Goal: Information Seeking & Learning: Learn about a topic

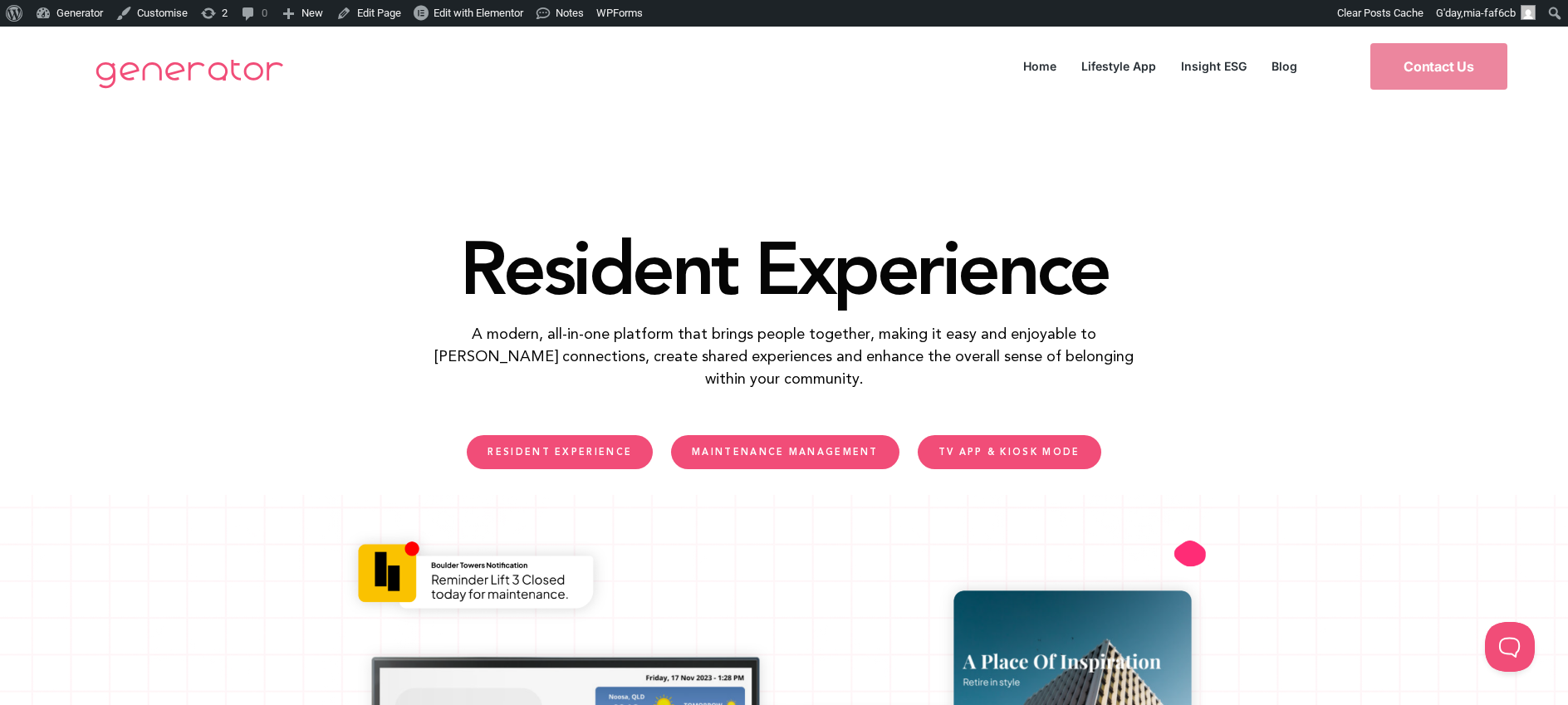
click at [845, 450] on span "MAINTENANCE MANAGEMENT" at bounding box center [786, 452] width 187 height 10
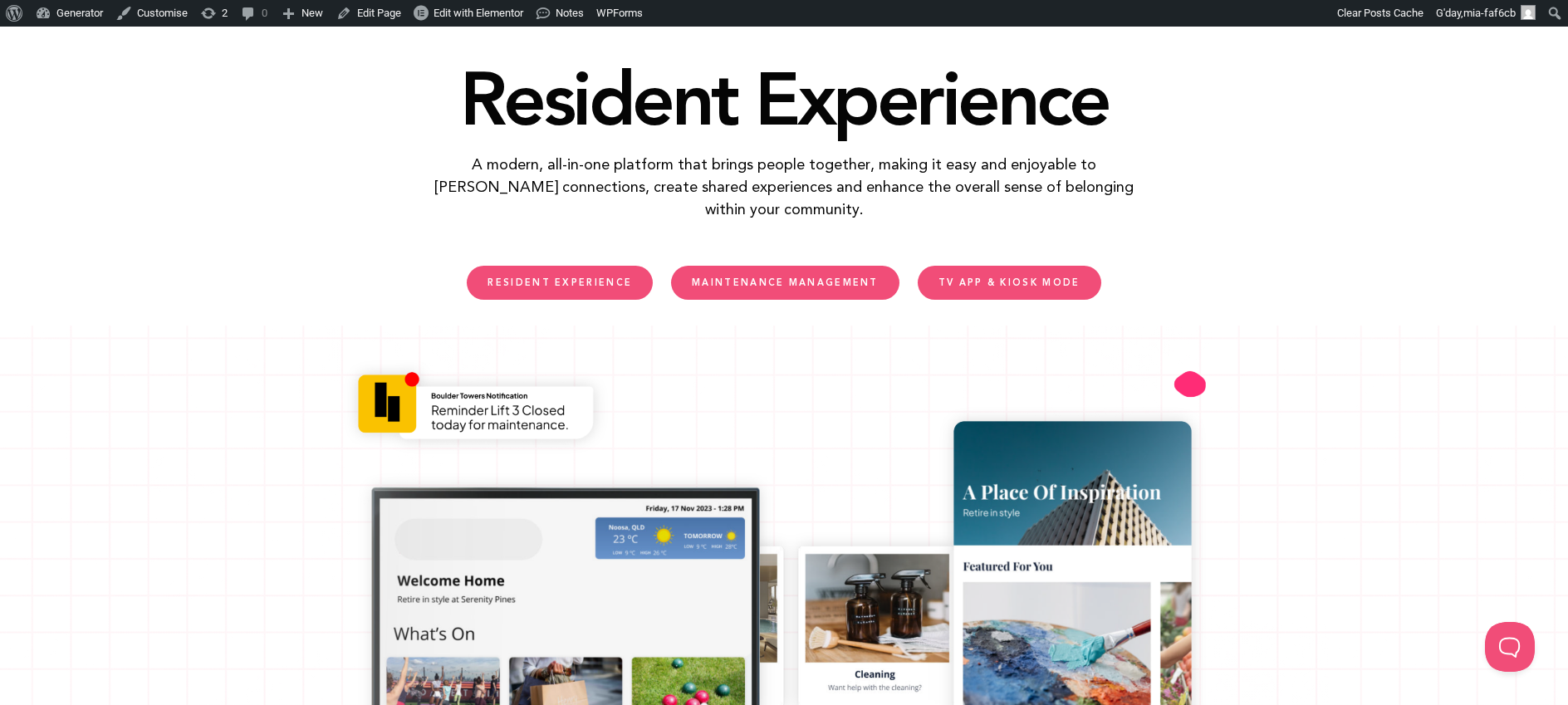
scroll to position [168, 0]
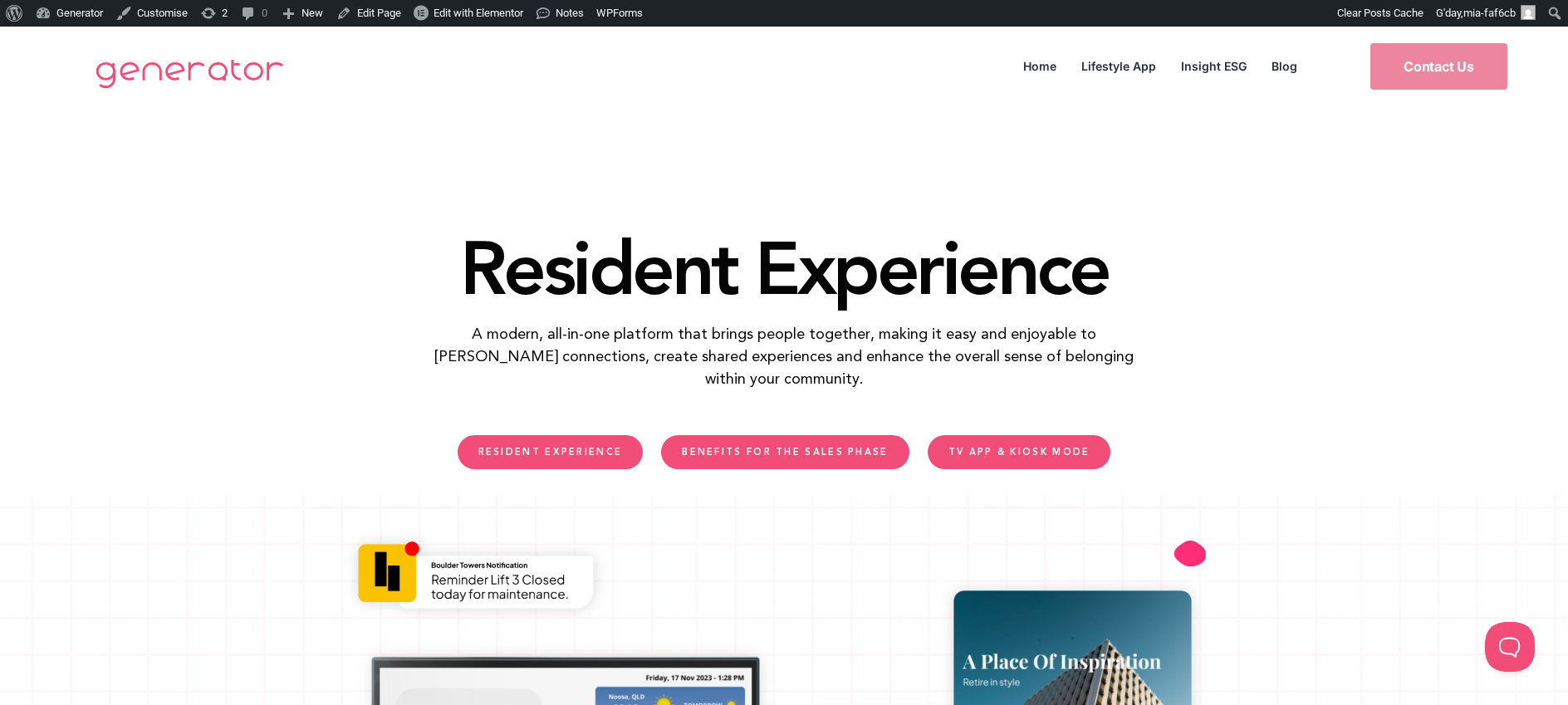
click at [585, 450] on span "RESIDENT EXPERIENCE" at bounding box center [551, 452] width 144 height 10
click at [827, 455] on span "BENEFITS FOR THE SALES PHASE" at bounding box center [785, 452] width 206 height 10
click at [1036, 448] on span "TV APP & KIOSK MODE" at bounding box center [1019, 452] width 142 height 10
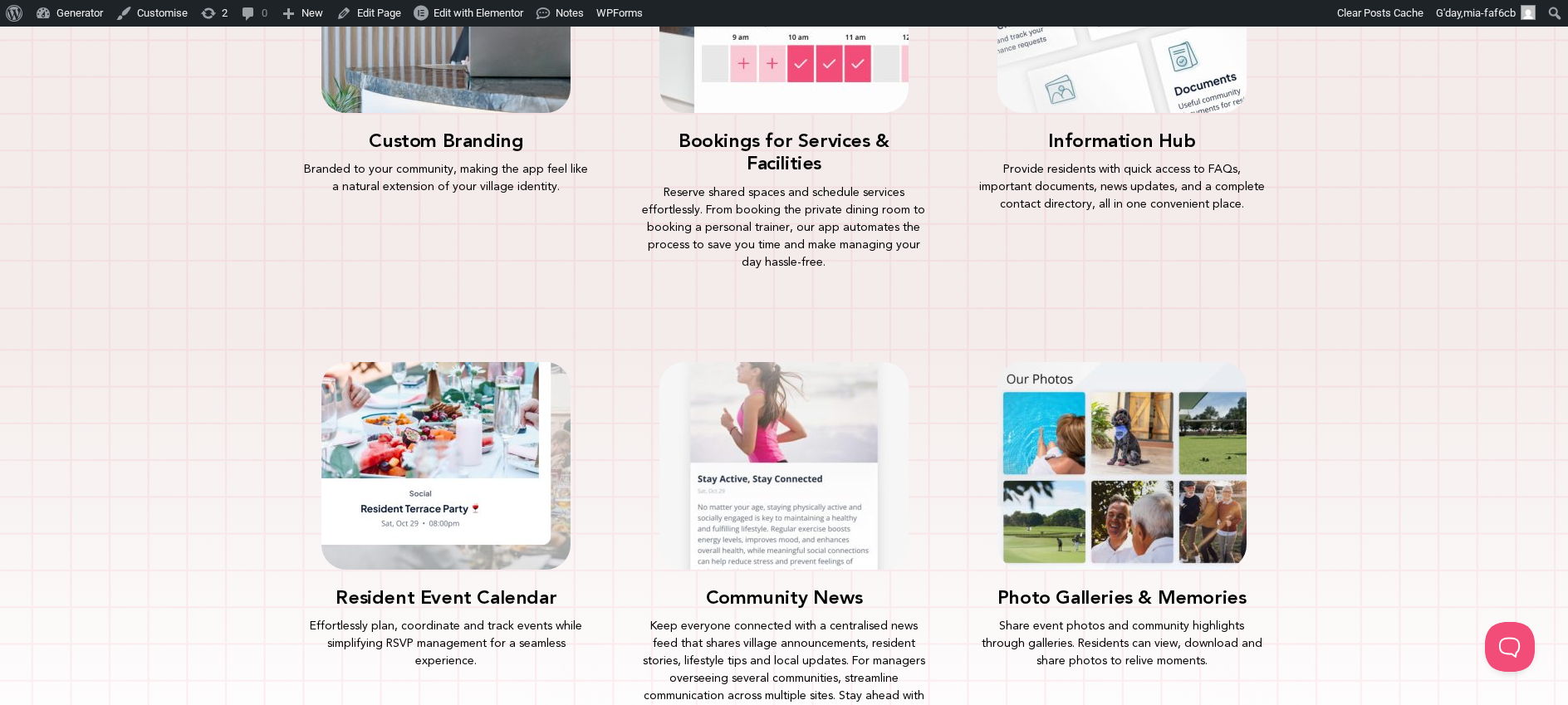
scroll to position [1746, 0]
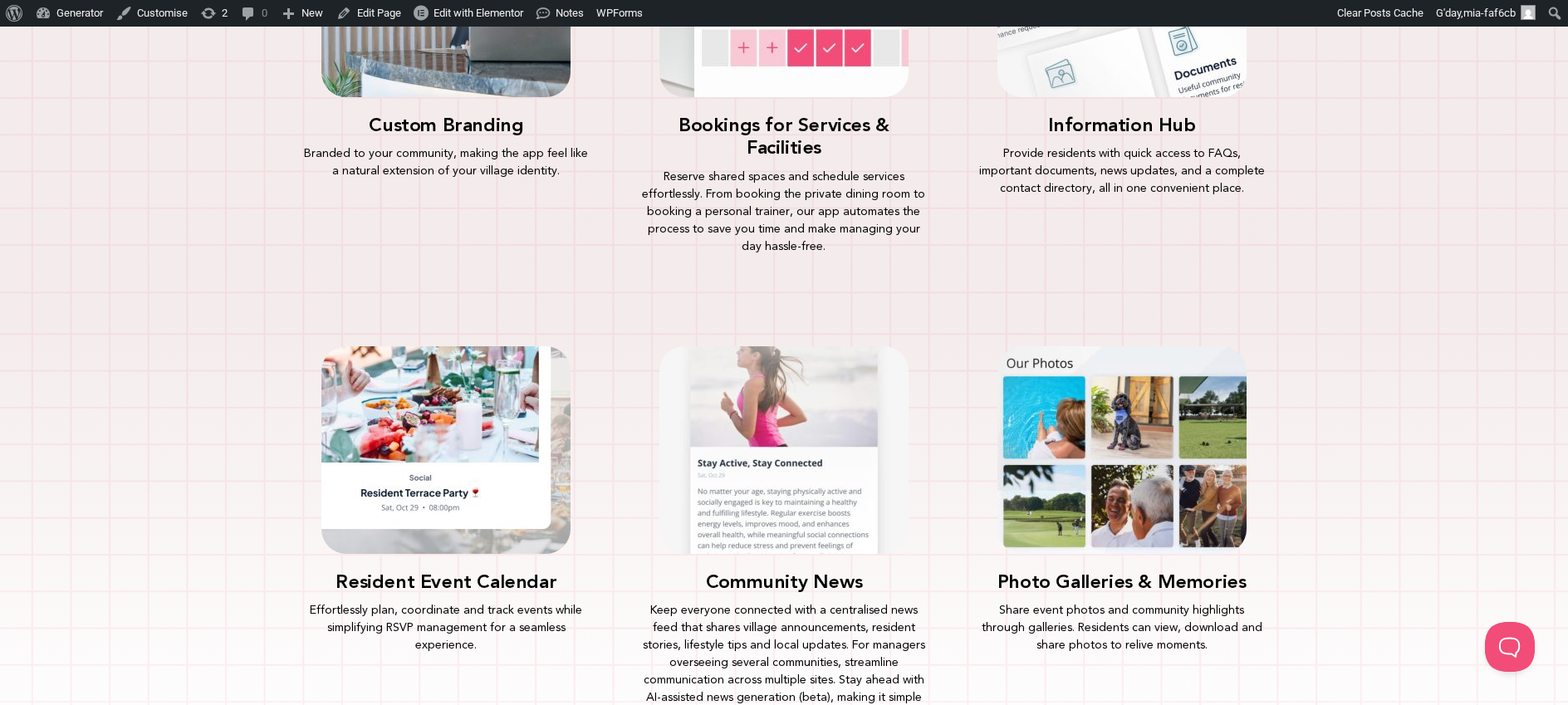
click at [537, 351] on img at bounding box center [446, 450] width 249 height 207
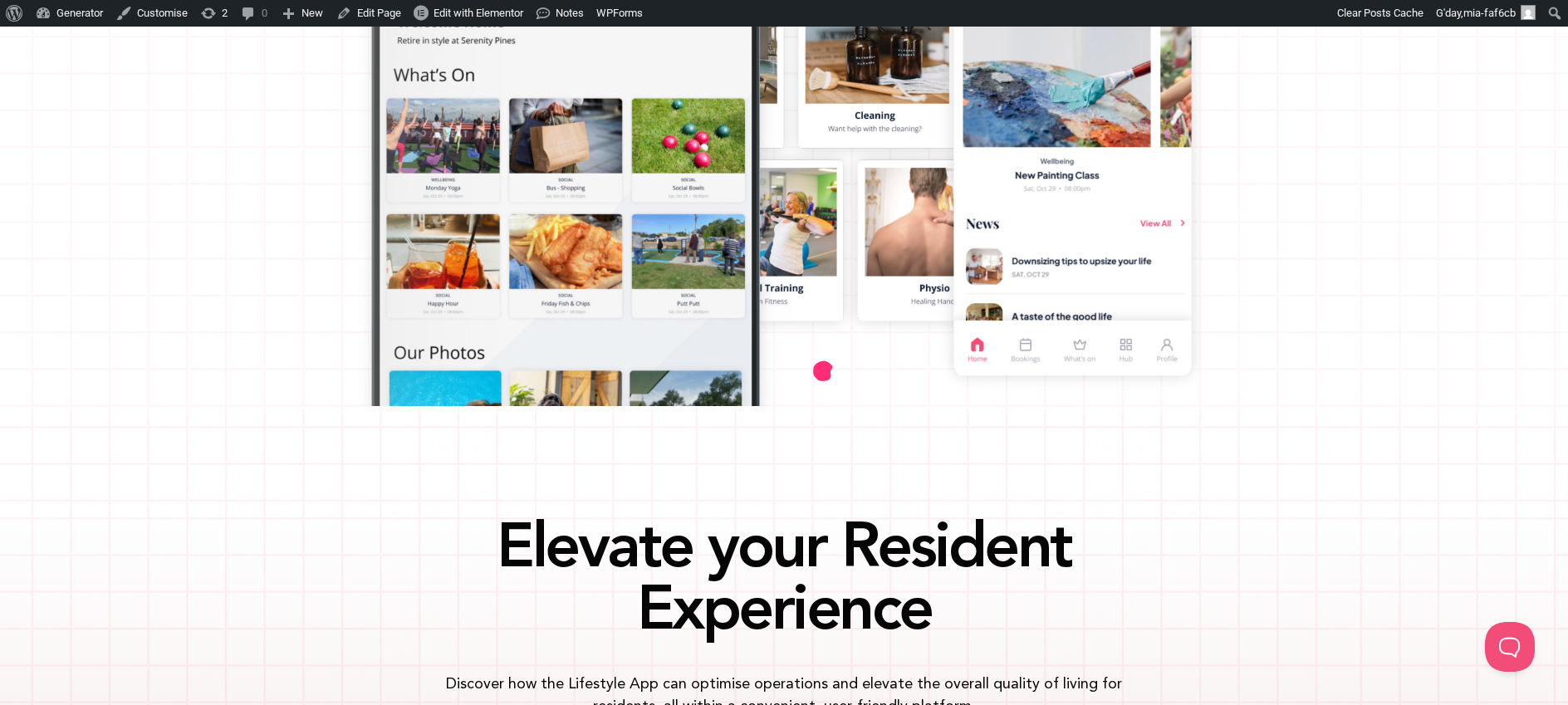
scroll to position [162, 0]
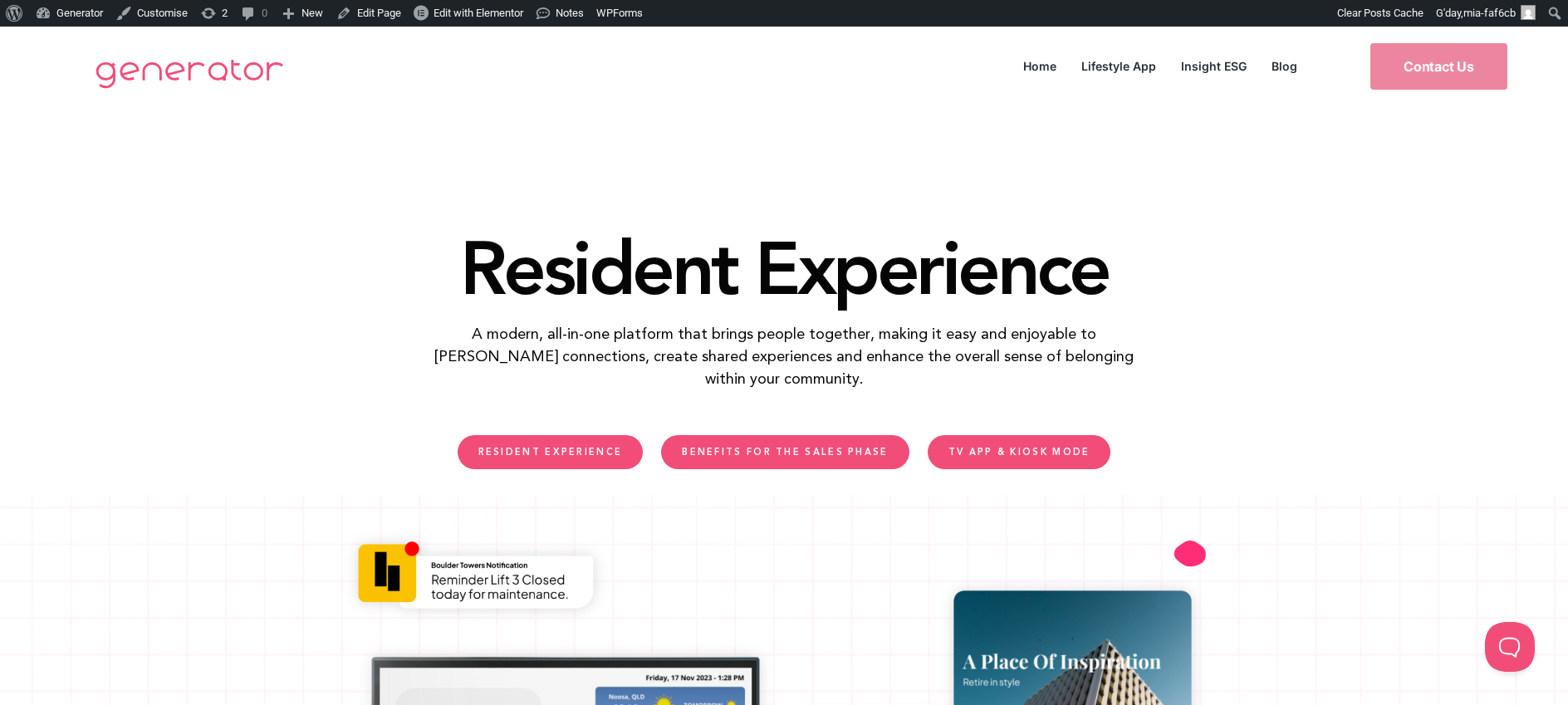
click at [571, 444] on link "RESIDENT EXPERIENCE" at bounding box center [551, 452] width 186 height 34
click at [823, 448] on span "BENEFITS FOR THE SALES PHASE" at bounding box center [785, 452] width 206 height 10
click at [1032, 443] on link "TV APP & KIOSK MODE" at bounding box center [1019, 452] width 183 height 34
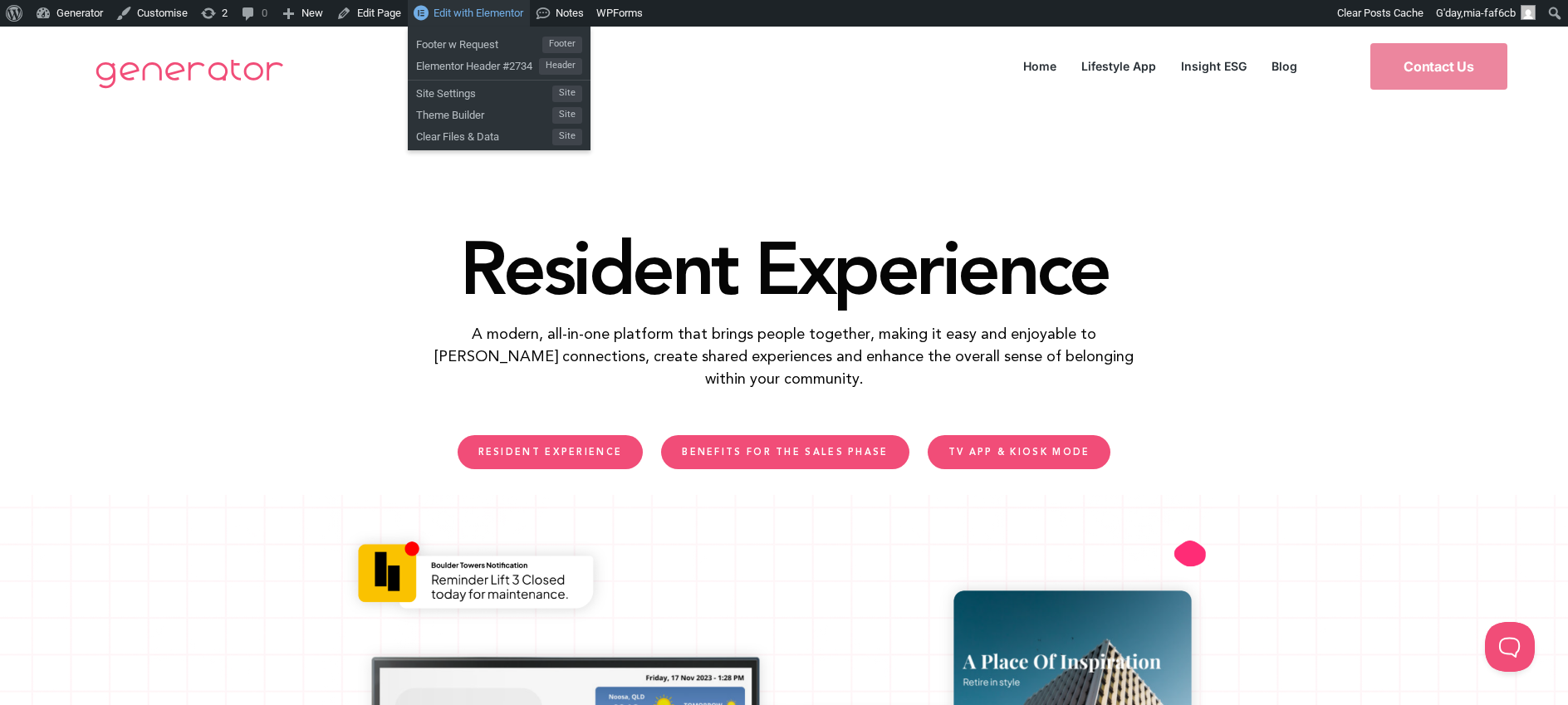
click at [473, 5] on link "Edit with Elementor" at bounding box center [468, 13] width 122 height 27
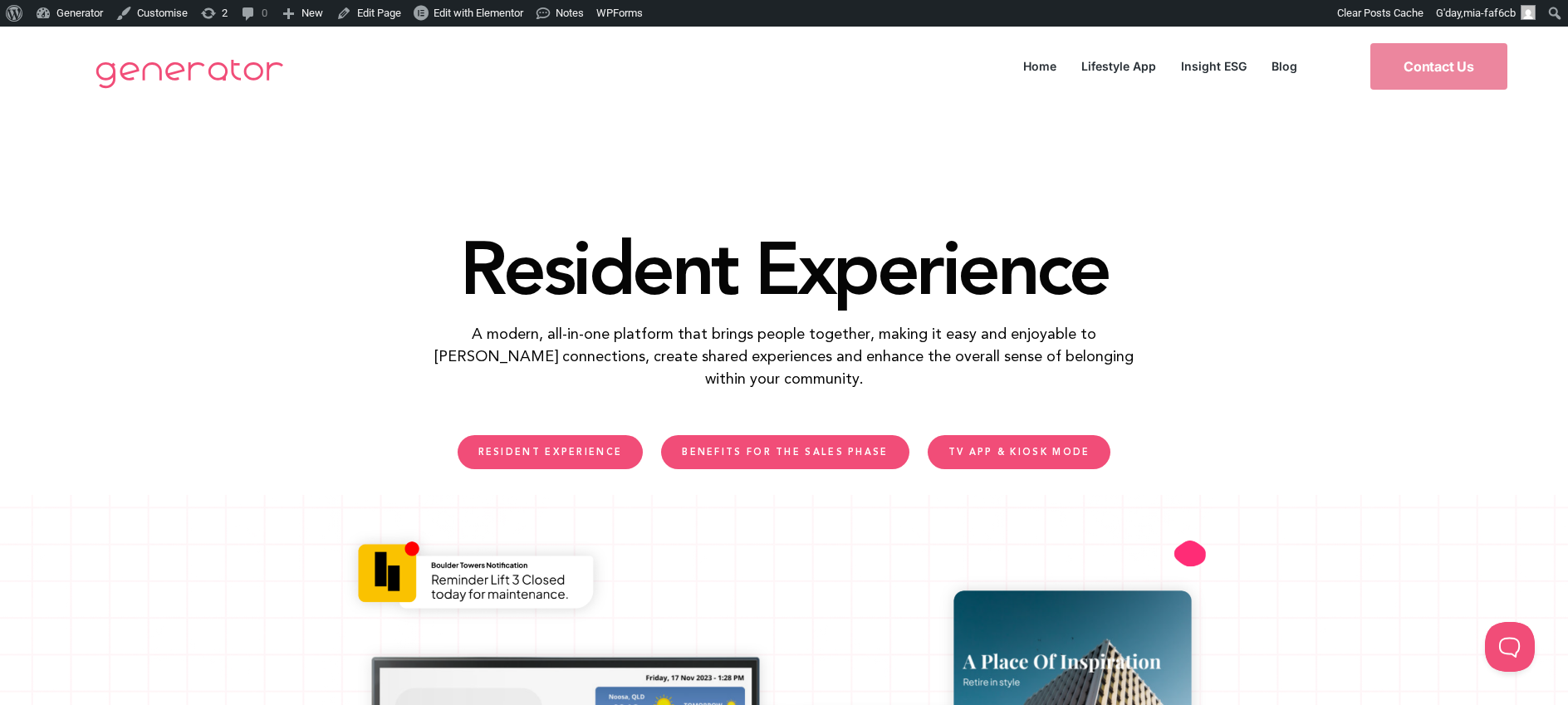
click at [570, 453] on span "RESIDENT EXPERIENCE" at bounding box center [551, 452] width 144 height 10
click at [972, 452] on span "TV APP & KIOSK MODE" at bounding box center [1019, 452] width 142 height 10
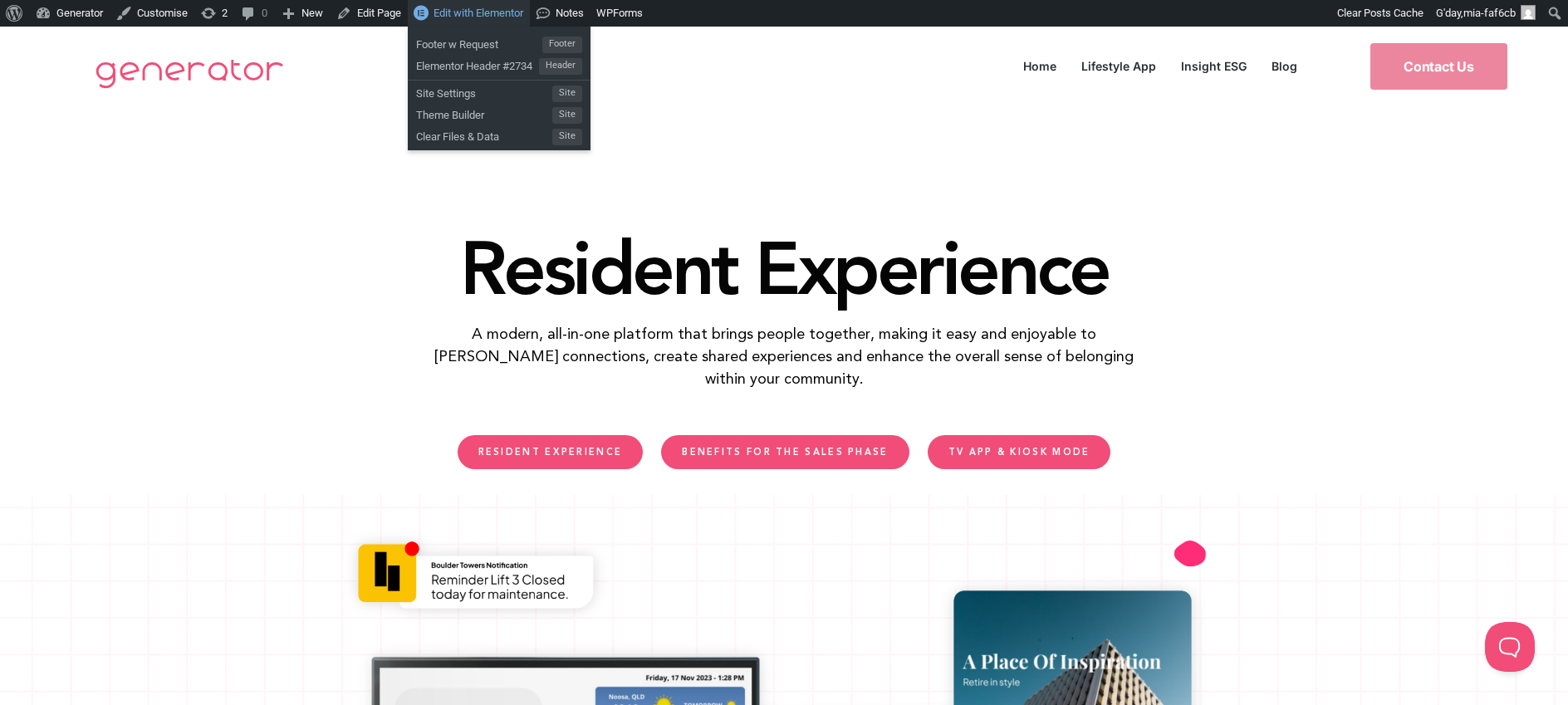
click at [479, 9] on span "Edit with Elementor" at bounding box center [479, 13] width 90 height 12
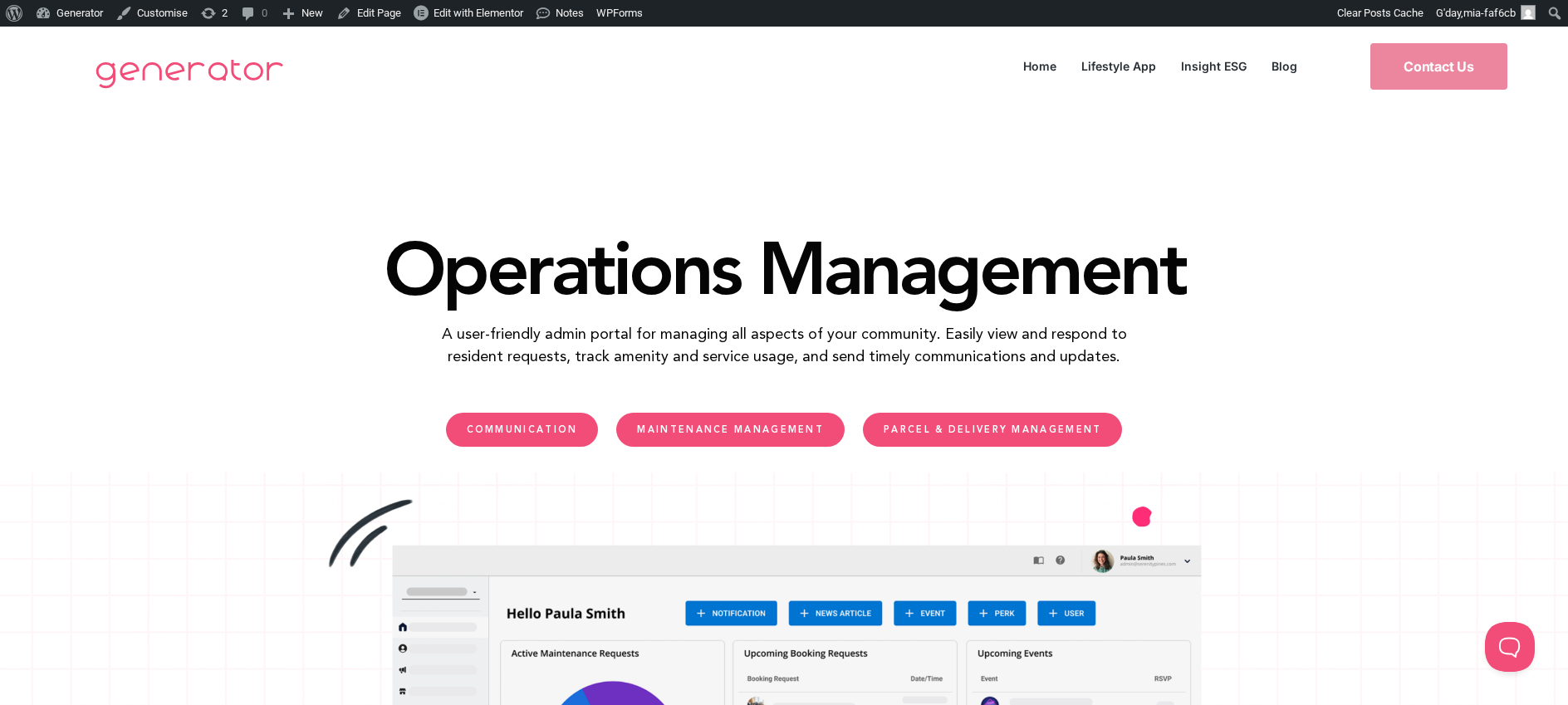
click at [495, 435] on link "COMMUNICATION" at bounding box center [522, 429] width 153 height 34
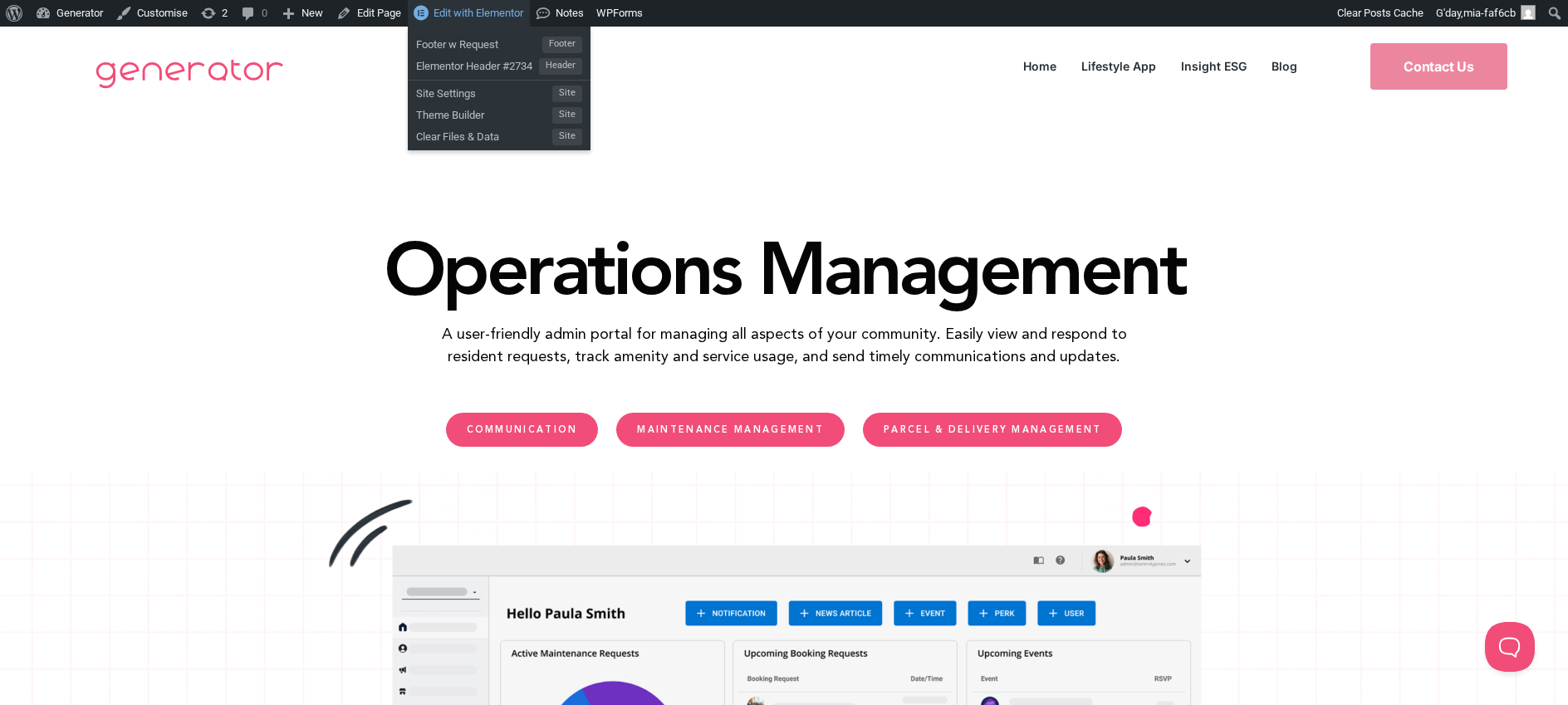
click at [490, 19] on span "Edit with Elementor" at bounding box center [479, 13] width 90 height 12
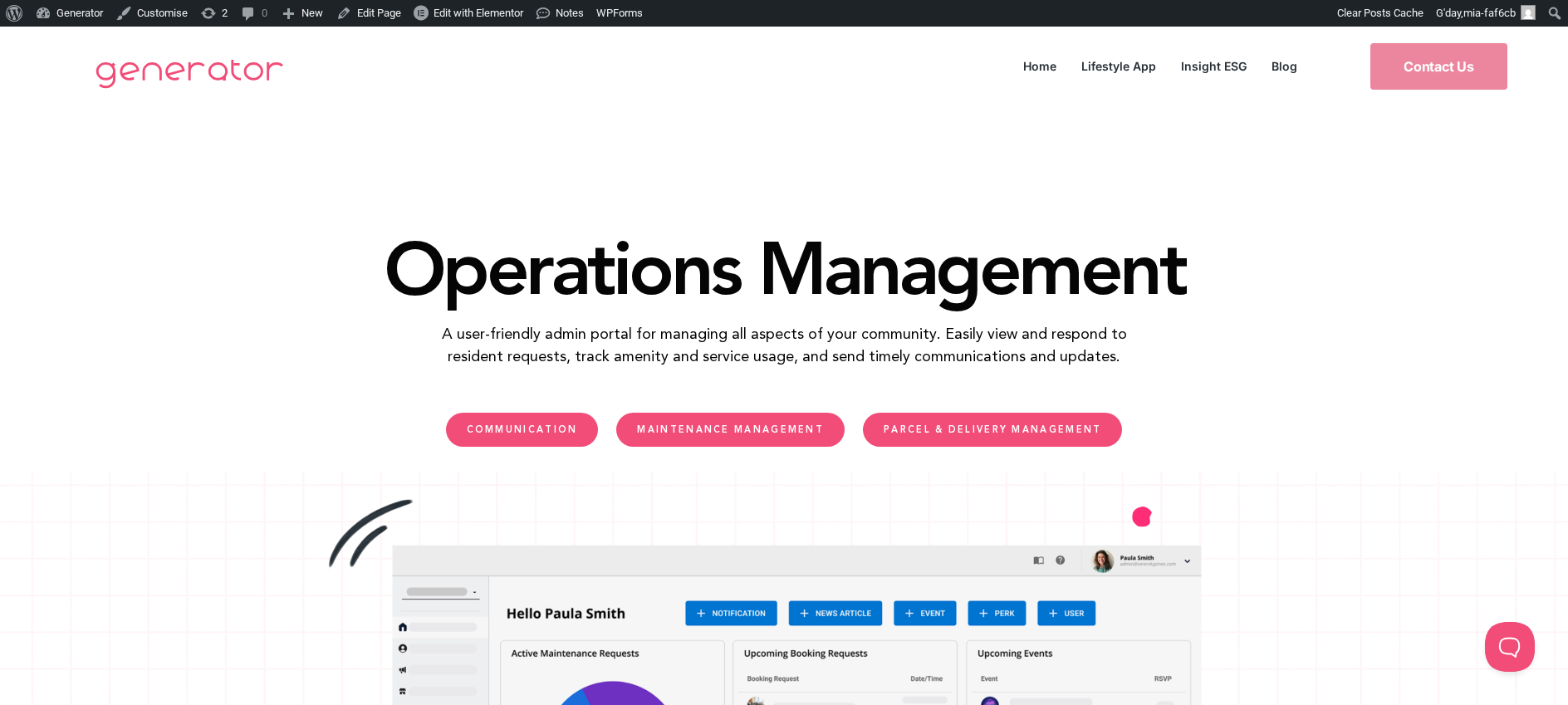
click at [714, 447] on div "MAINTENANCE MANAGEMENT" at bounding box center [730, 430] width 245 height 53
click at [718, 423] on link "MAINTENANCE MANAGEMENT" at bounding box center [730, 429] width 228 height 34
click at [525, 425] on span "COMMUNICATION" at bounding box center [522, 429] width 112 height 10
click at [1024, 425] on span "PARCEL & DELIVERY MANAGEMENT" at bounding box center [993, 429] width 218 height 10
click at [558, 432] on span "COMMUNICATION" at bounding box center [522, 429] width 112 height 10
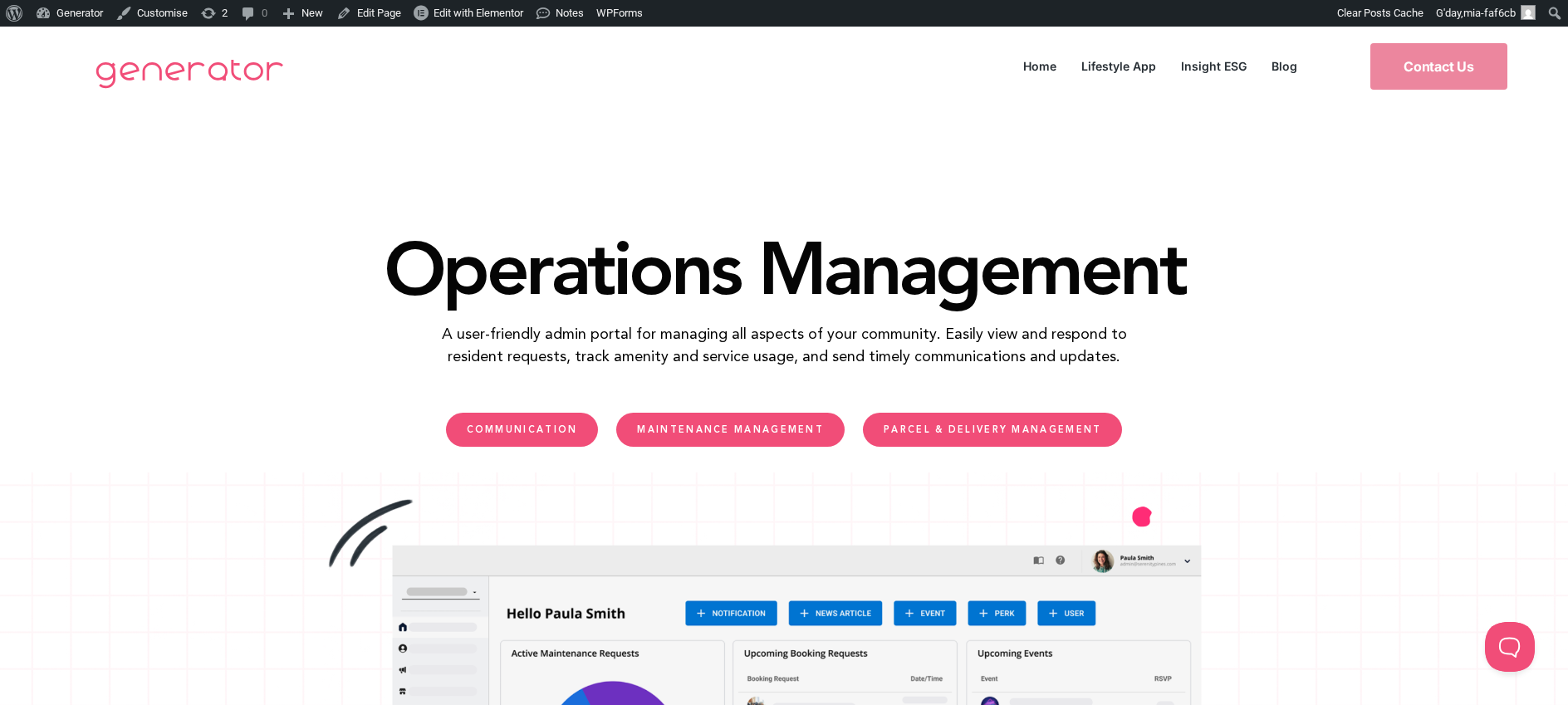
click at [779, 427] on span "MAINTENANCE MANAGEMENT" at bounding box center [730, 429] width 187 height 10
click at [976, 445] on link "PARCEL & DELIVERY MANAGEMENT" at bounding box center [993, 429] width 259 height 34
click at [708, 429] on span "MAINTENANCE MANAGEMENT" at bounding box center [730, 429] width 187 height 10
click at [566, 435] on span "COMMUNICATION" at bounding box center [522, 429] width 112 height 10
click at [764, 422] on link "MAINTENANCE MANAGEMENT" at bounding box center [730, 429] width 228 height 34
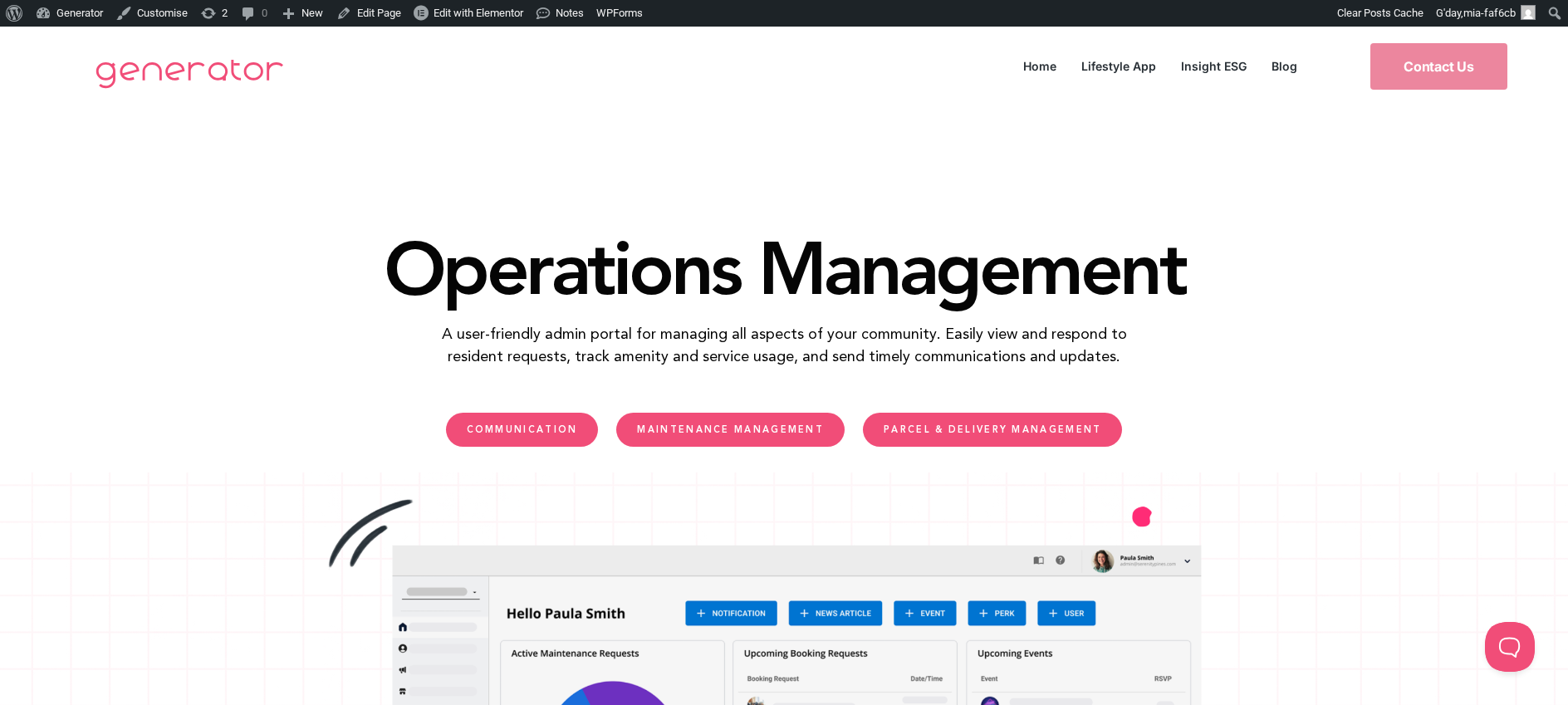
click at [1043, 423] on link "PARCEL & DELIVERY MANAGEMENT" at bounding box center [993, 429] width 259 height 34
click at [981, 441] on link "PARCEL & DELIVERY MANAGEMENT" at bounding box center [993, 429] width 259 height 34
click at [744, 416] on link "MAINTENANCE MANAGEMENT" at bounding box center [730, 429] width 228 height 34
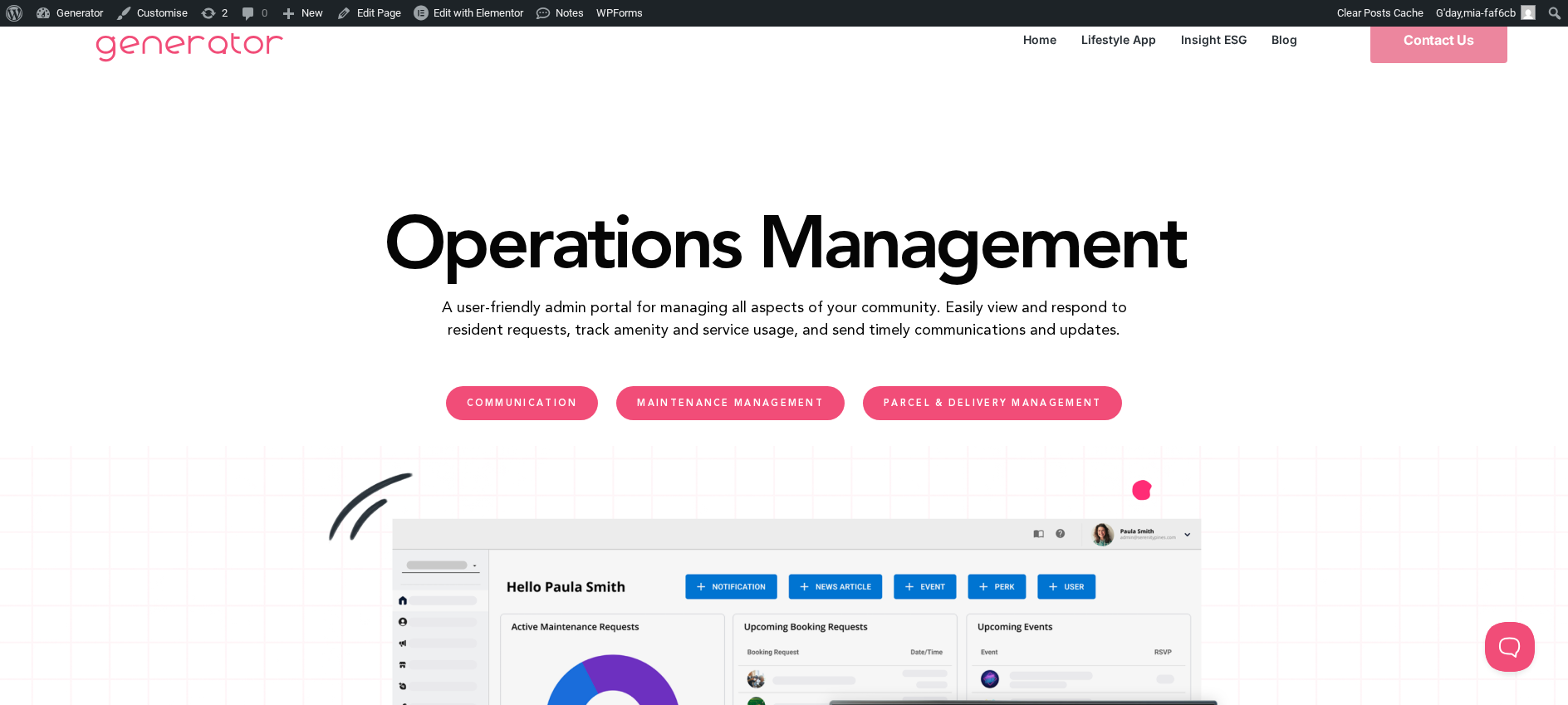
click at [544, 402] on span "COMMUNICATION" at bounding box center [522, 403] width 112 height 10
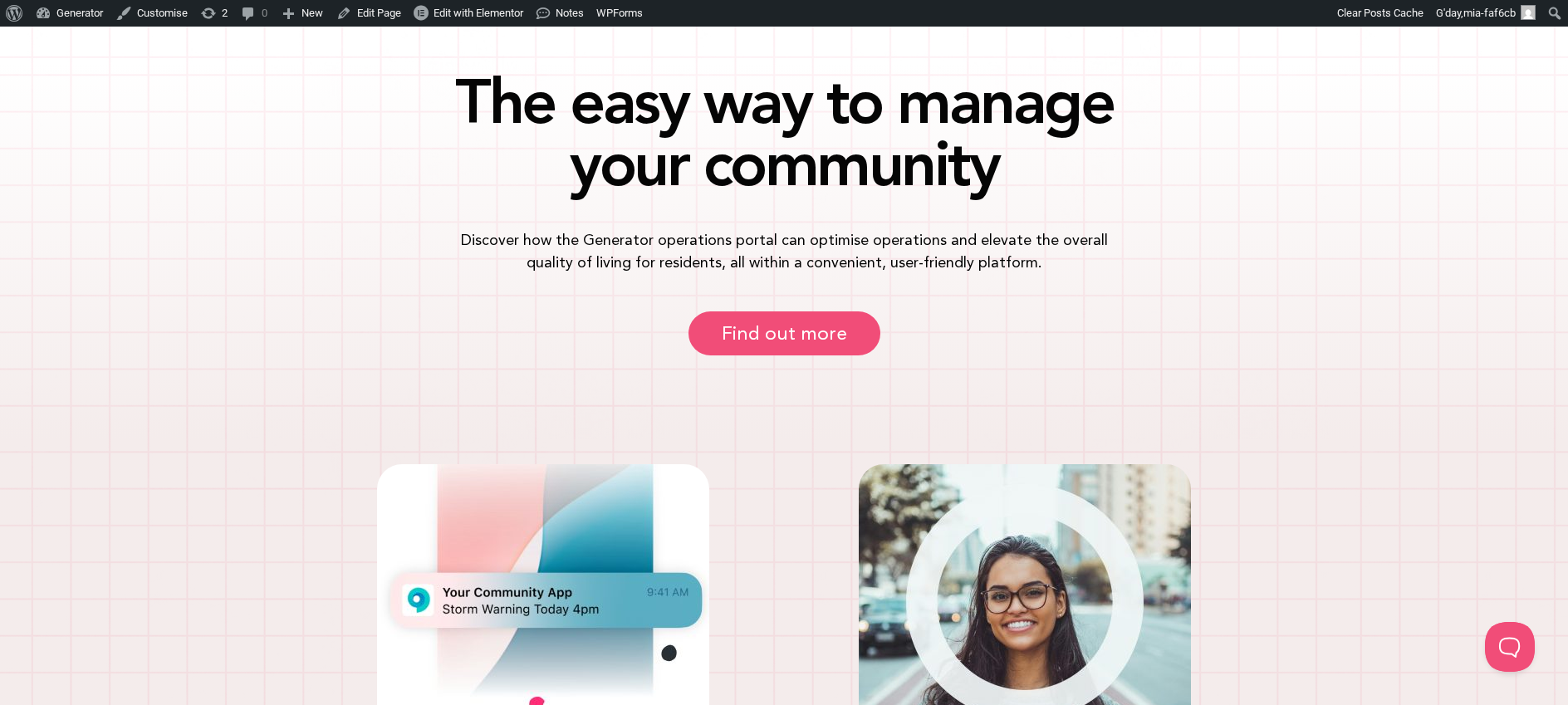
scroll to position [1401, 0]
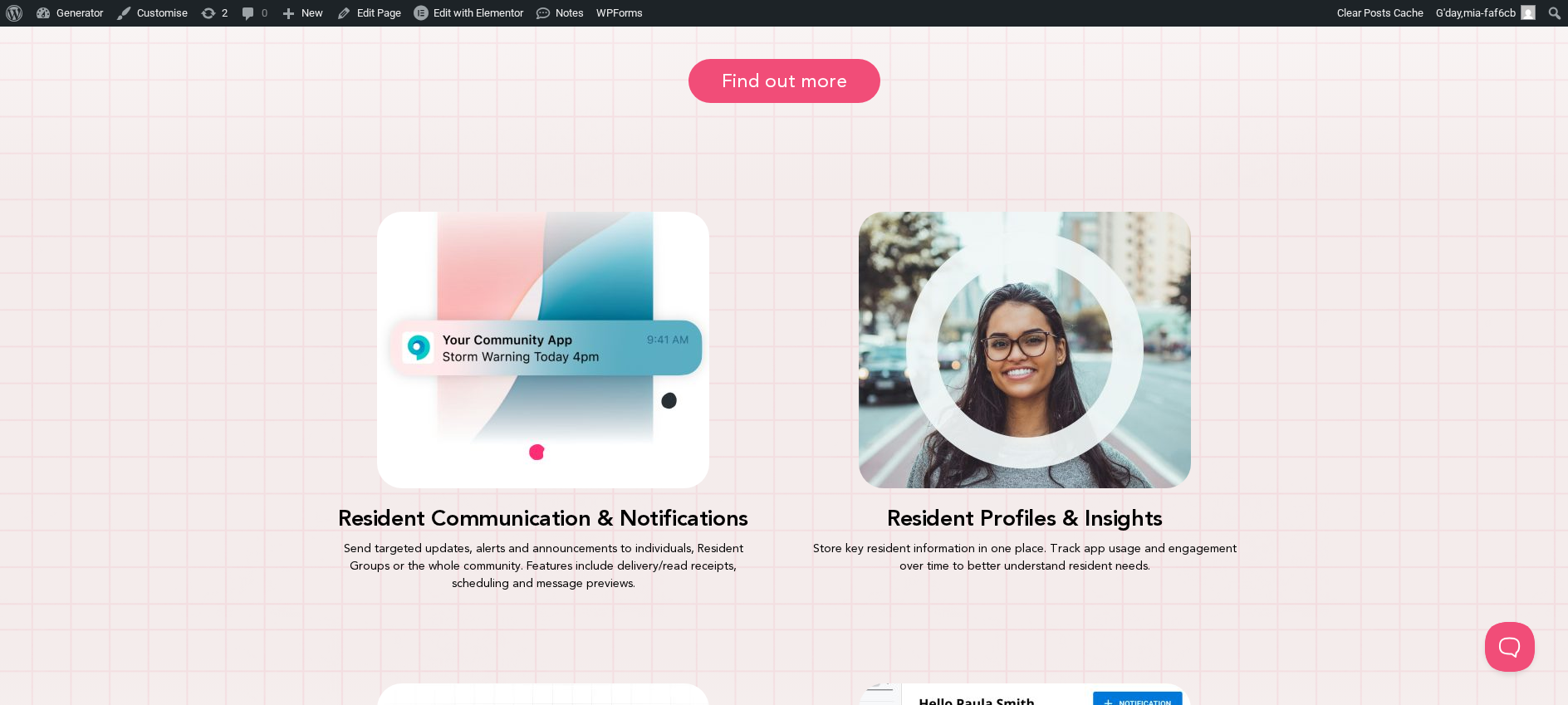
click at [787, 80] on span "Find out more" at bounding box center [784, 81] width 125 height 19
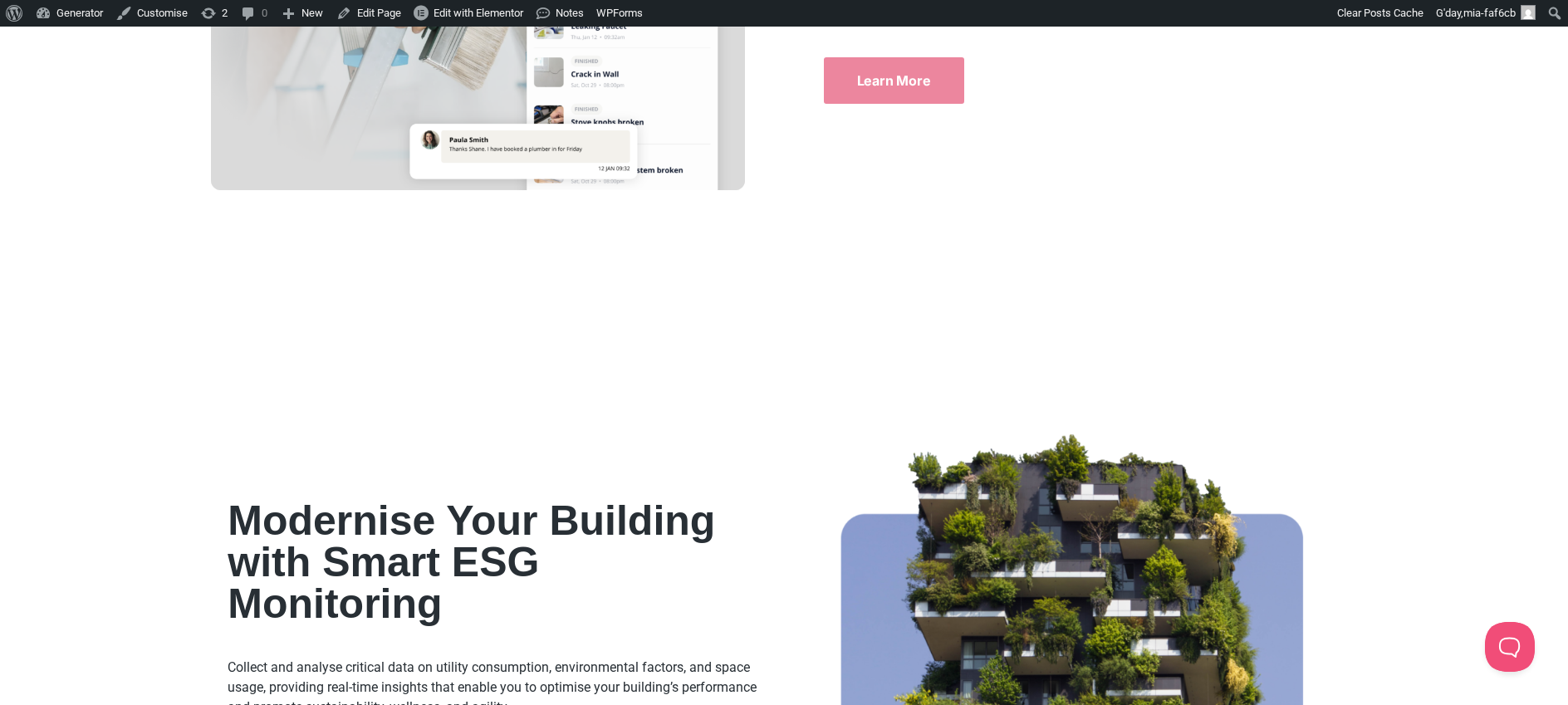
scroll to position [7634, 0]
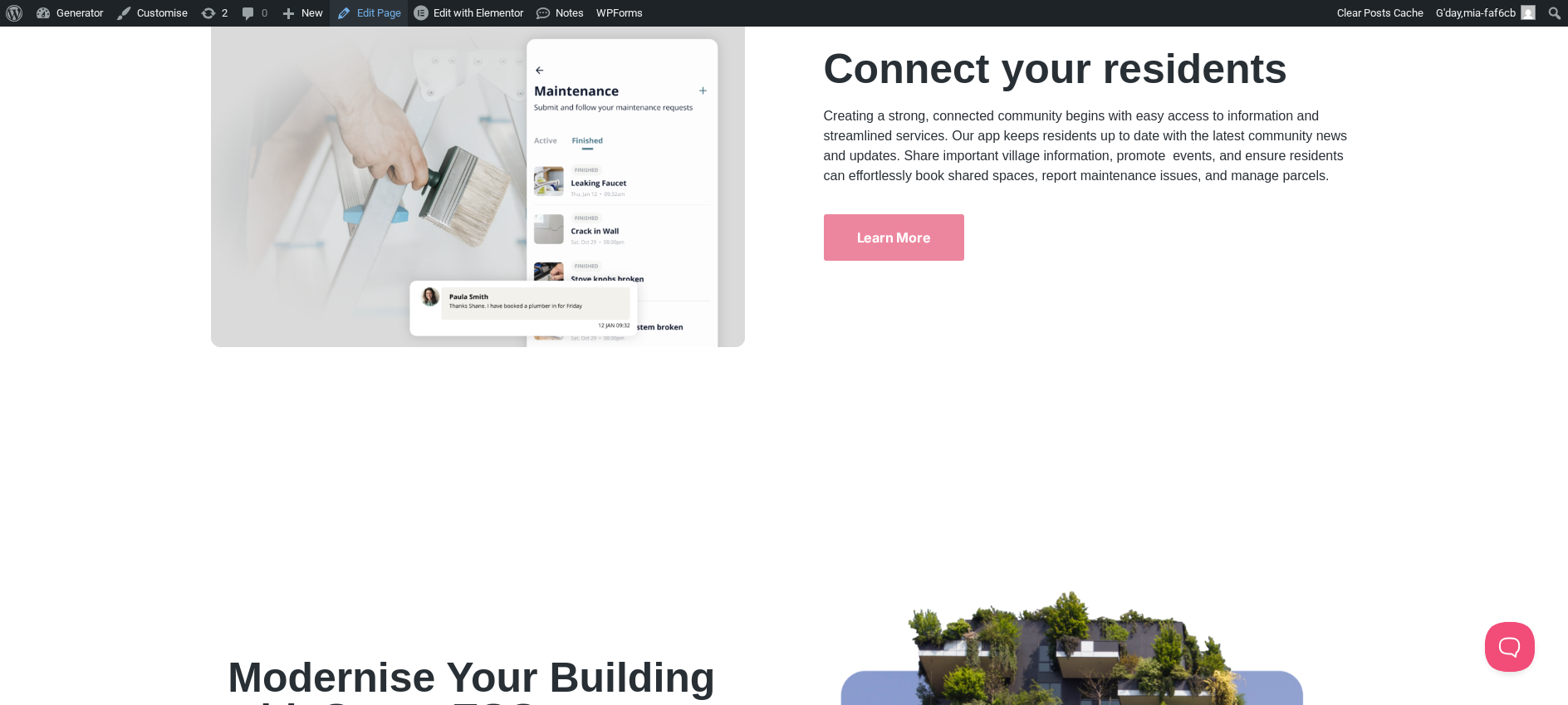
drag, startPoint x: 1030, startPoint y: 255, endPoint x: 373, endPoint y: 4, distance: 703.3
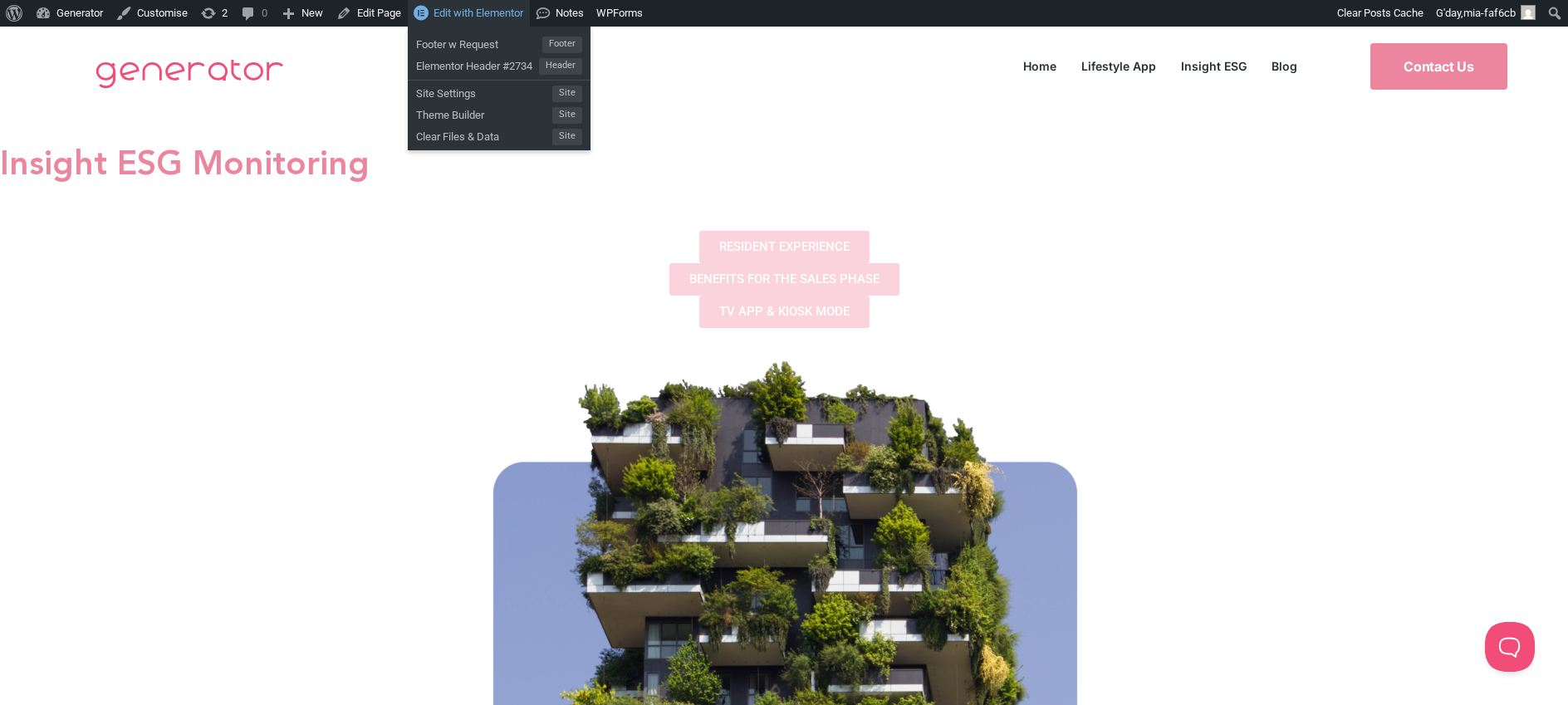
click at [489, 13] on span "Edit with Elementor" at bounding box center [479, 13] width 90 height 12
click at [516, 10] on span "Edit with Elementor" at bounding box center [479, 13] width 90 height 12
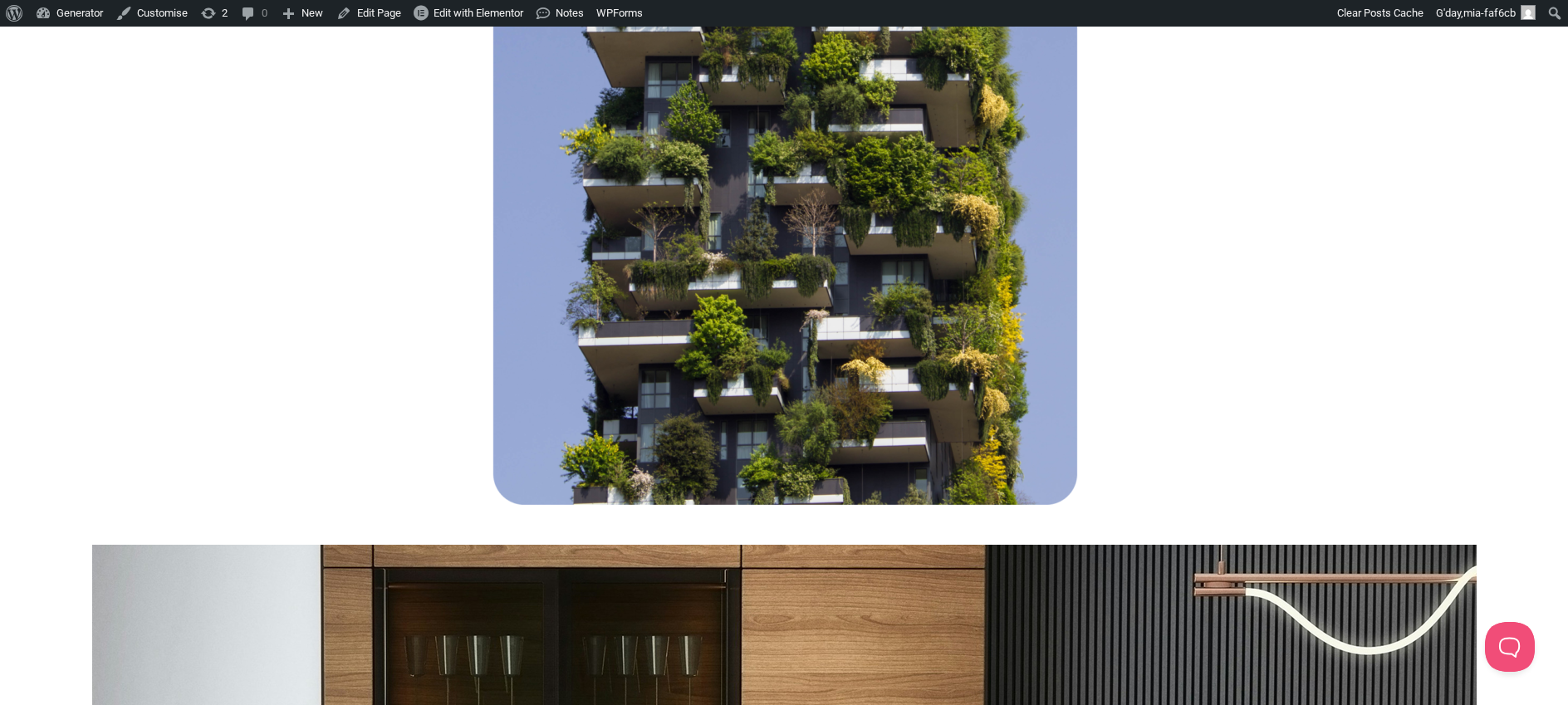
scroll to position [626, 0]
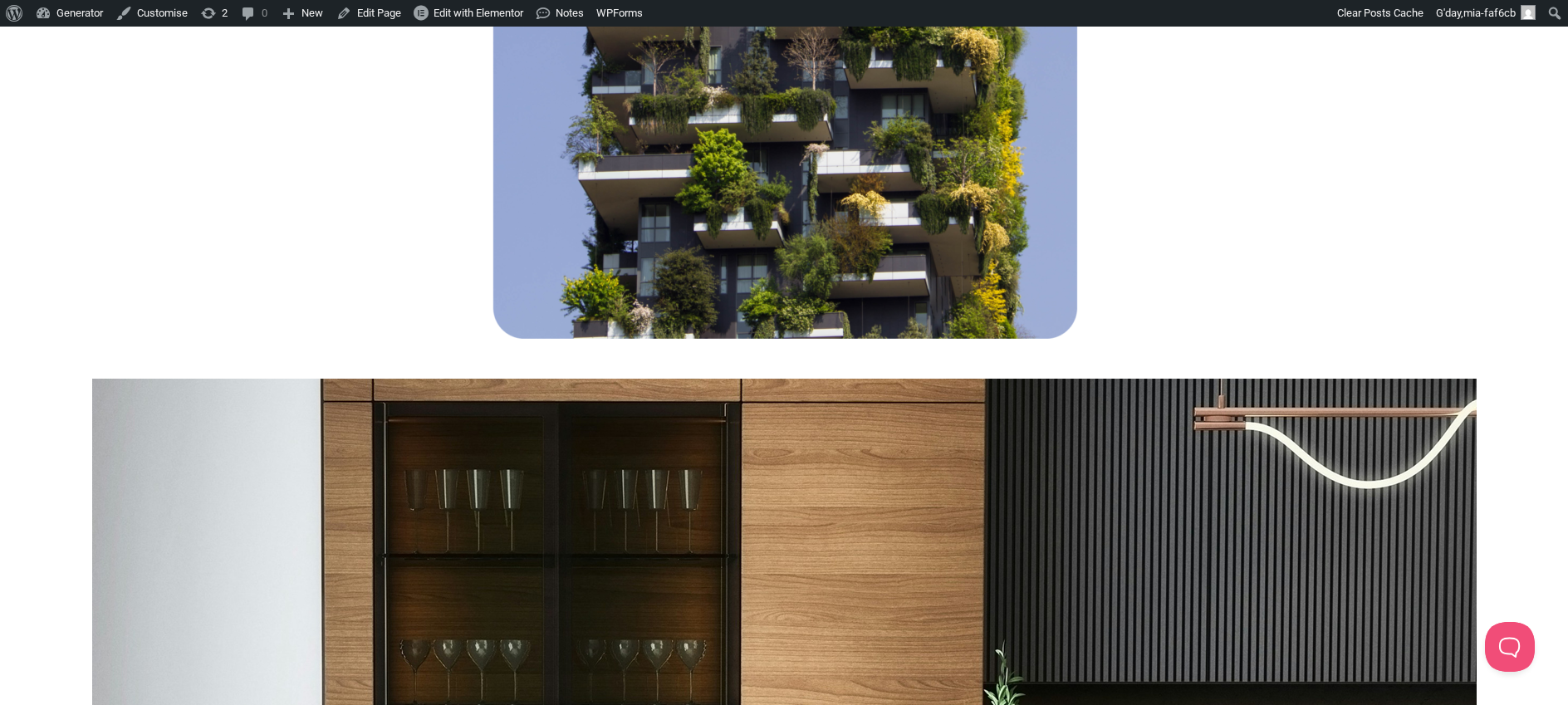
scroll to position [726, 0]
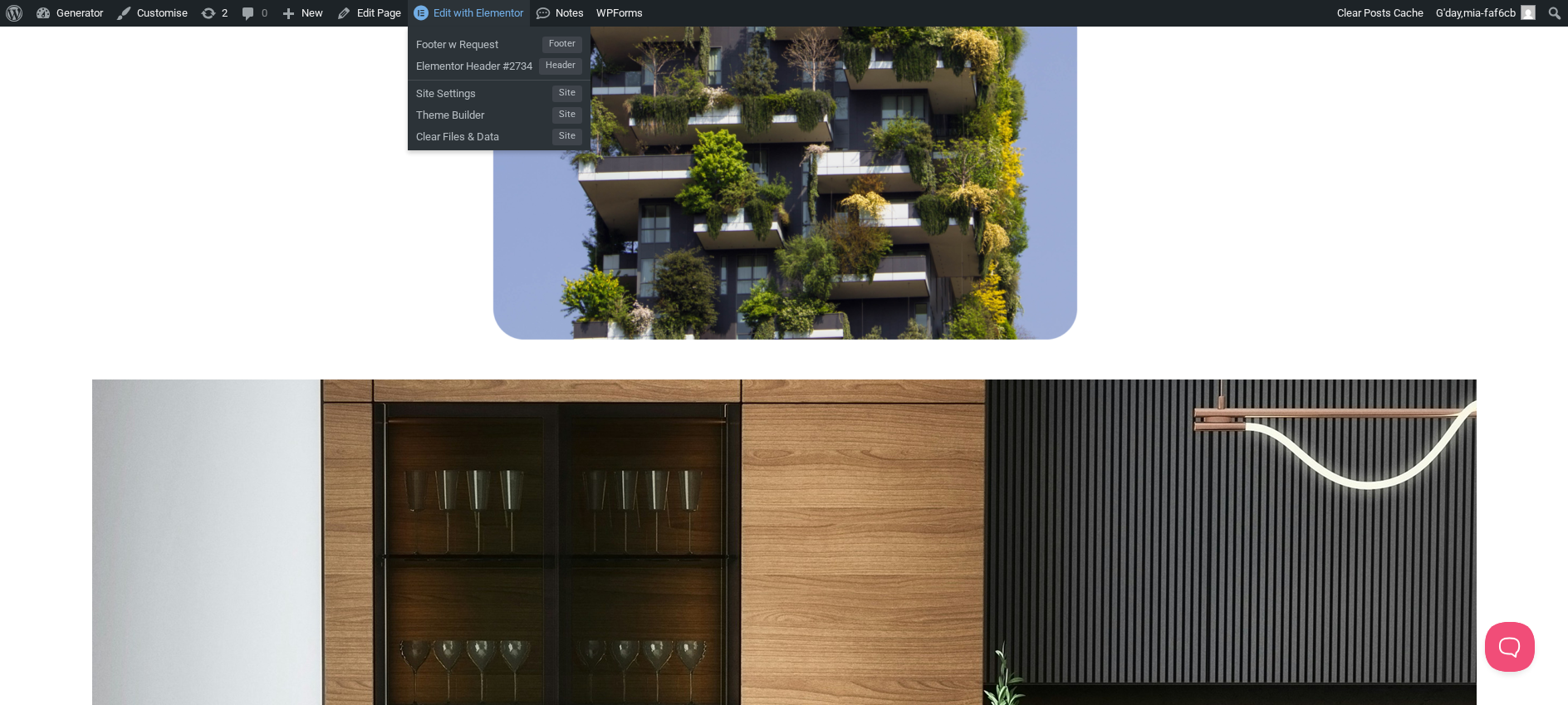
click at [478, 13] on span "Edit with Elementor" at bounding box center [479, 13] width 90 height 12
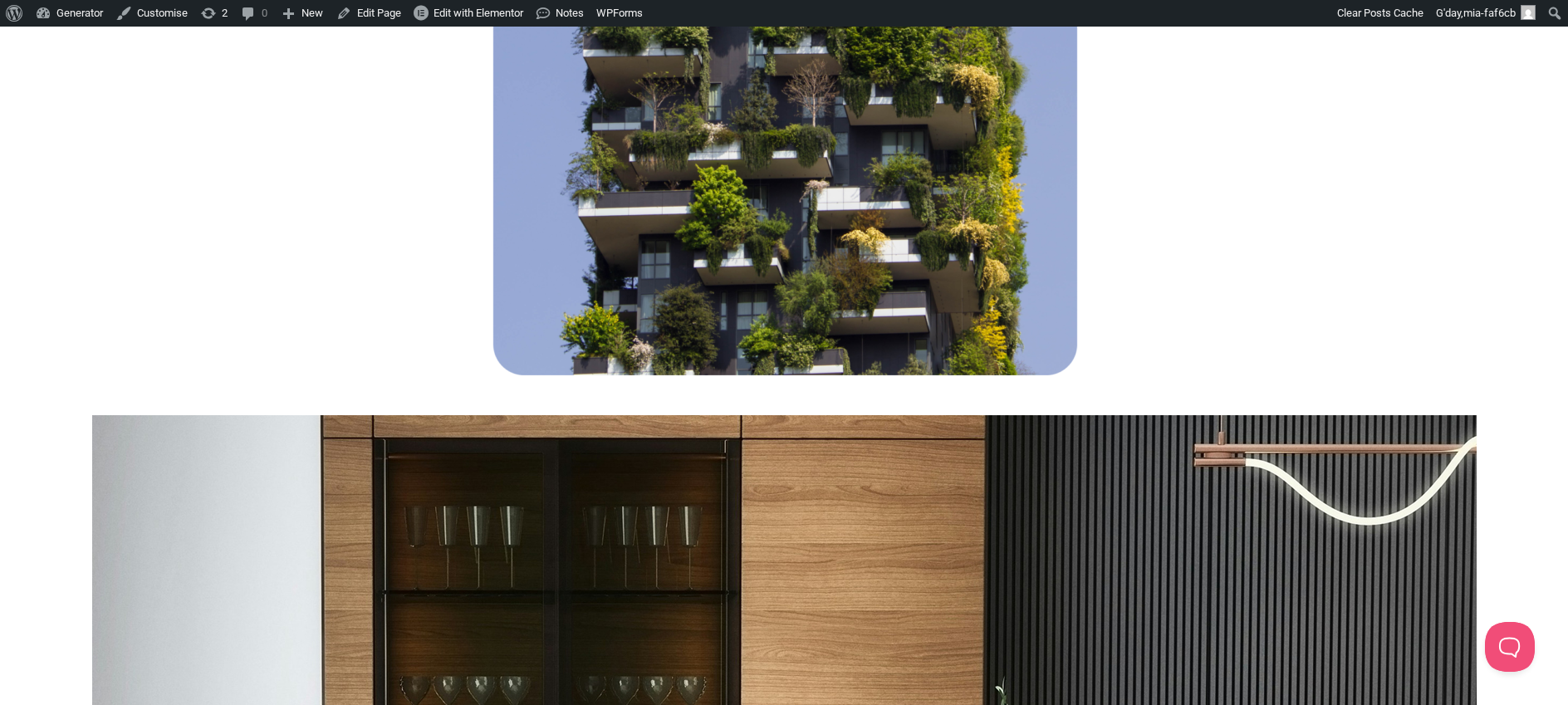
scroll to position [584, 0]
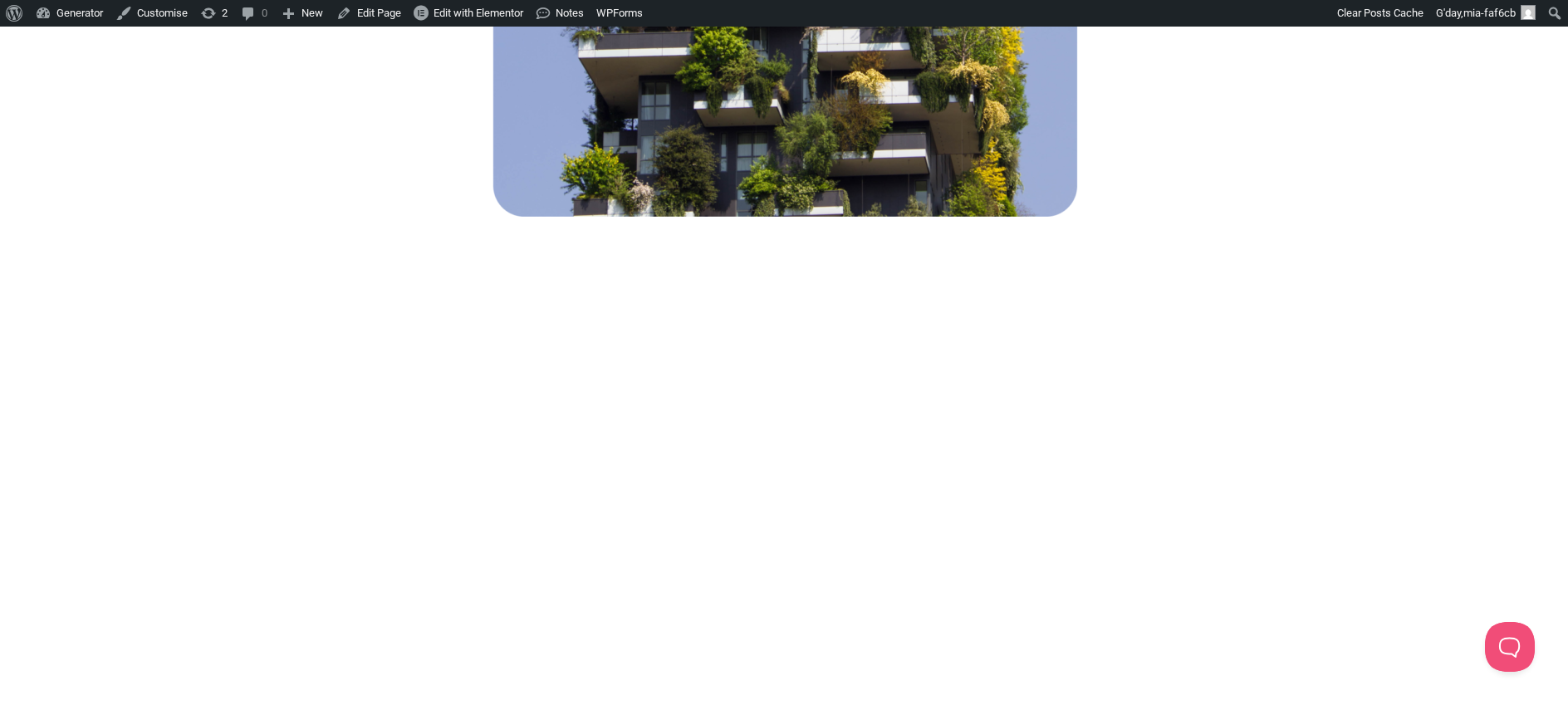
scroll to position [728, 0]
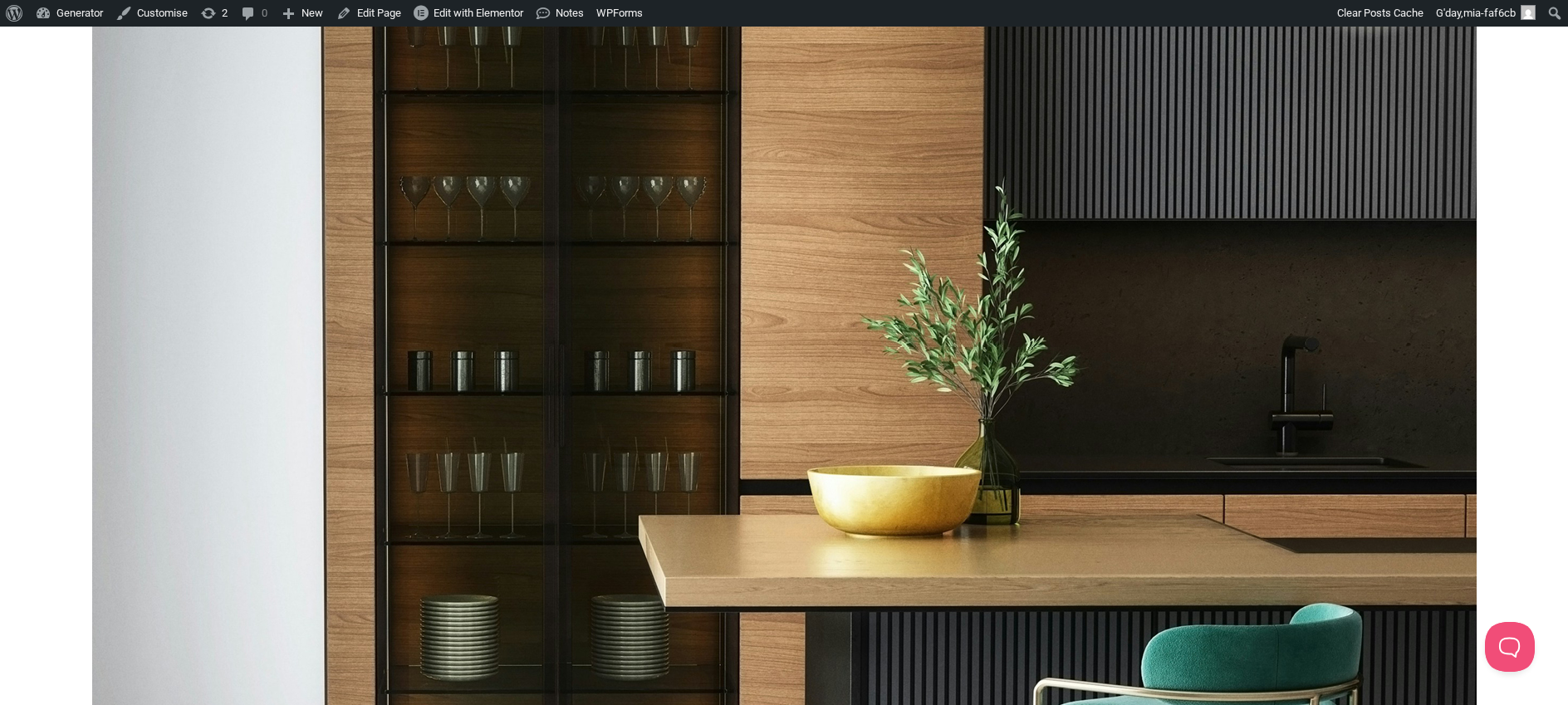
scroll to position [1395, 0]
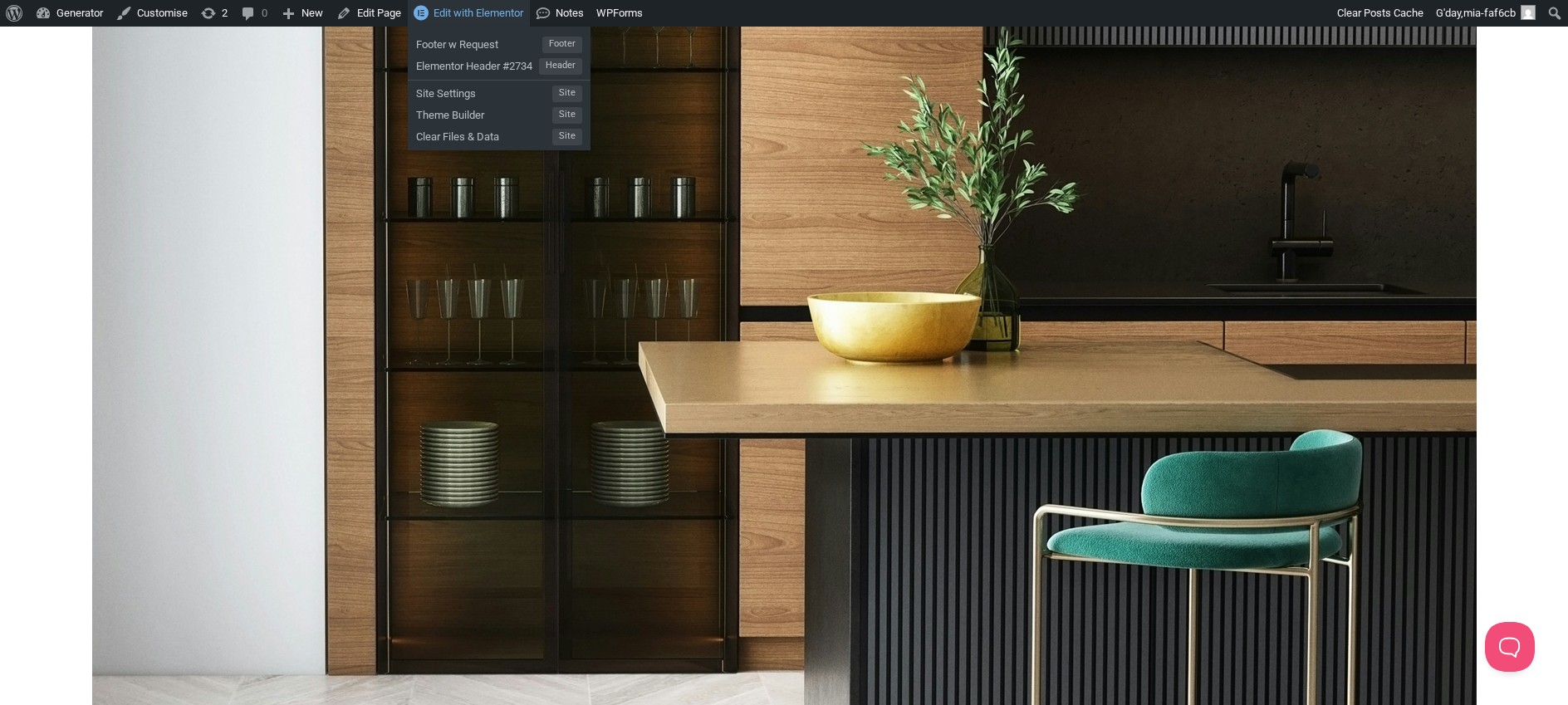
click at [458, 14] on span "Edit with Elementor" at bounding box center [479, 13] width 90 height 12
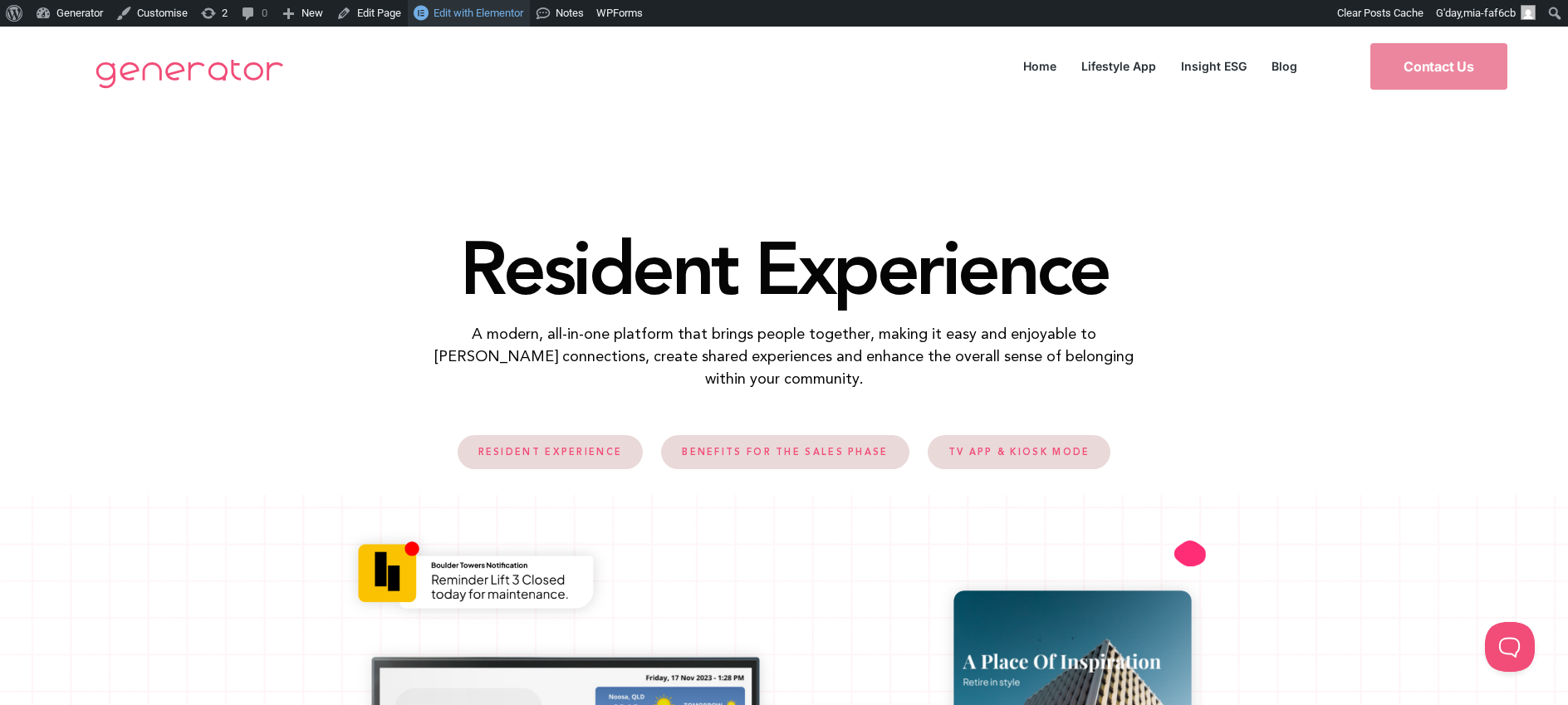
click at [522, 10] on span "Edit with Elementor" at bounding box center [479, 13] width 90 height 12
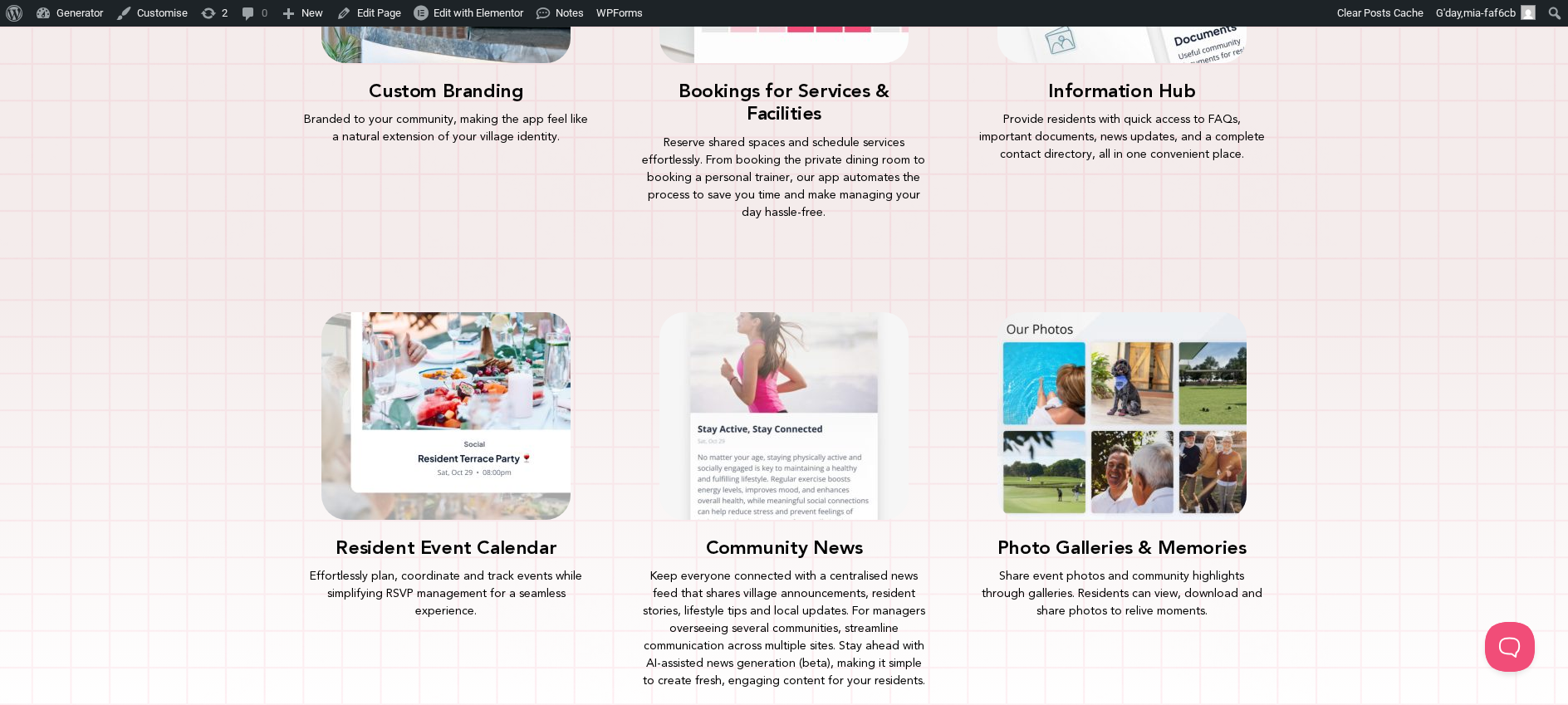
scroll to position [1461, 0]
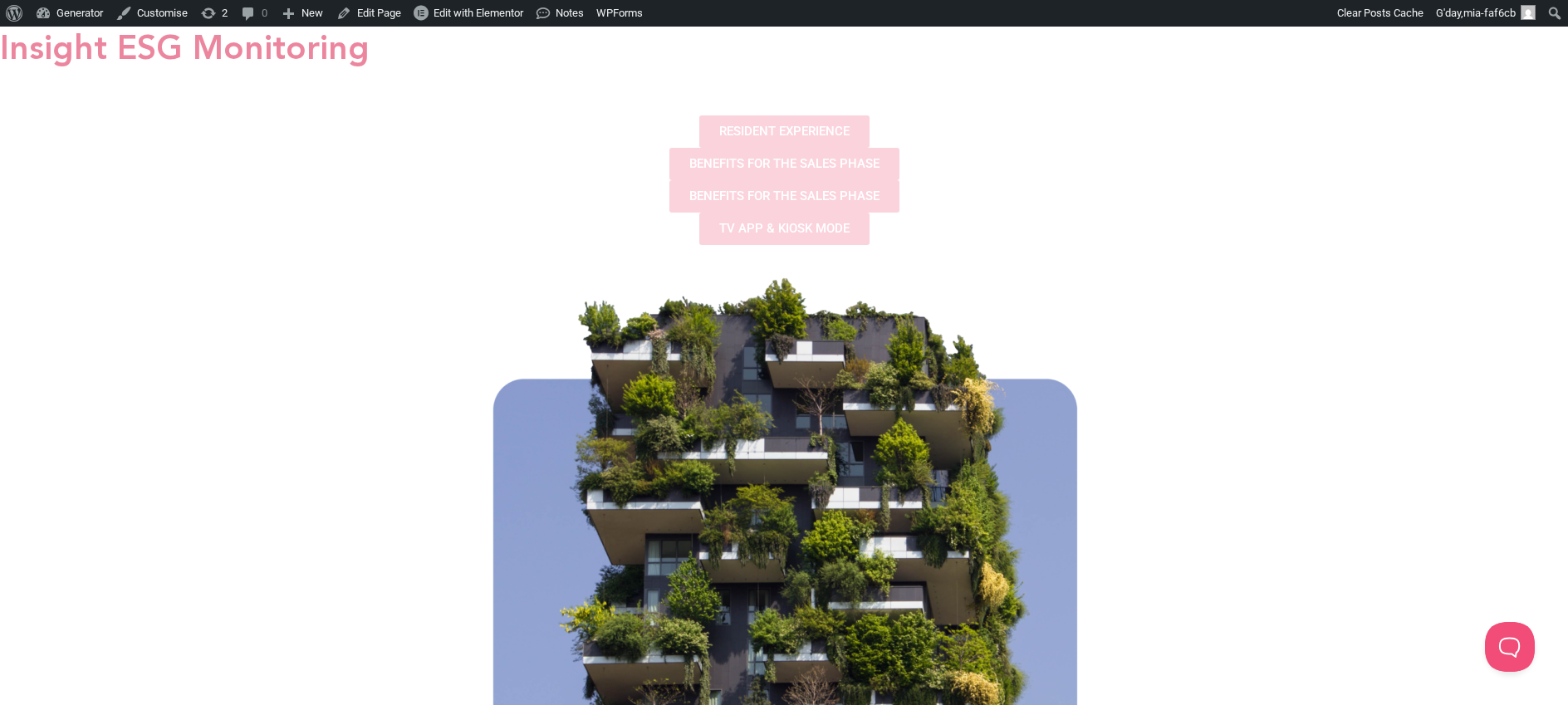
scroll to position [97, 0]
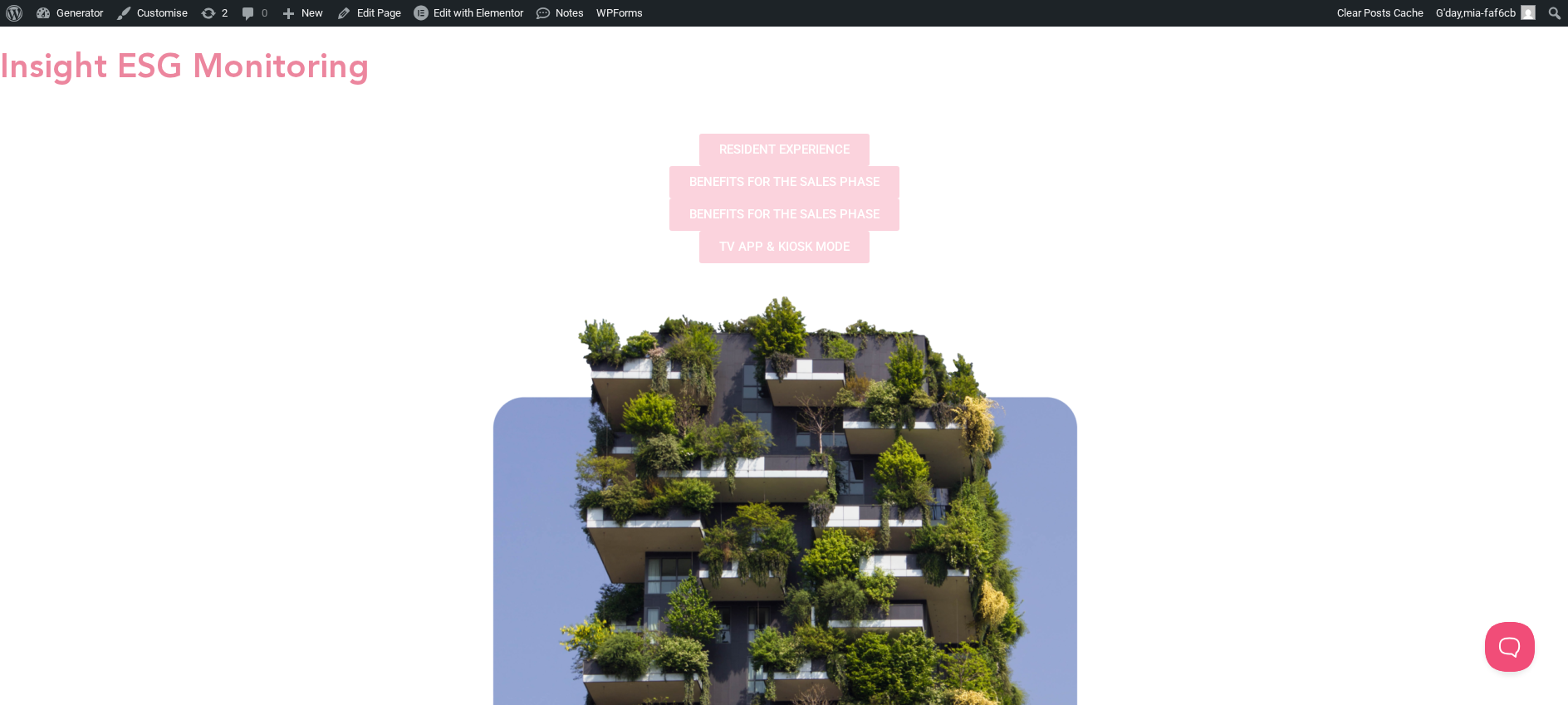
click at [719, 156] on span "RESIDENT EXPERIENCE" at bounding box center [784, 149] width 131 height 12
click at [690, 188] on span "BENEFITS FOR THE SALES PHASE" at bounding box center [785, 182] width 190 height 12
click at [690, 221] on span "BENEFITS FOR THE SALES PHASE" at bounding box center [785, 214] width 190 height 12
click at [719, 253] on span "TV APP & KIOSK MODE" at bounding box center [784, 247] width 131 height 12
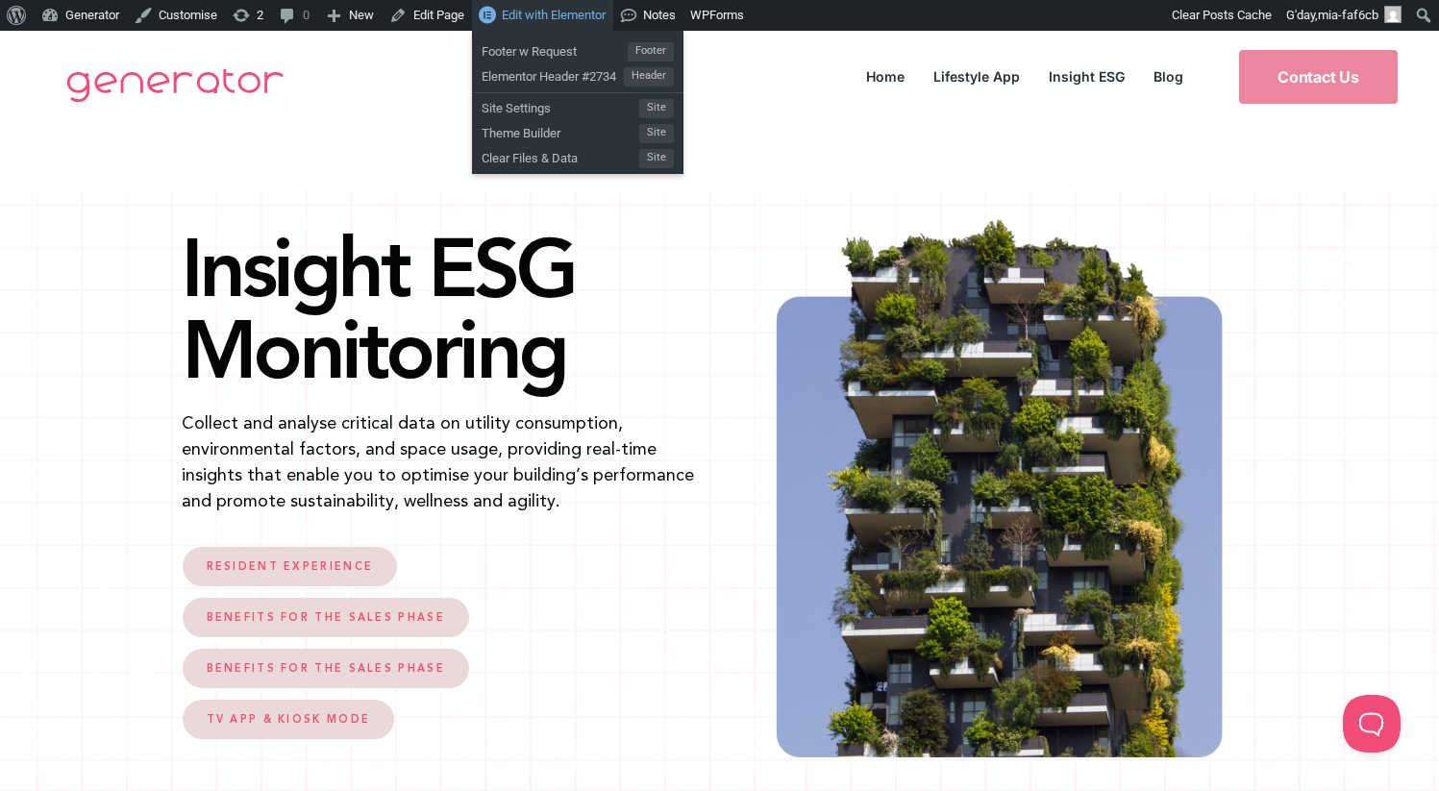
click at [544, 8] on span "Edit with Elementor" at bounding box center [554, 15] width 104 height 14
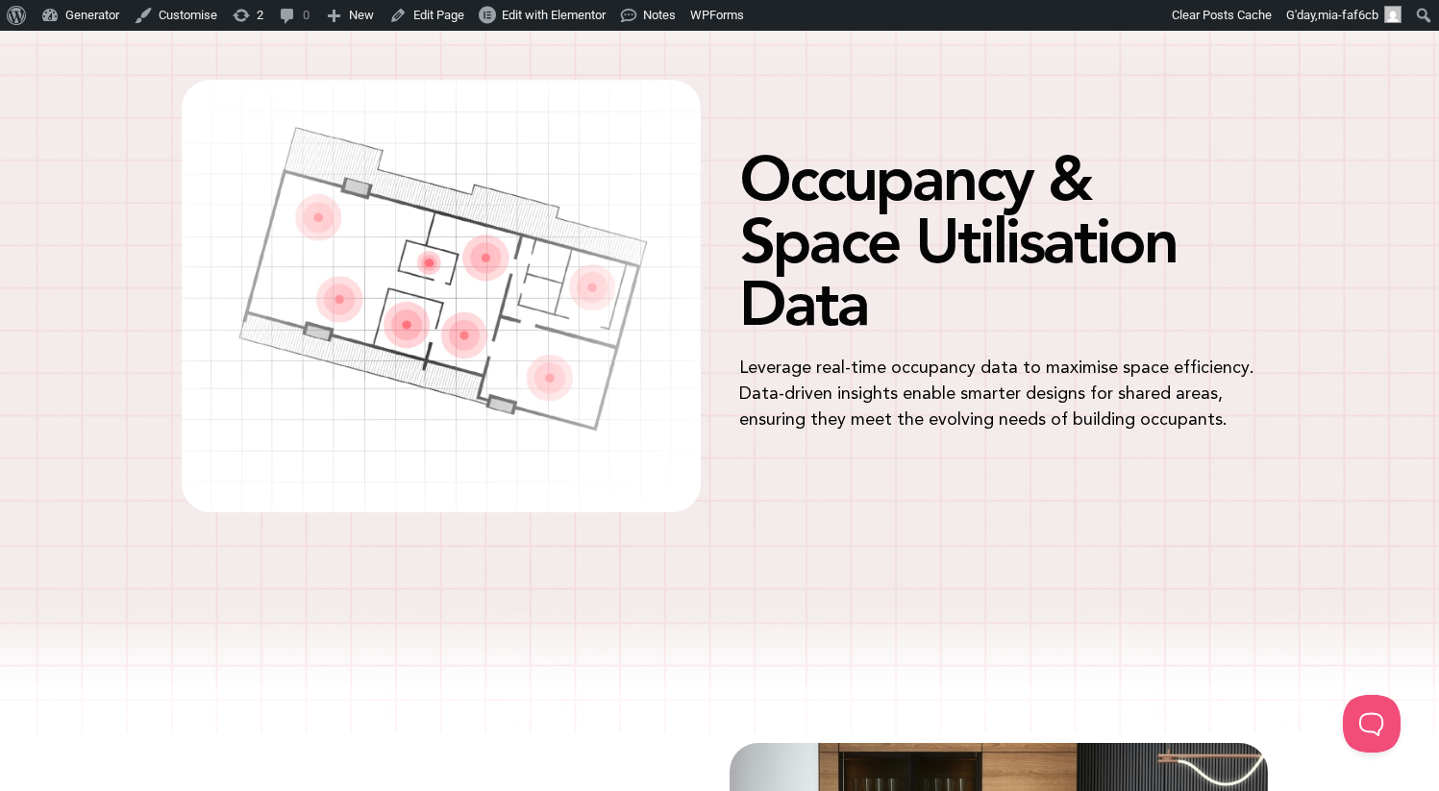
scroll to position [617, 0]
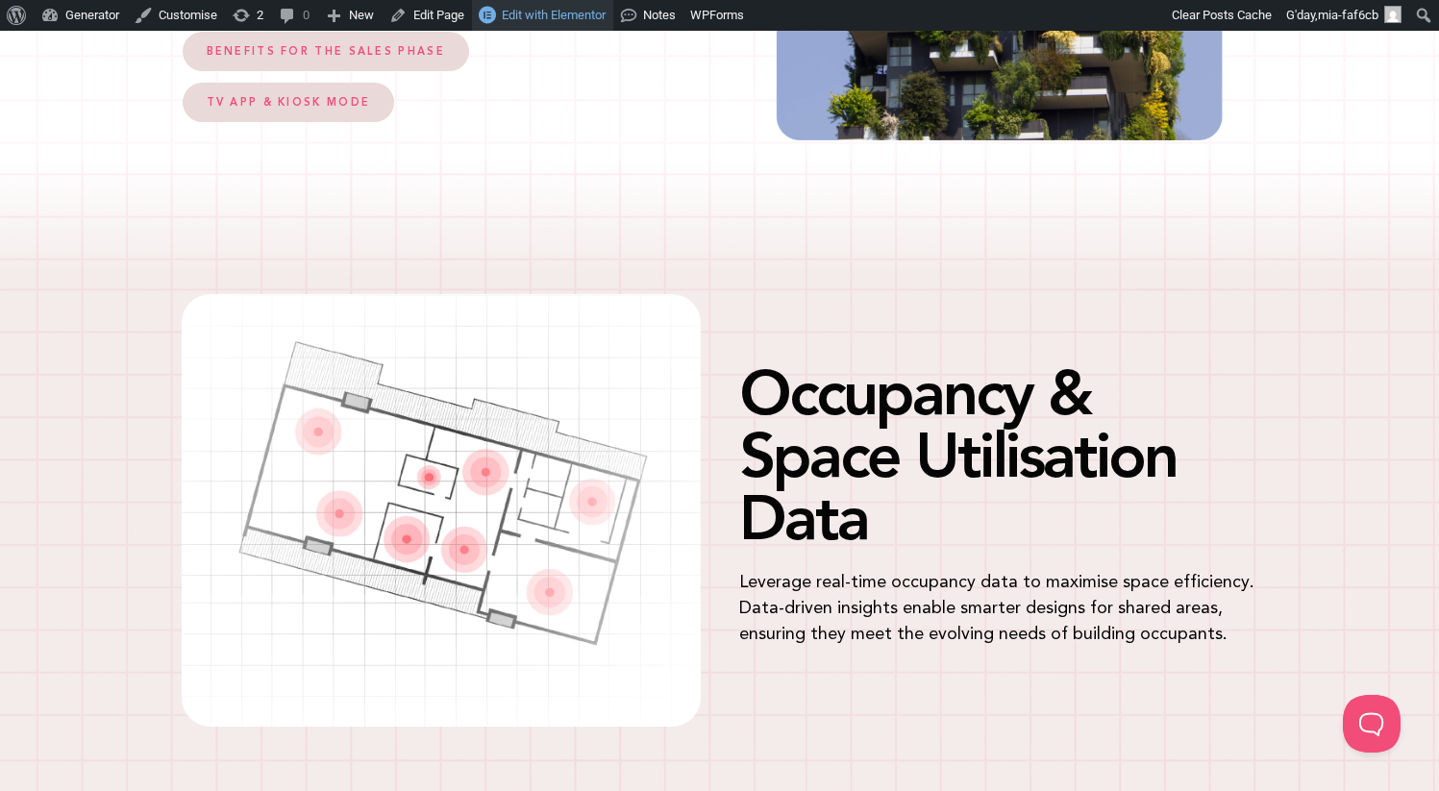
click at [588, 14] on span "Edit with Elementor" at bounding box center [554, 15] width 104 height 14
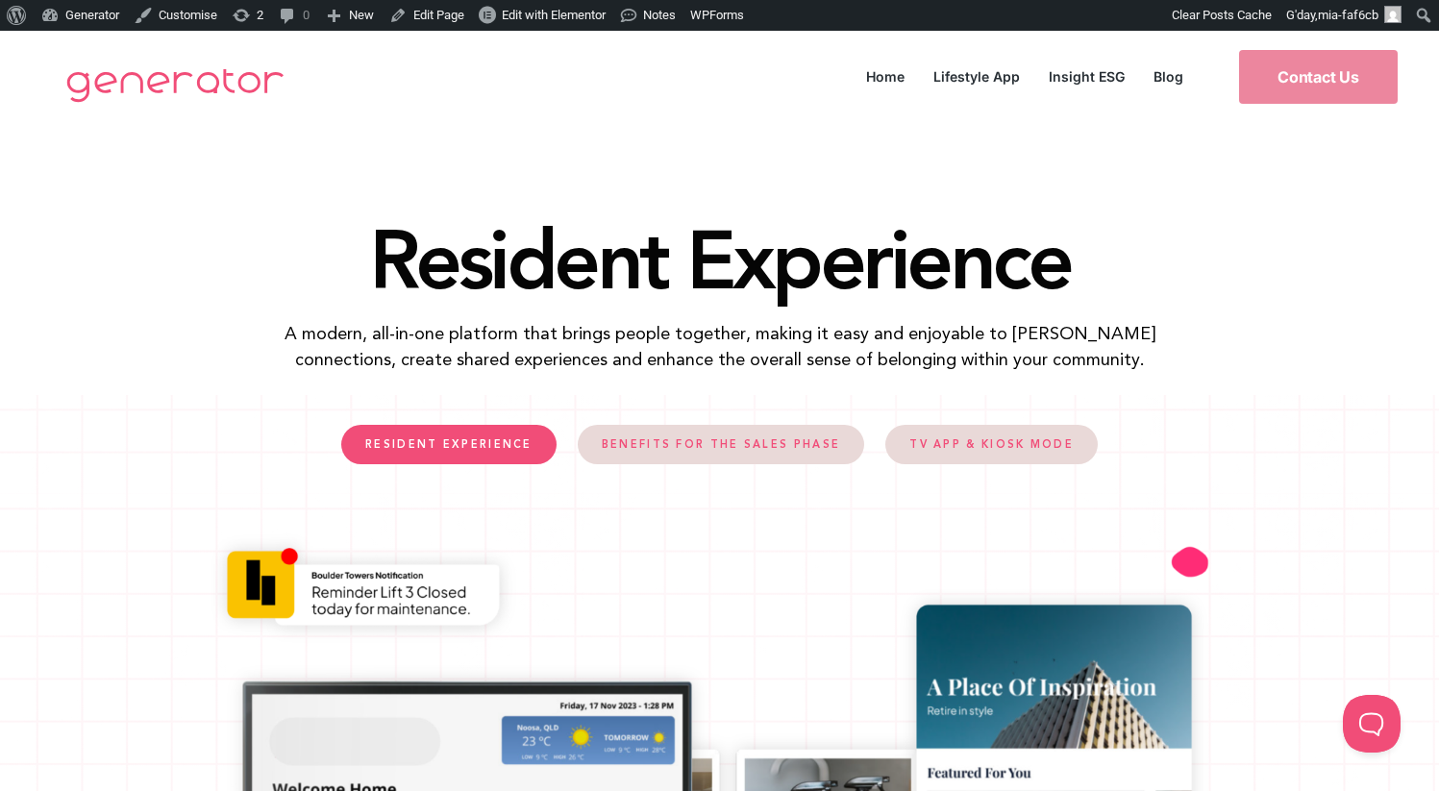
click at [476, 440] on span "RESIDENT EXPERIENCE" at bounding box center [448, 444] width 167 height 11
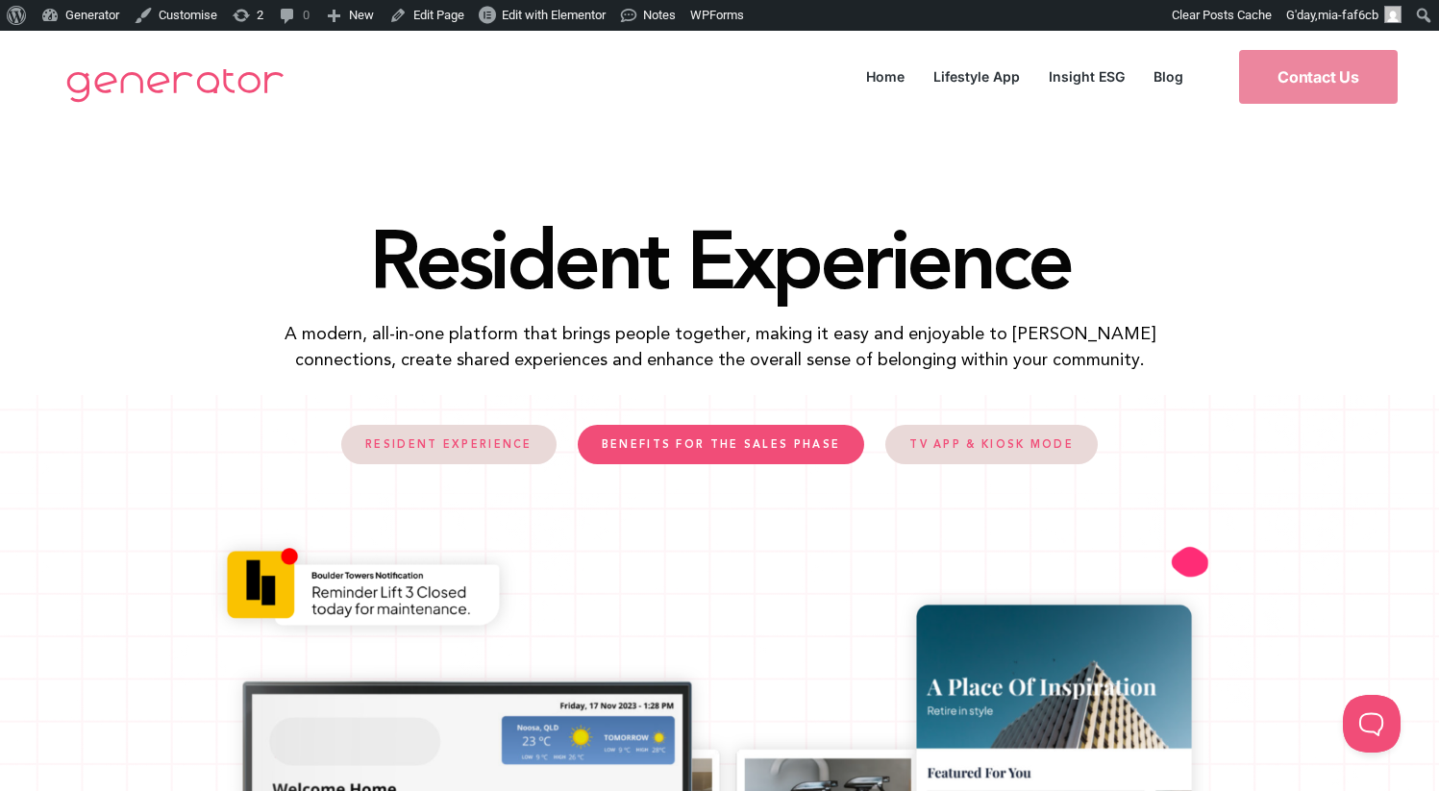
click at [799, 445] on span "BENEFITS FOR THE SALES PHASE" at bounding box center [721, 444] width 238 height 11
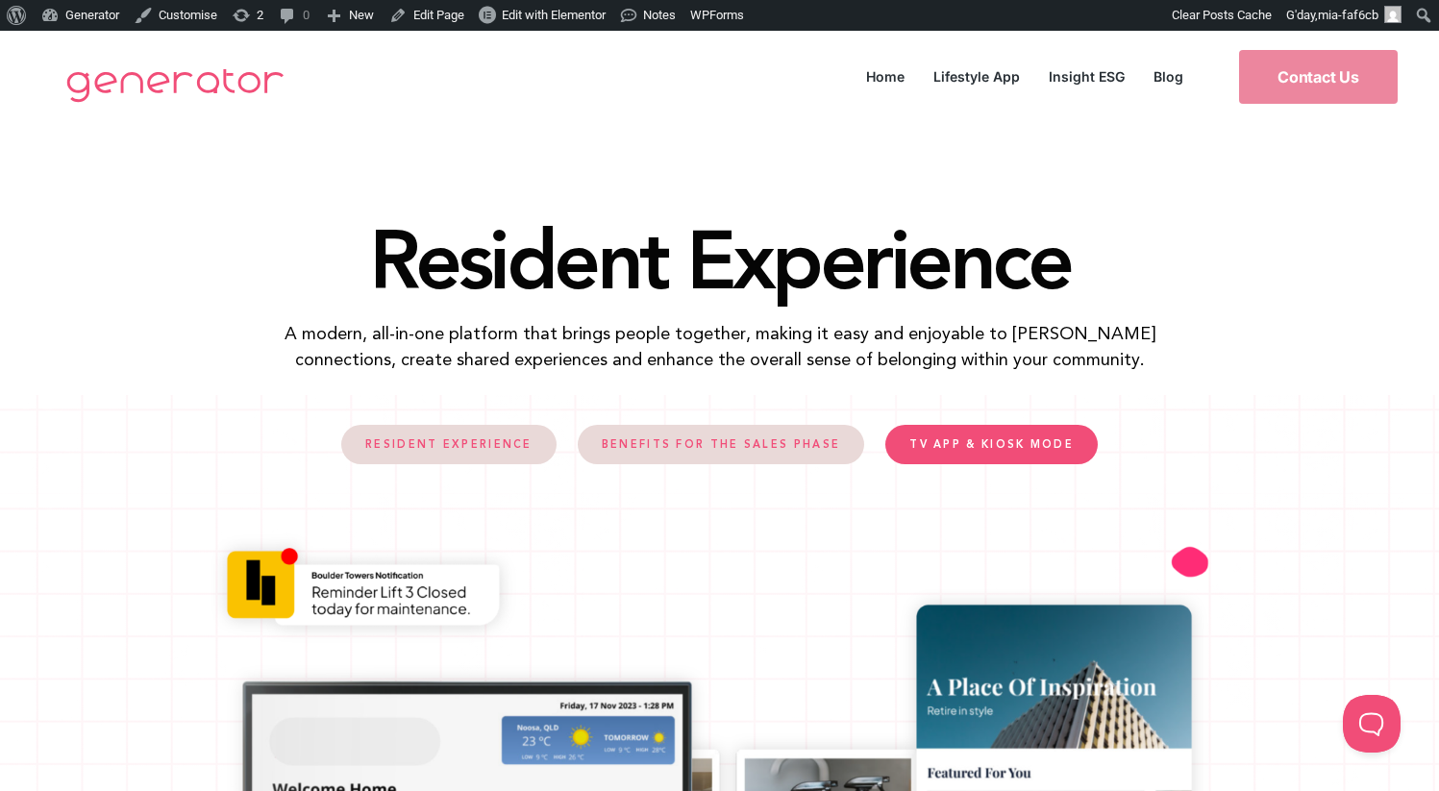
click at [1010, 456] on link "TV APP & KIOSK MODE" at bounding box center [991, 444] width 212 height 39
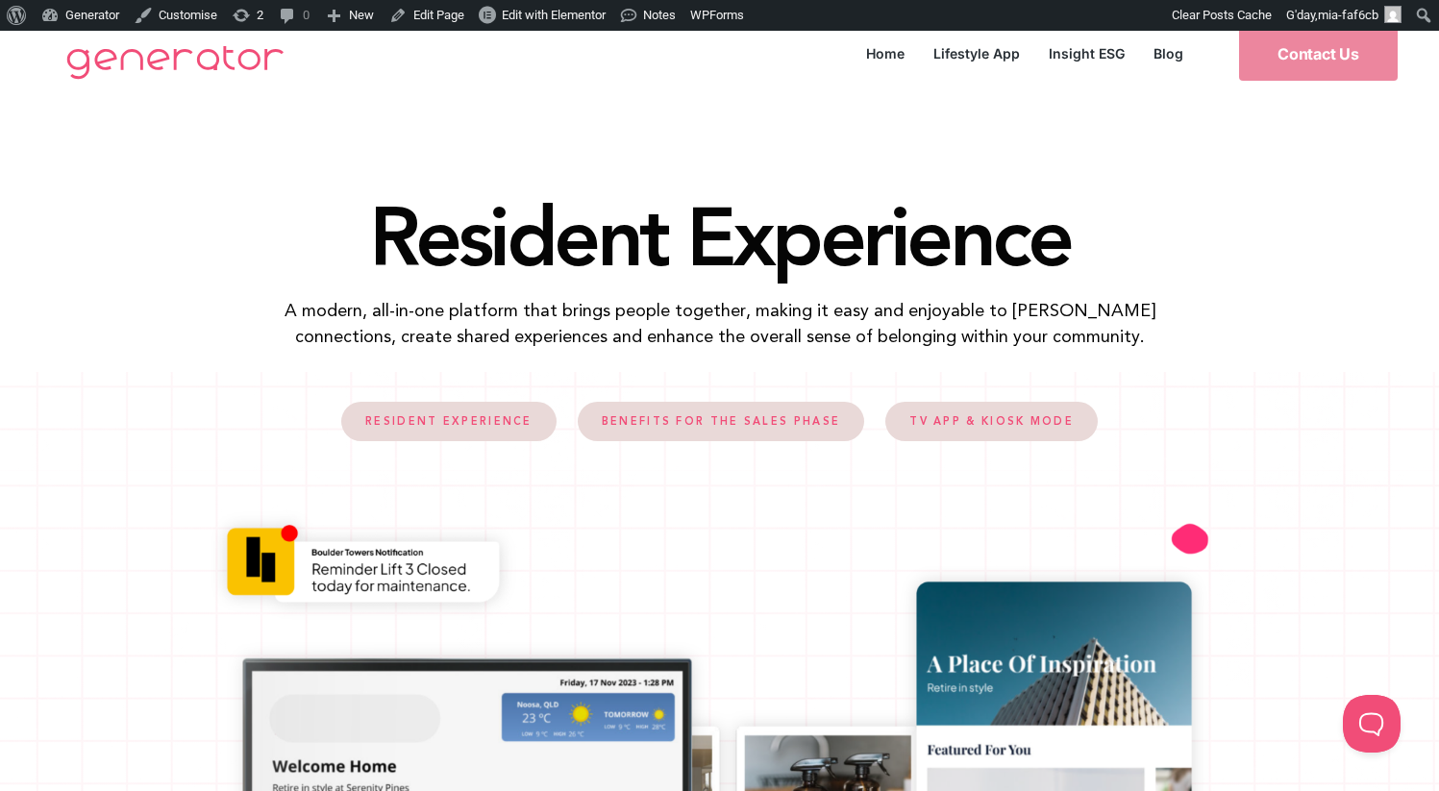
scroll to position [22, 0]
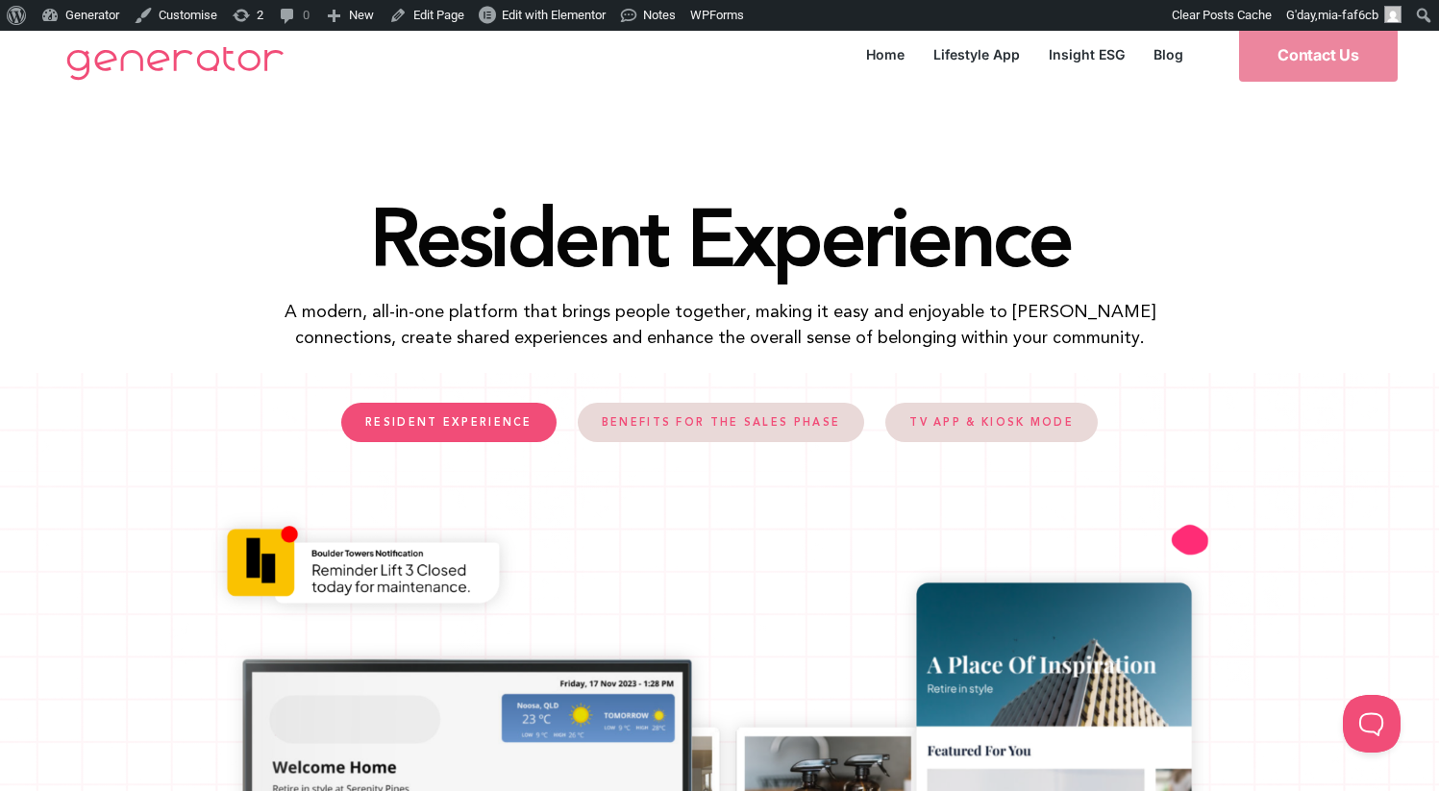
click at [486, 411] on link "RESIDENT EXPERIENCE" at bounding box center [448, 422] width 215 height 39
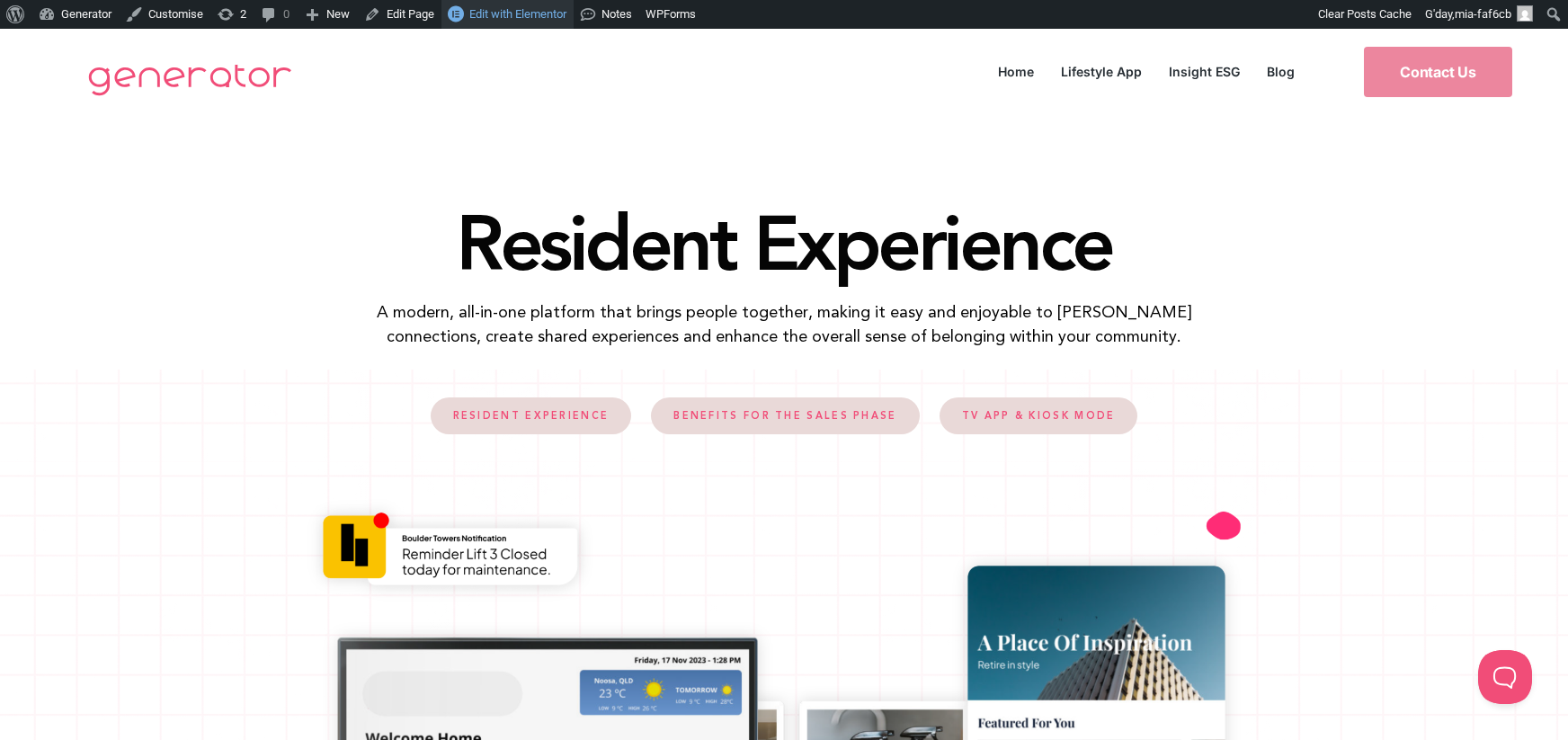
click at [541, 11] on span "Edit with Elementor" at bounding box center [518, 14] width 97 height 13
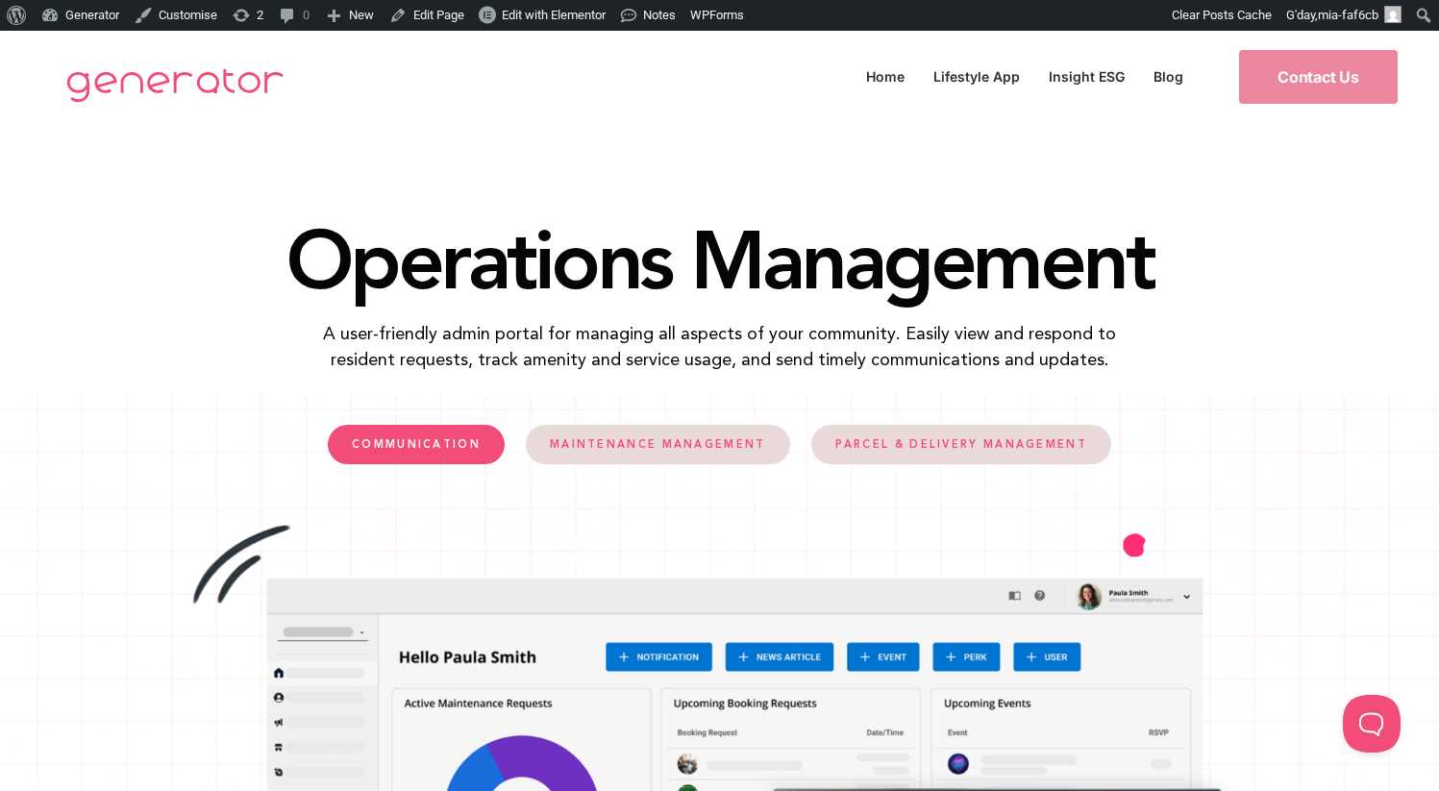
click at [459, 450] on span "COMMUNICATION" at bounding box center [416, 444] width 129 height 11
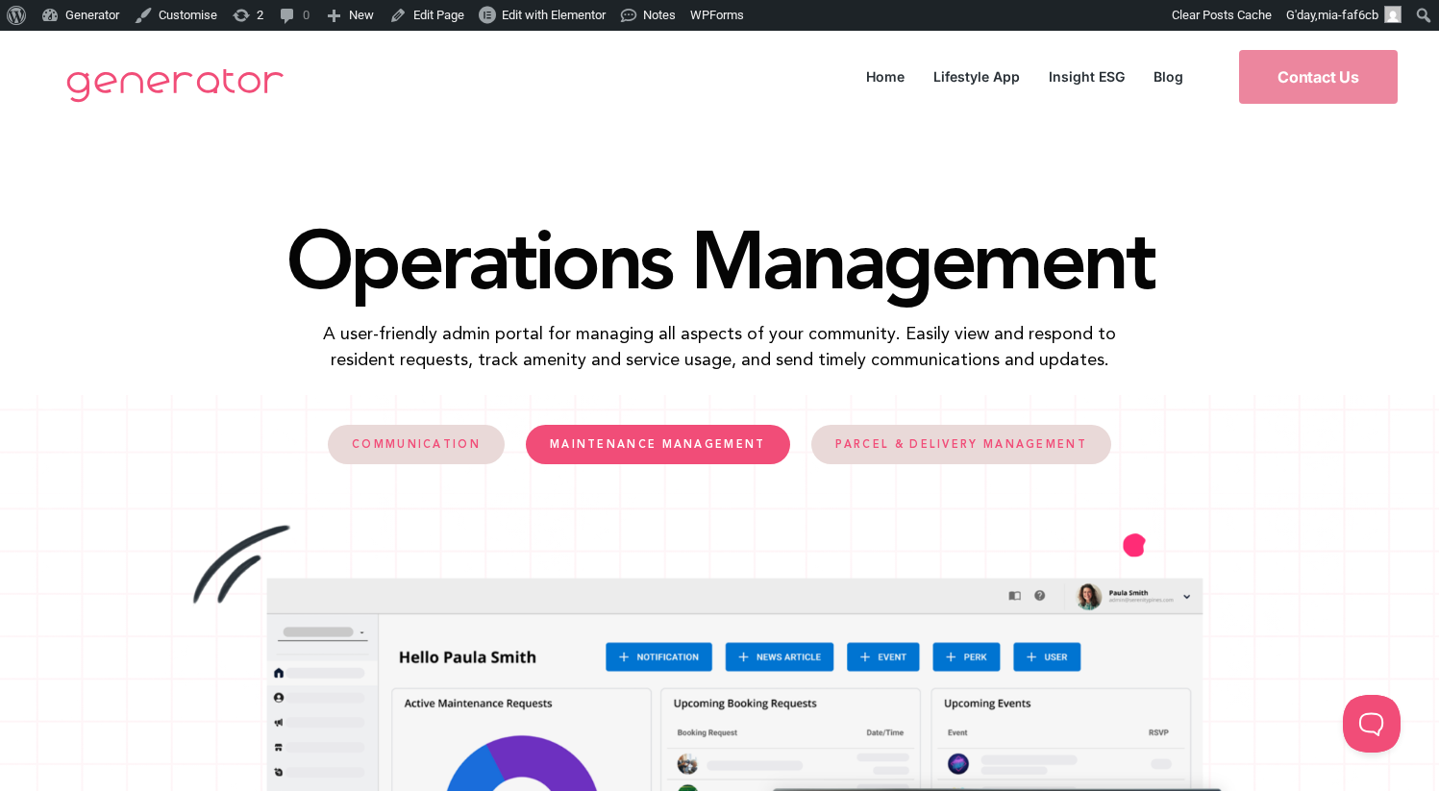
click at [646, 439] on span "MAINTENANCE MANAGEMENT" at bounding box center [658, 444] width 216 height 11
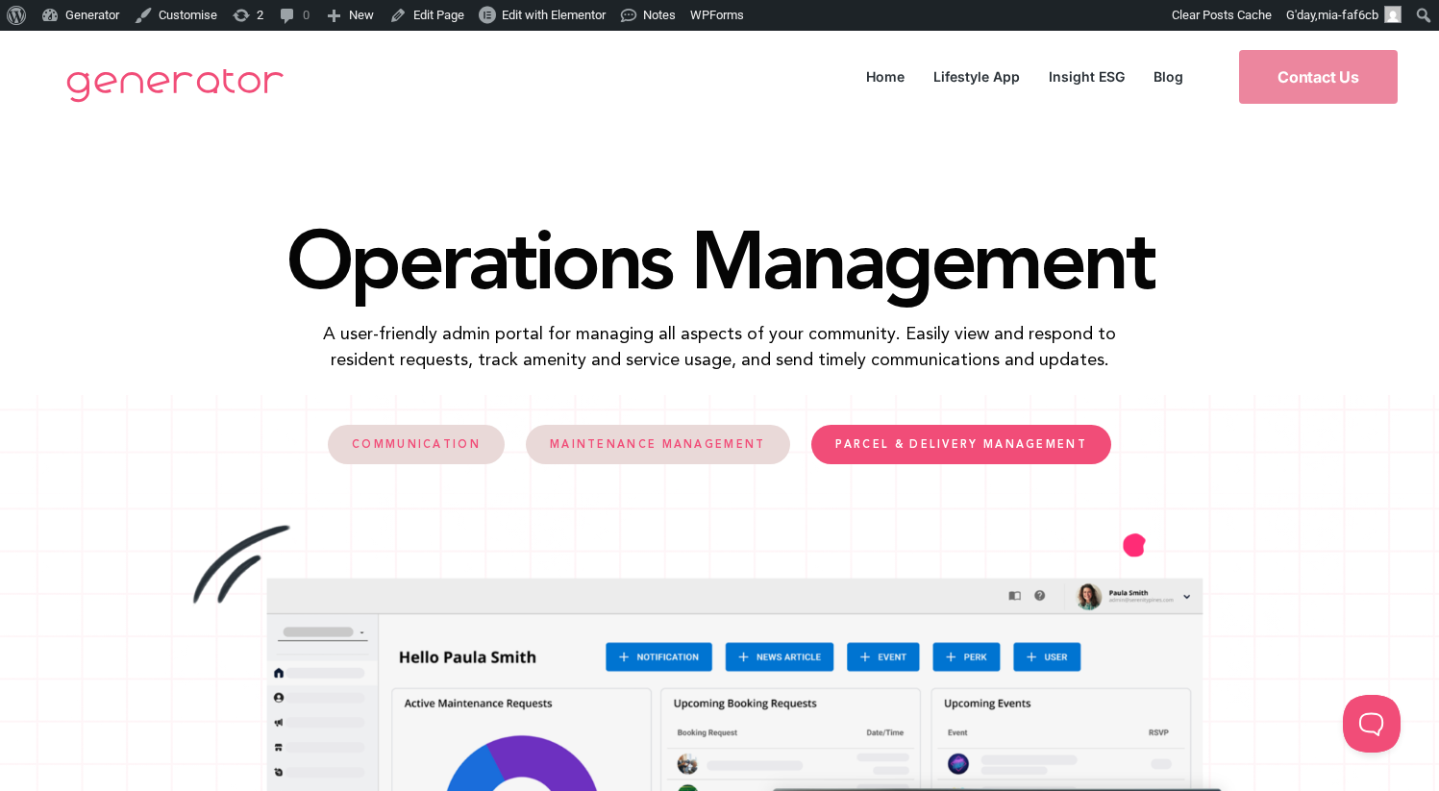
click at [941, 447] on span "PARCEL & DELIVERY MANAGEMENT" at bounding box center [961, 444] width 252 height 11
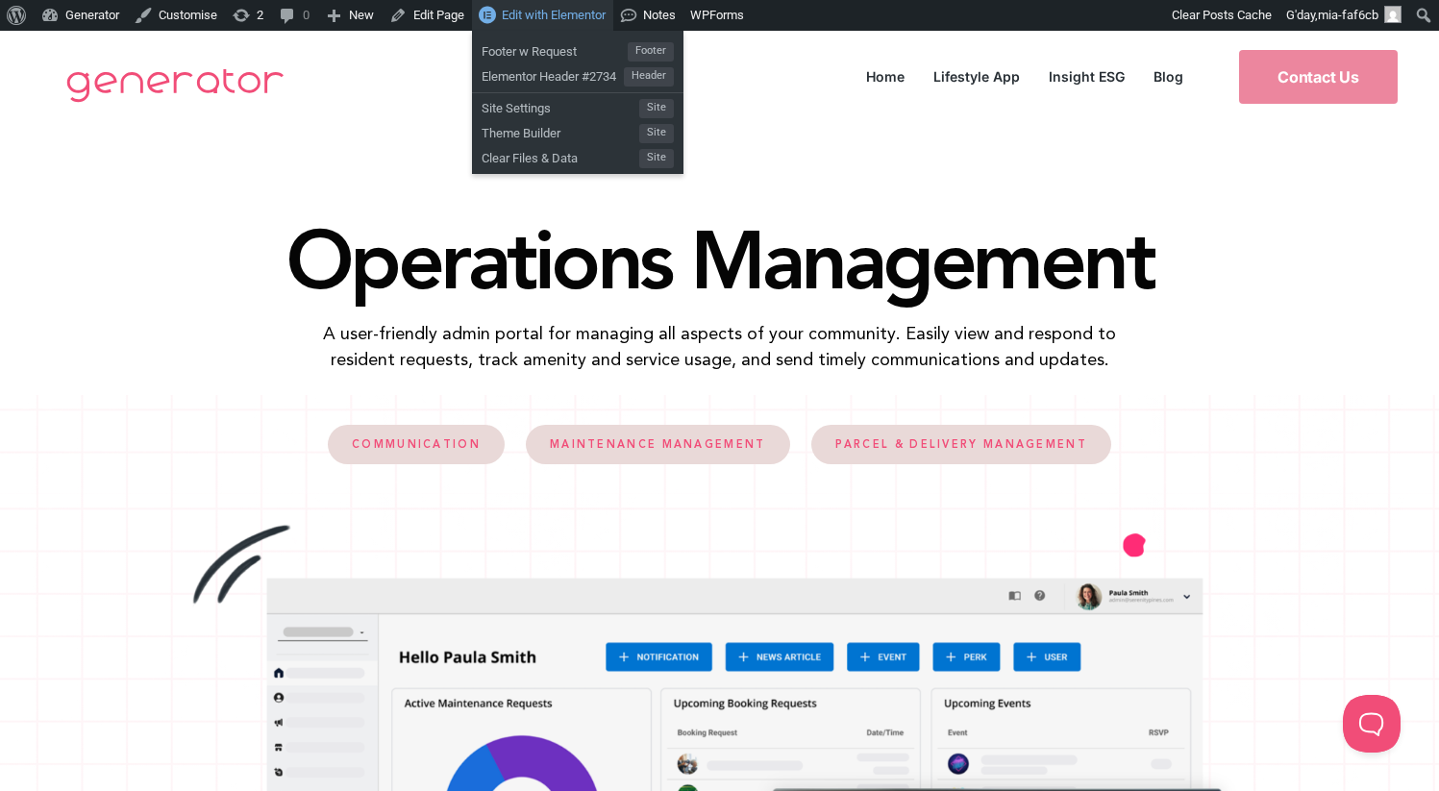
click at [573, 16] on span "Edit with Elementor" at bounding box center [554, 15] width 104 height 14
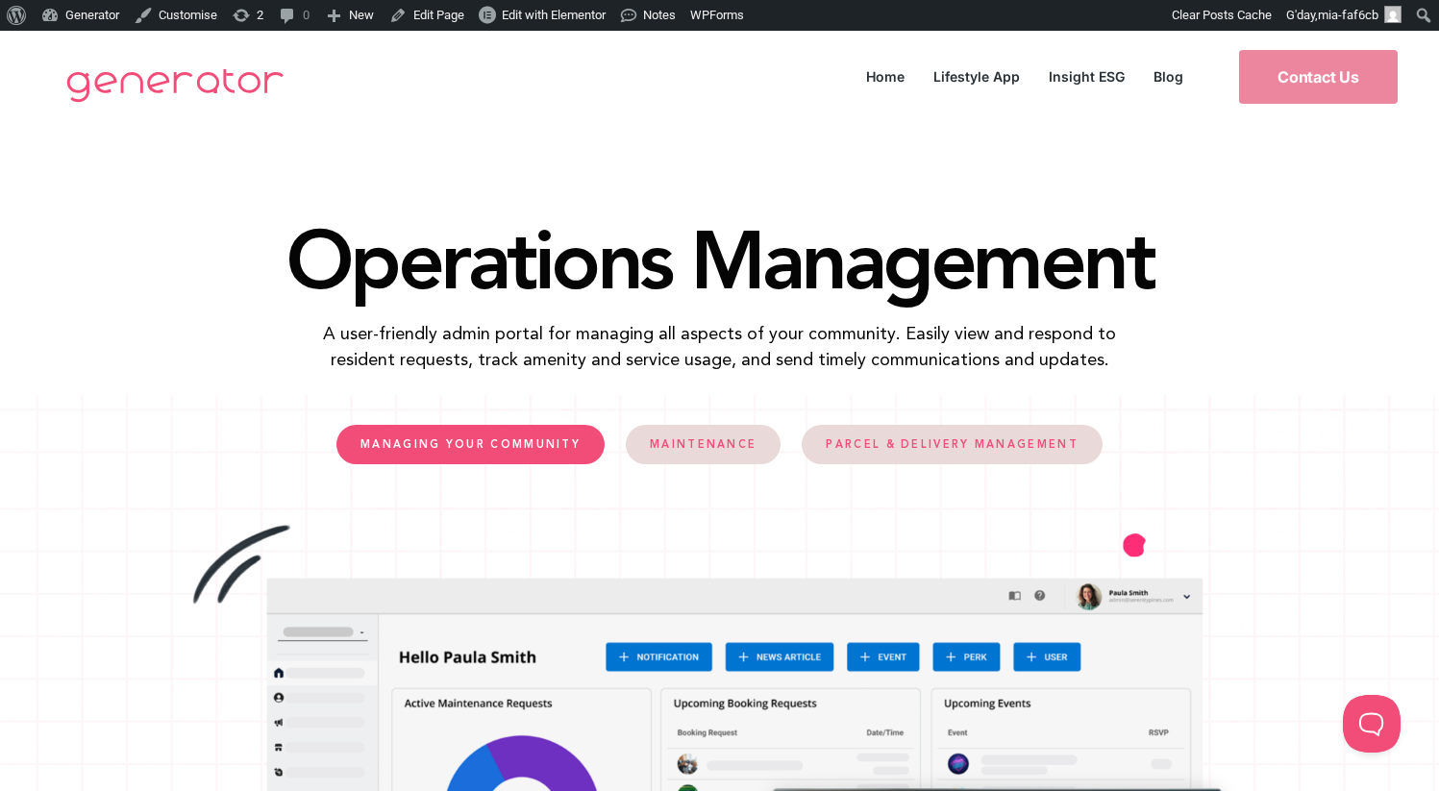
click at [533, 444] on span "MANAGING YOUR COMMUNITY" at bounding box center [470, 444] width 220 height 11
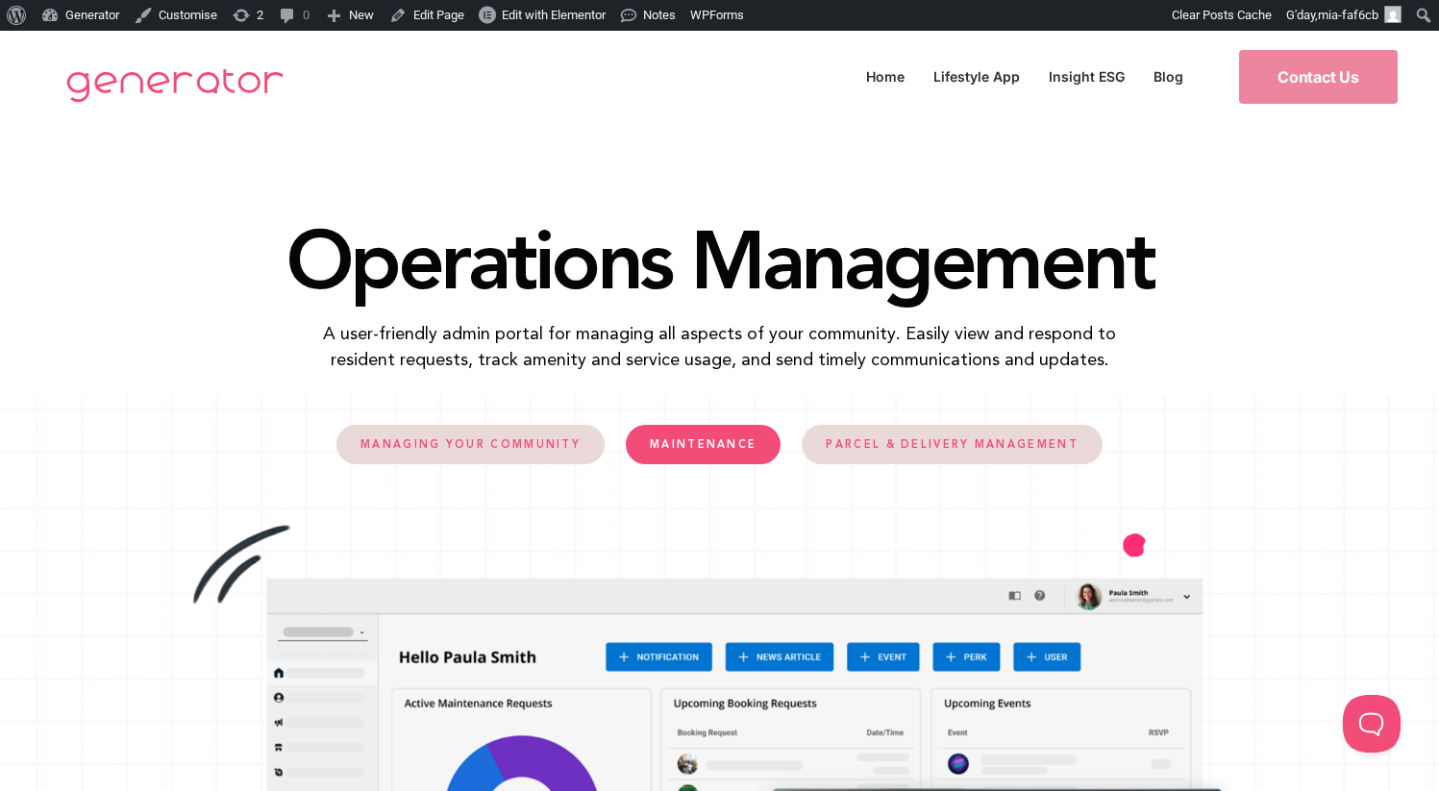
click at [686, 425] on link "MAINTENANCE" at bounding box center [703, 444] width 155 height 39
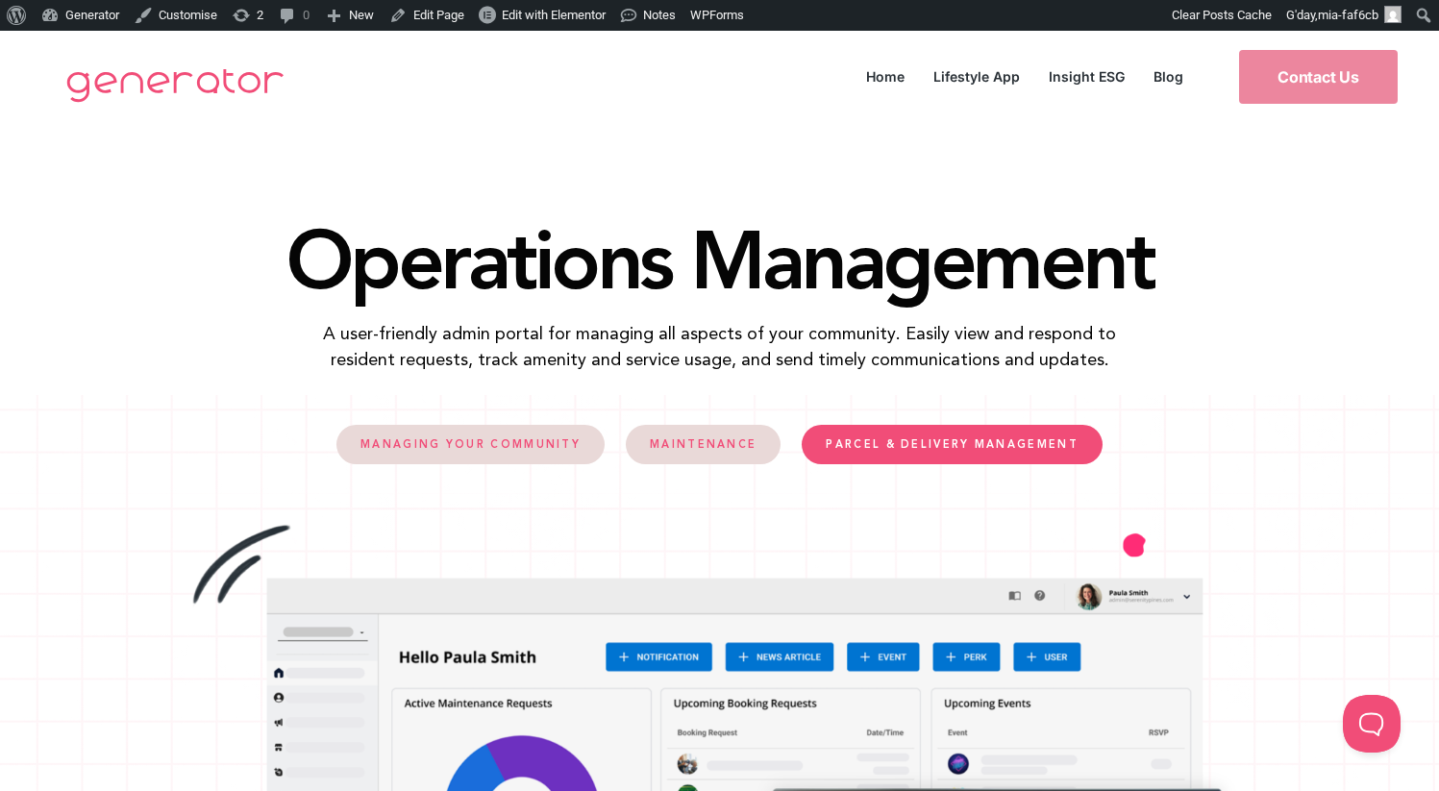
click at [1026, 431] on link "PARCEL & DELIVERY MANAGEMENT" at bounding box center [951, 444] width 300 height 39
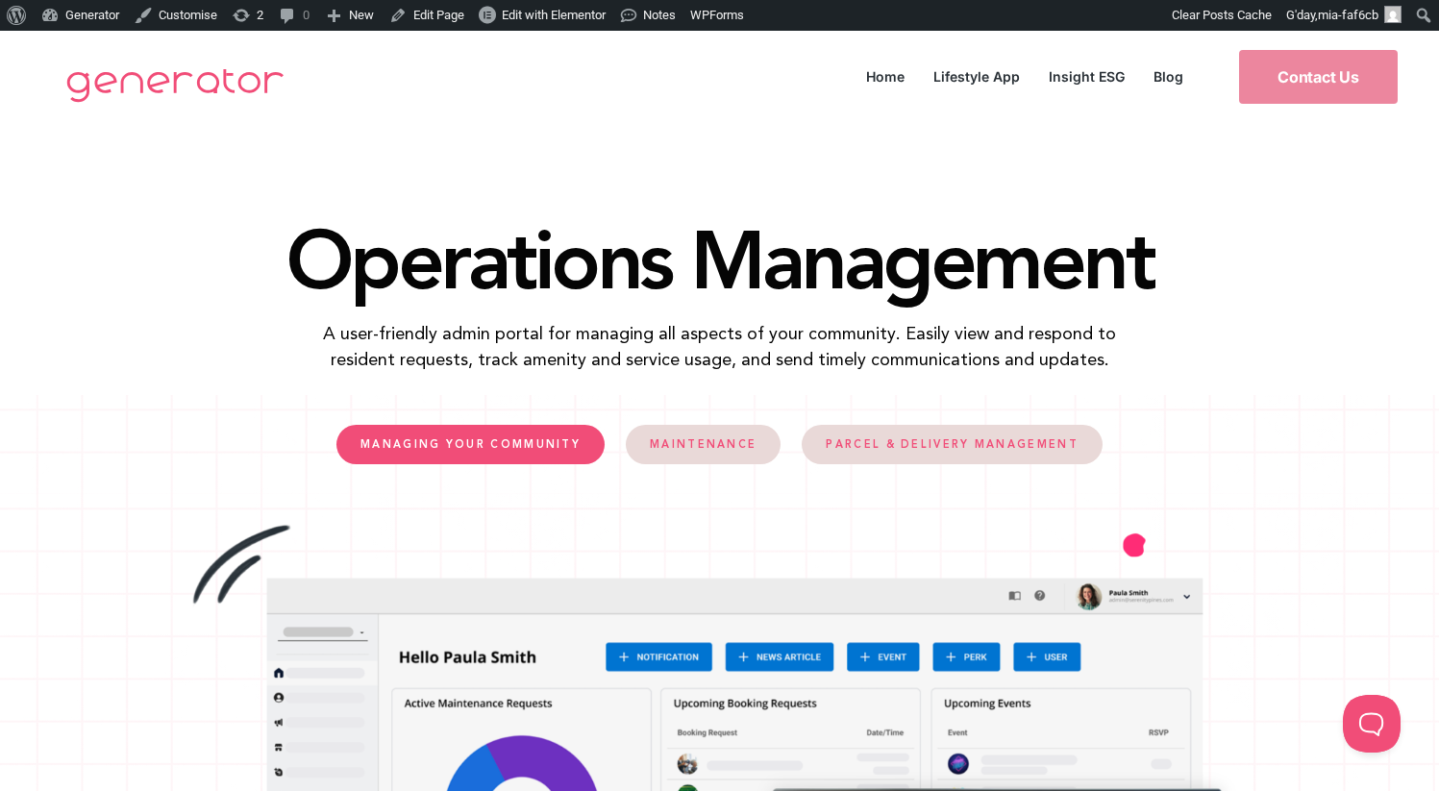
click at [584, 447] on link "MANAGING YOUR COMMUNITY" at bounding box center [470, 444] width 268 height 39
click at [590, 432] on link "MANAGING YOUR COMMUNITY" at bounding box center [470, 444] width 268 height 39
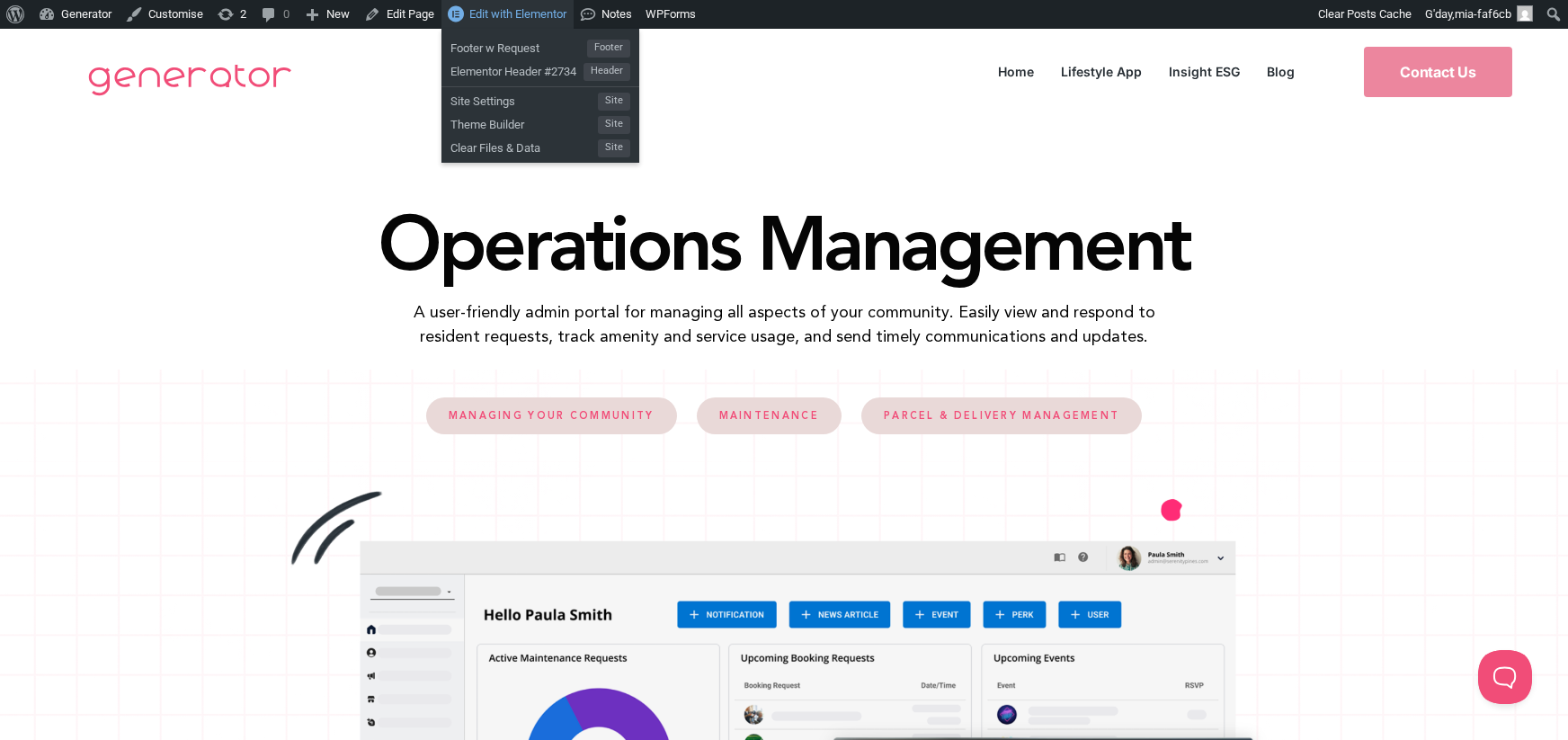
click at [528, 7] on span "Edit with Elementor" at bounding box center [518, 14] width 97 height 13
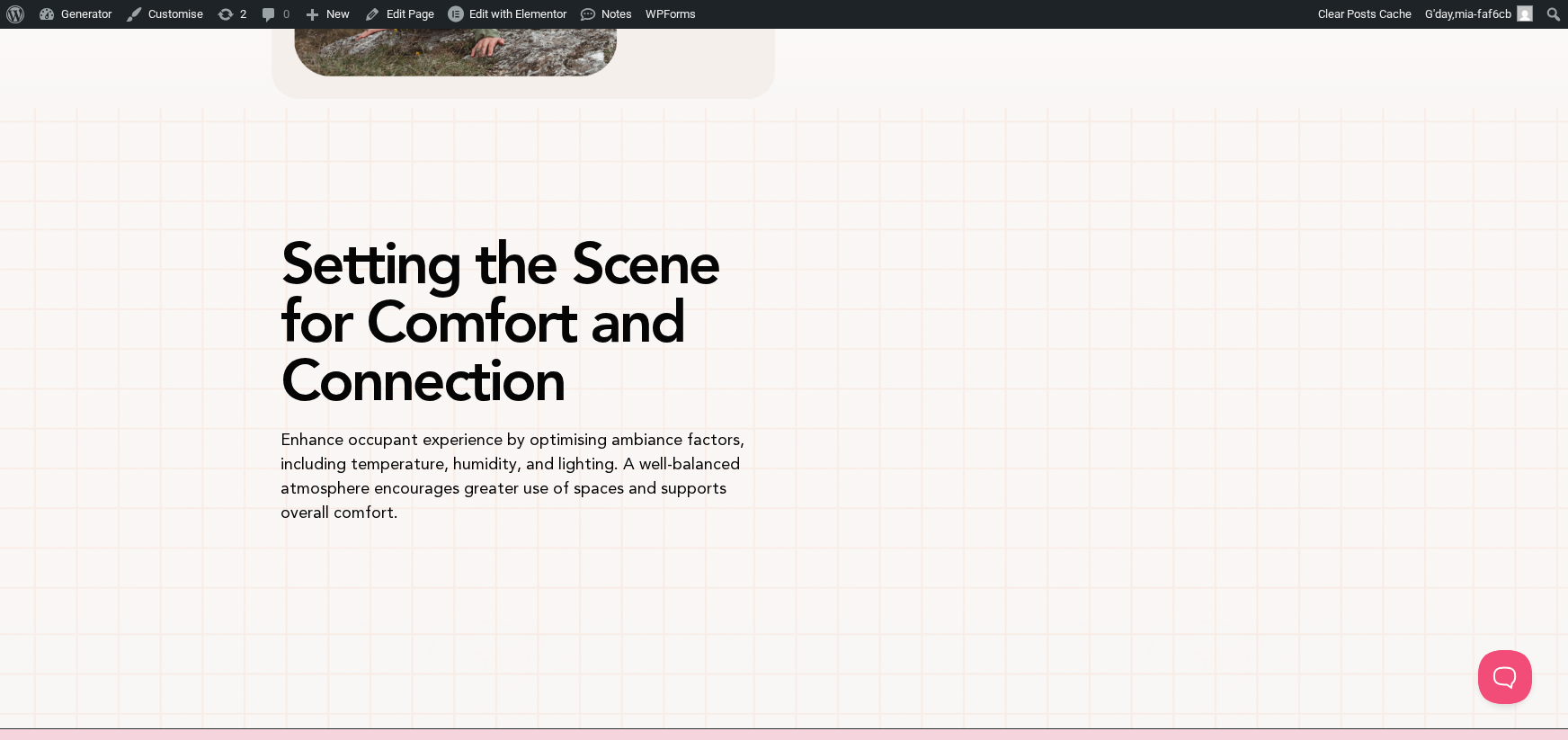
scroll to position [2288, 0]
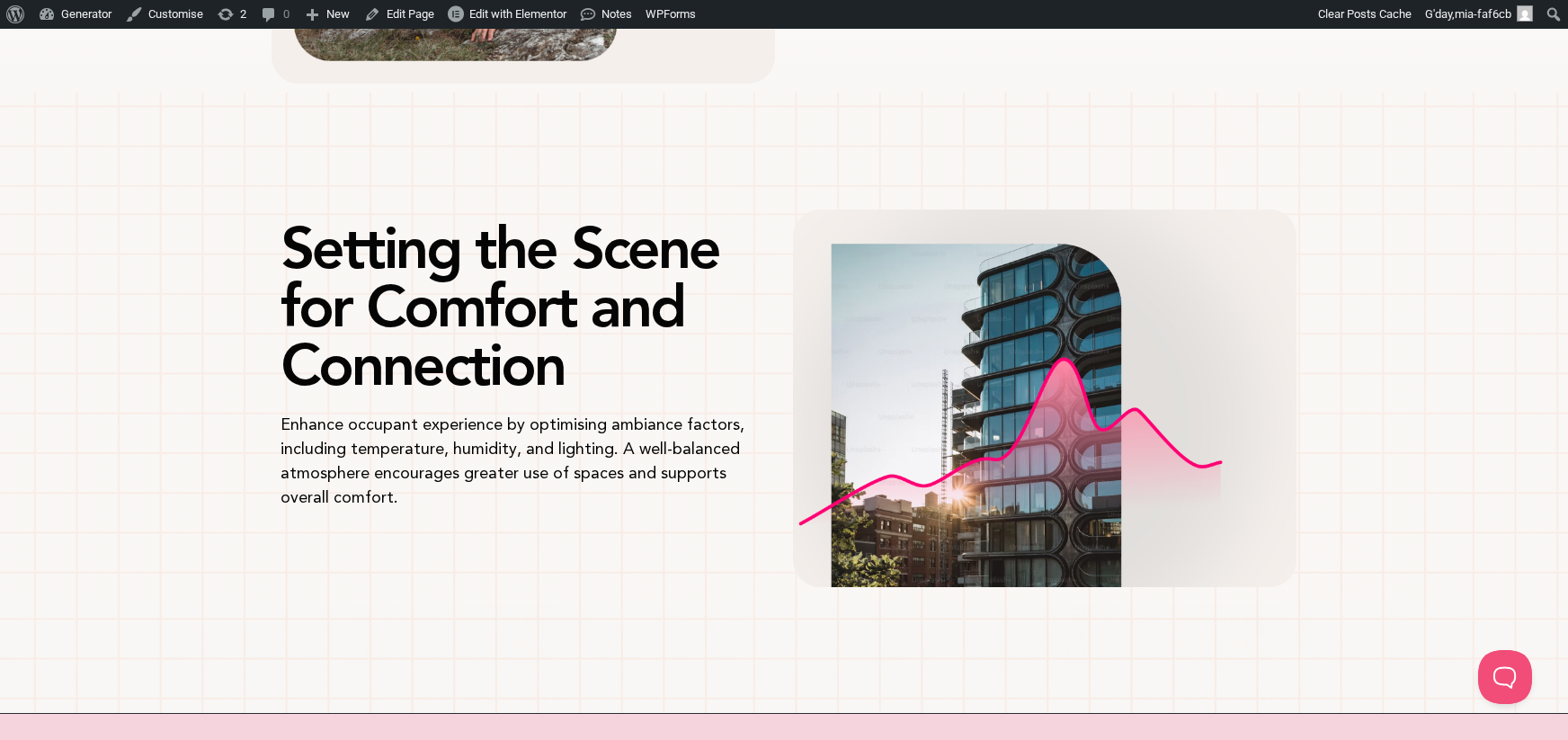
click at [572, 482] on p "Enhance occupant experience by optimising ambiance factors, including temperatu…" at bounding box center [523, 460] width 486 height 97
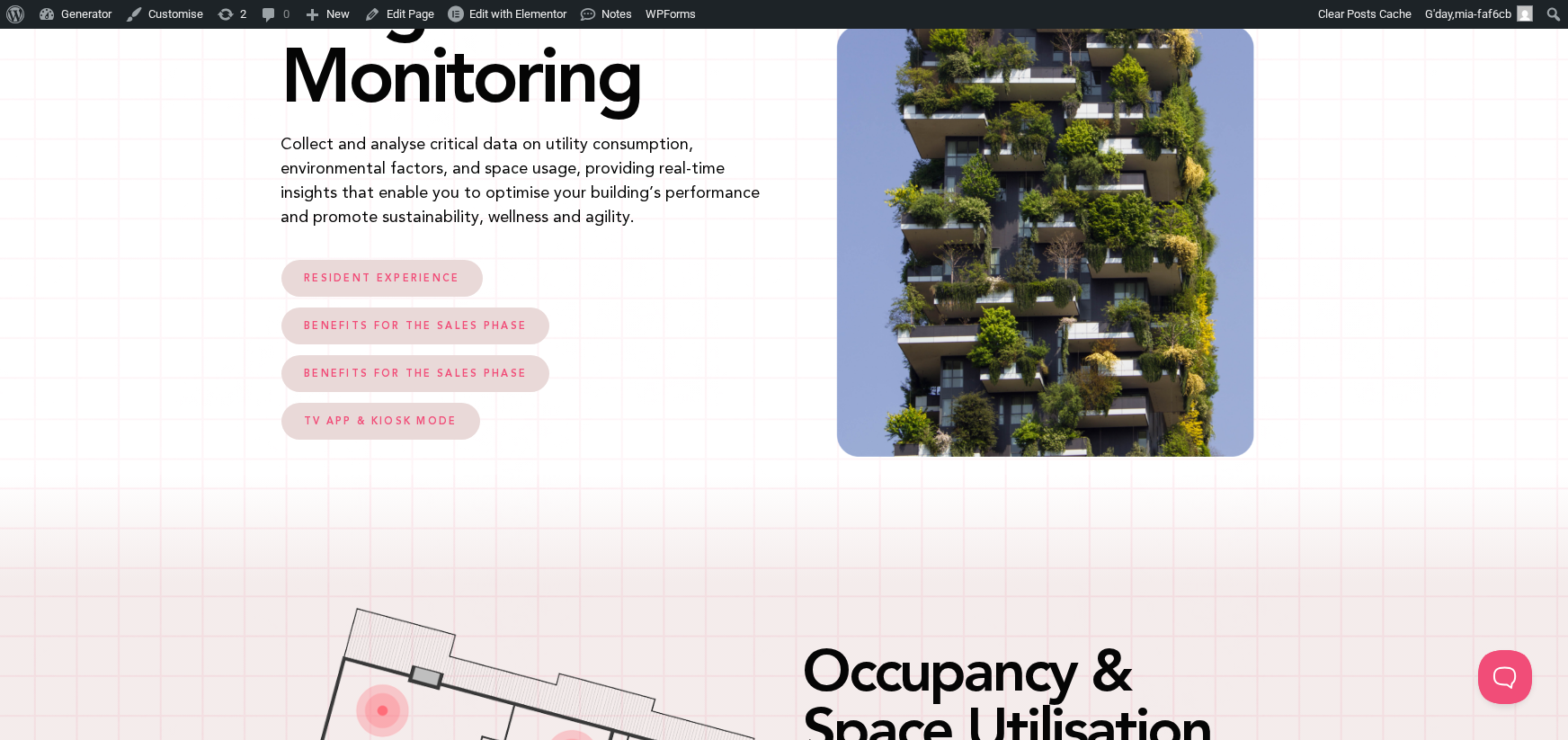
scroll to position [0, 0]
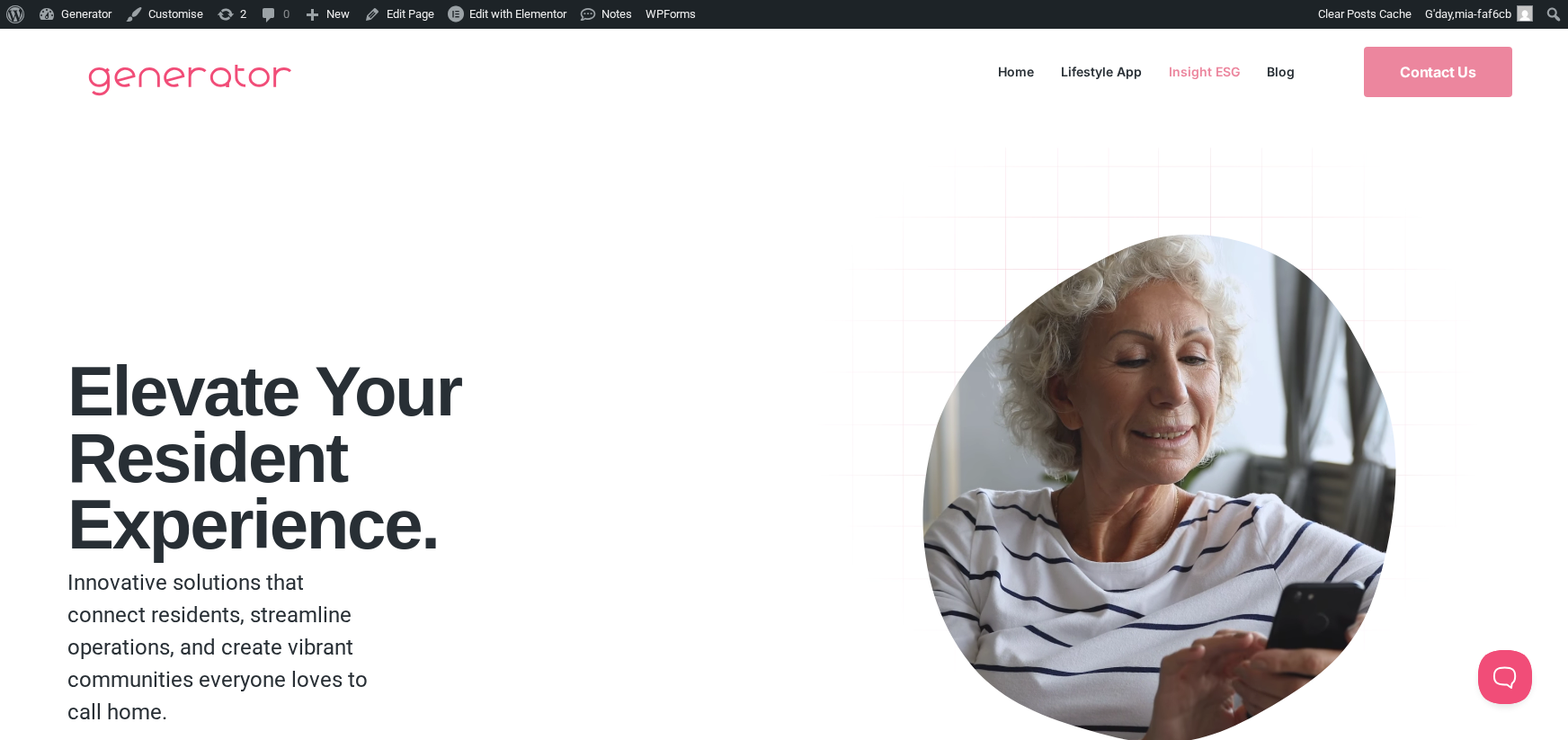
click at [1211, 62] on link "Insight ESG" at bounding box center [1204, 71] width 98 height 24
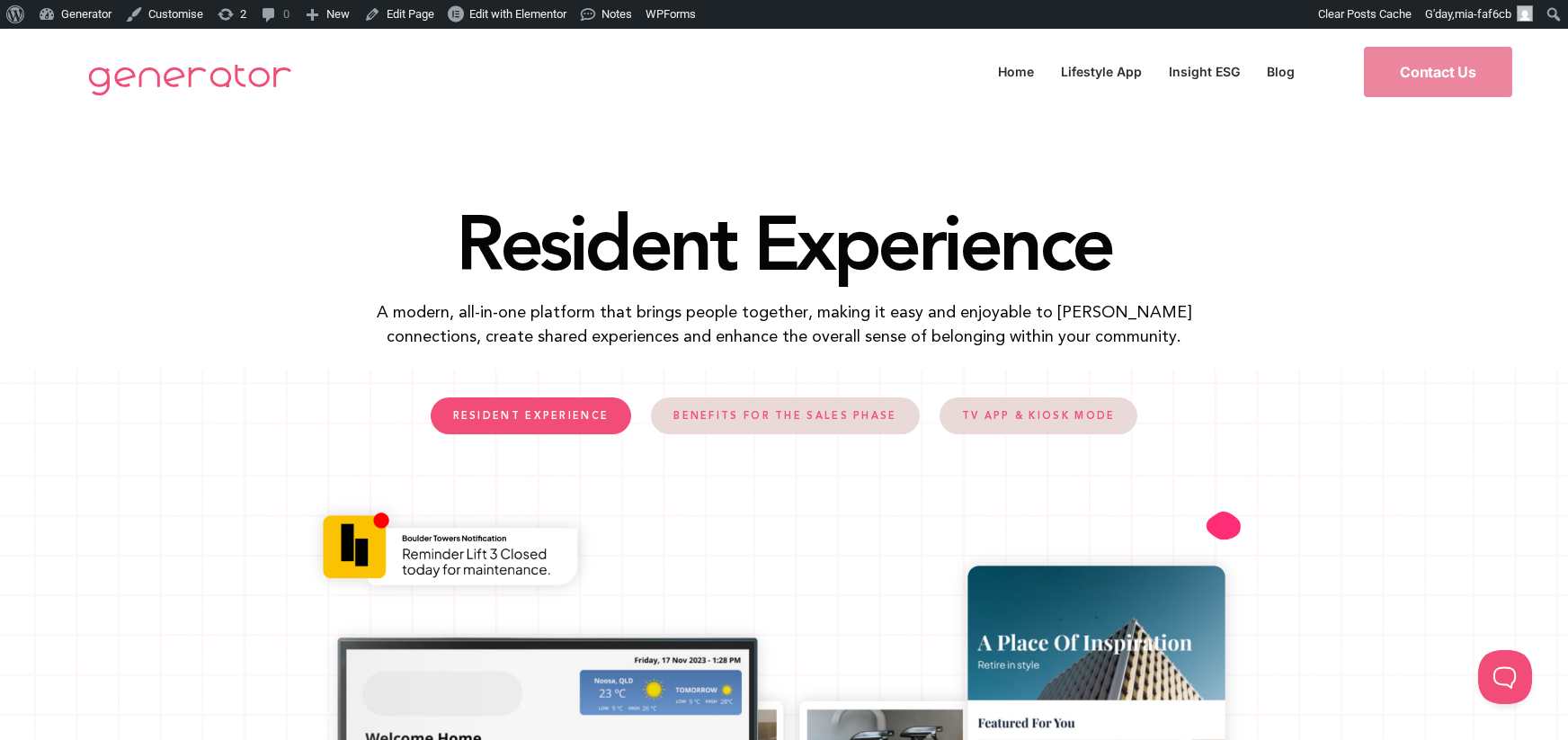
click at [608, 414] on span "RESIDENT EXPERIENCE" at bounding box center [530, 415] width 156 height 10
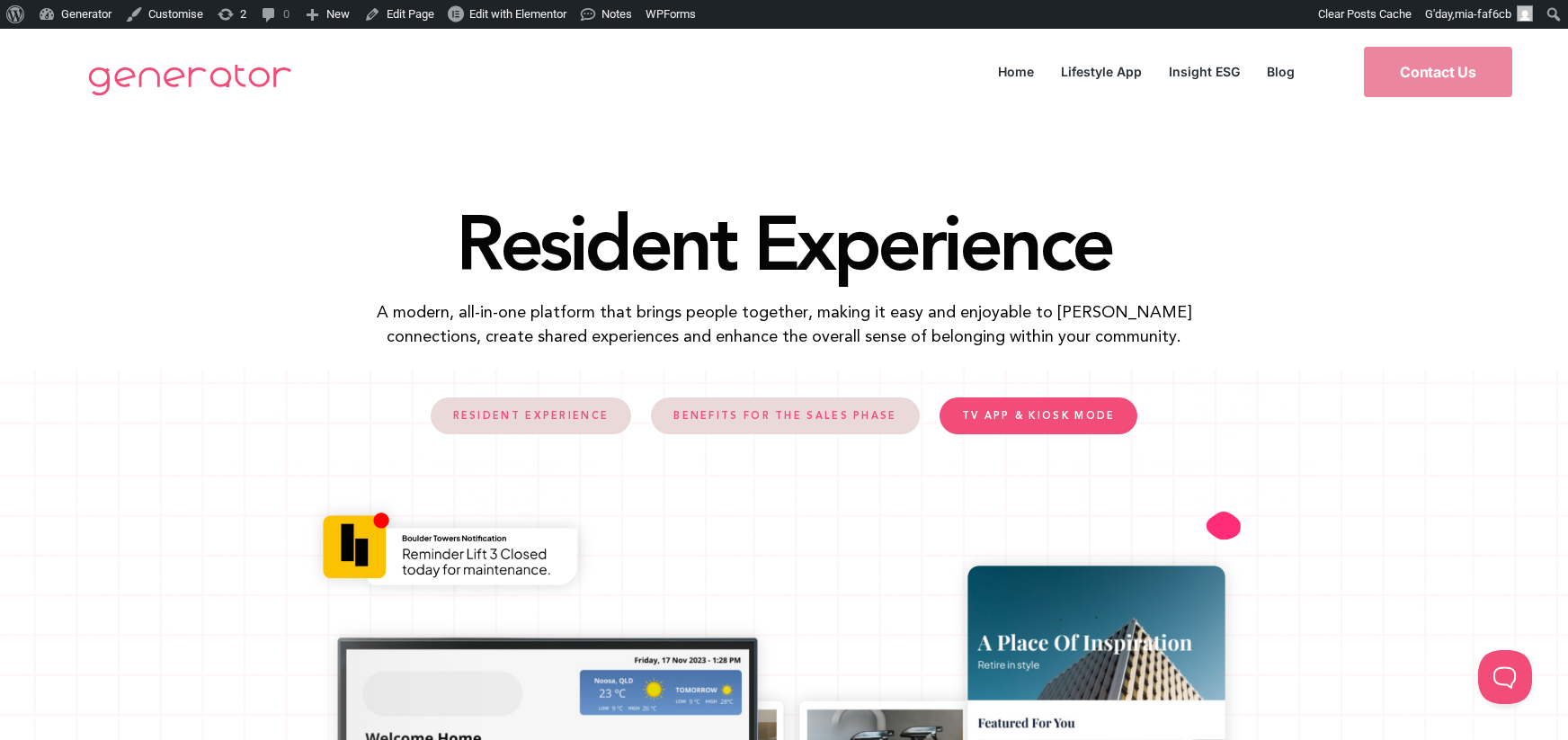
click at [1024, 415] on span "TV APP & KIOSK MODE" at bounding box center [1038, 415] width 153 height 10
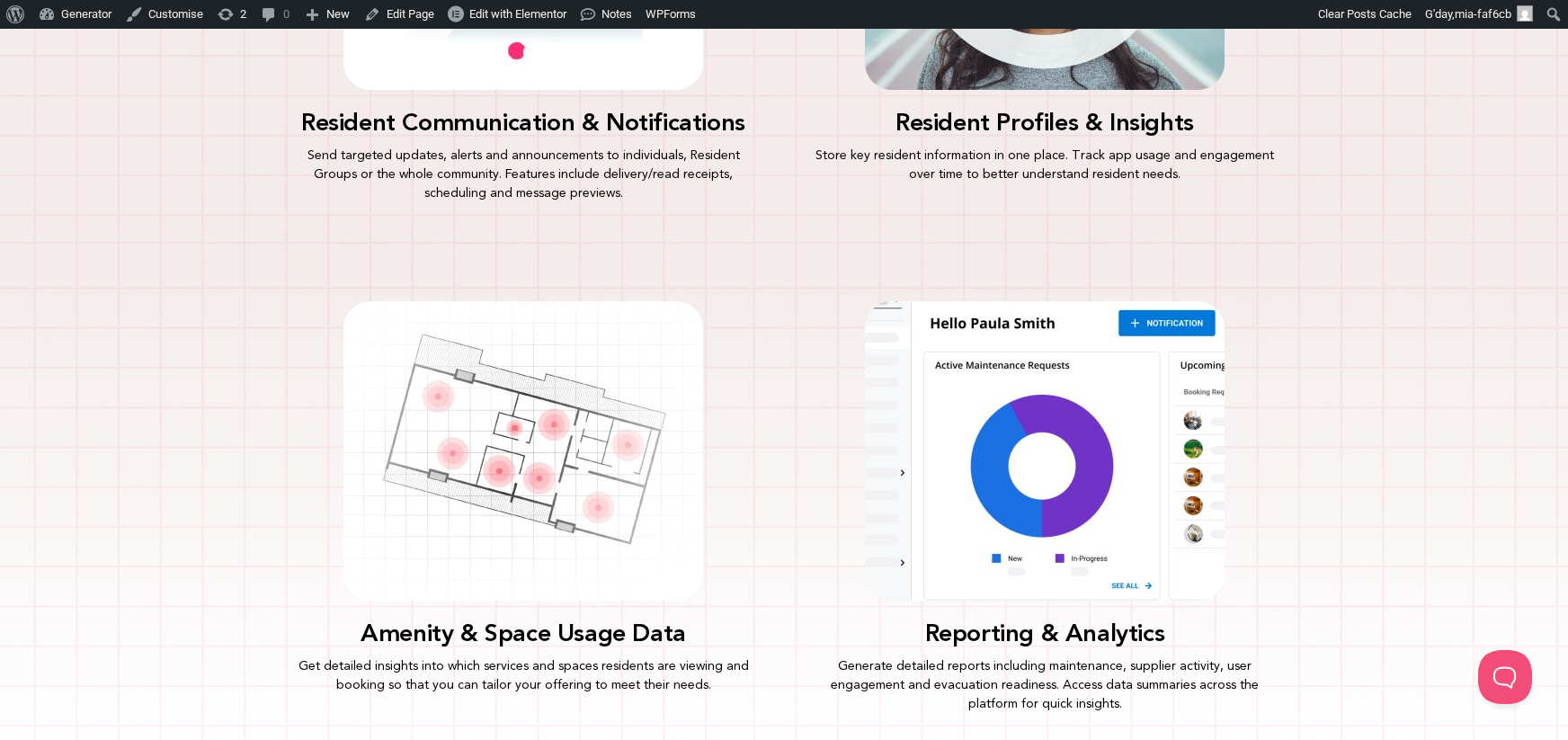
scroll to position [1866, 0]
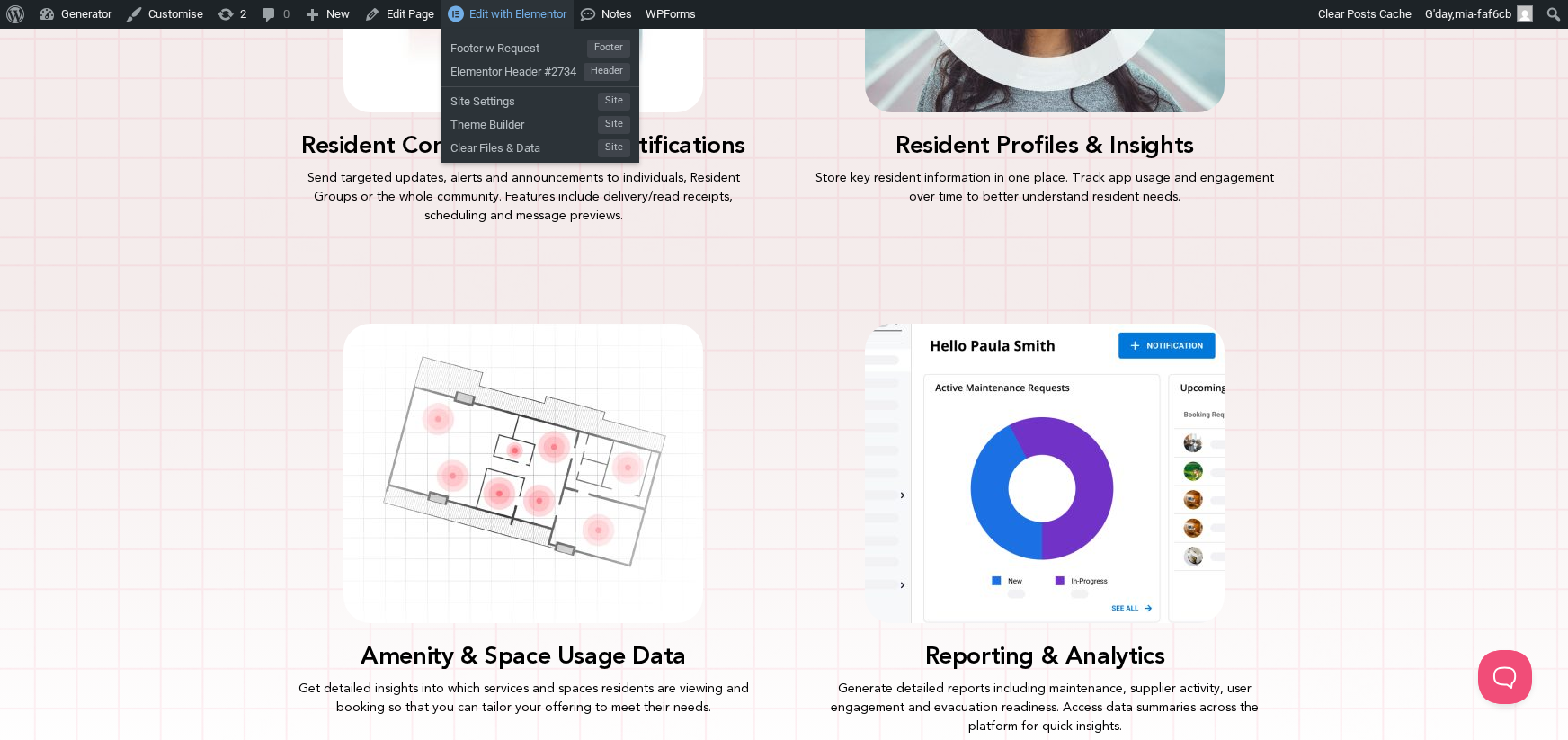
click at [541, 7] on span "Edit with Elementor" at bounding box center [518, 14] width 97 height 13
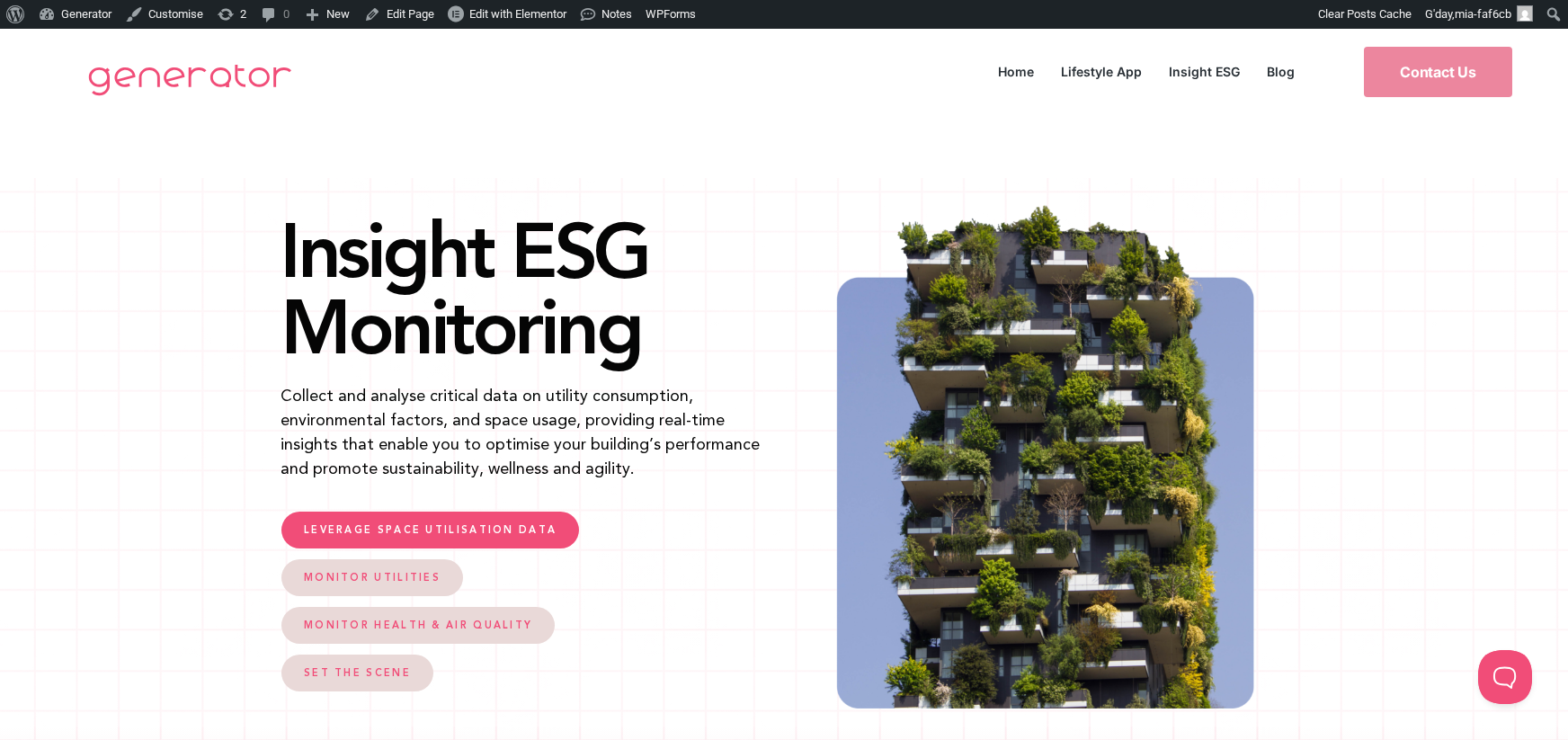
click at [496, 532] on span "LEVERAGE SPACE UTILISATION DATA" at bounding box center [430, 530] width 253 height 10
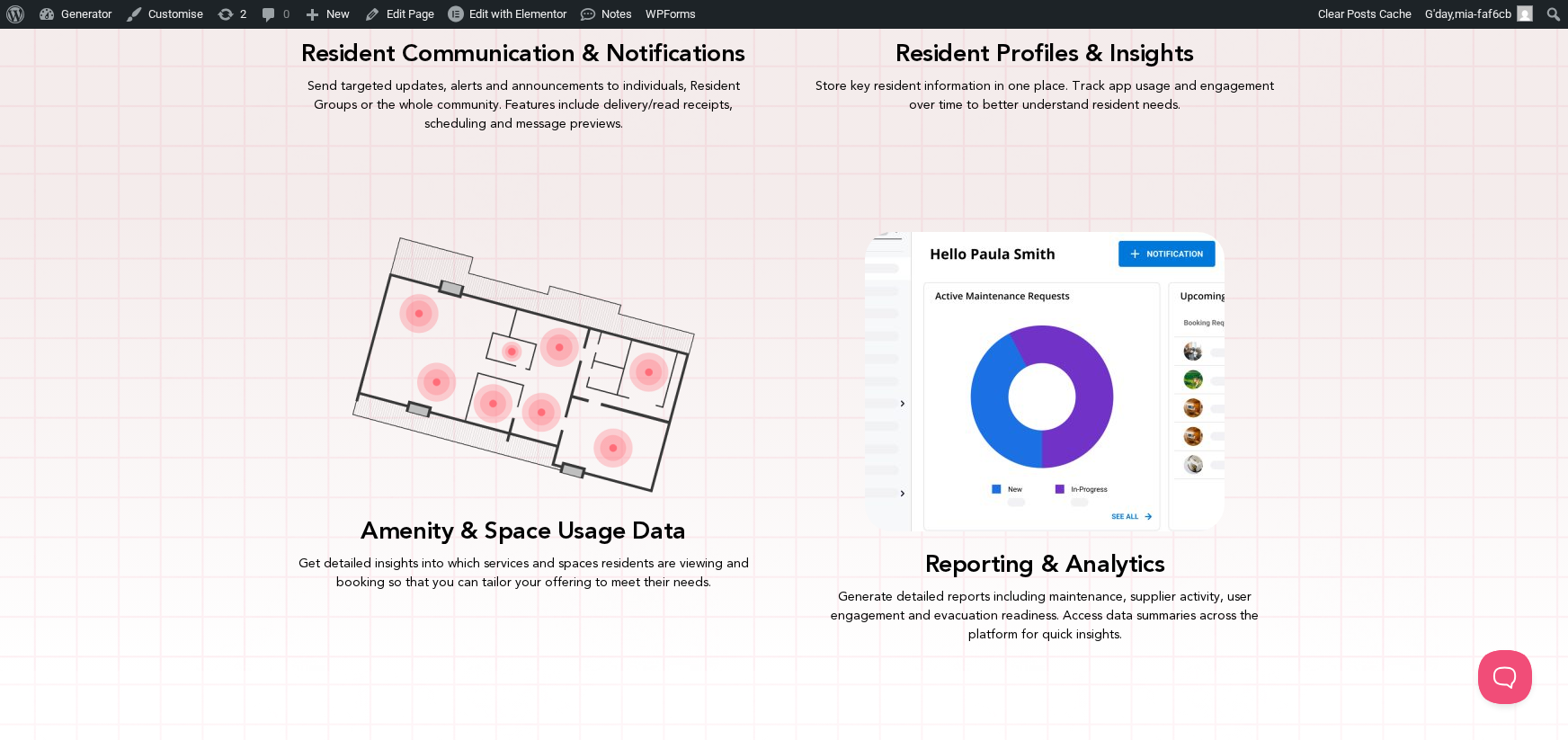
scroll to position [1924, 0]
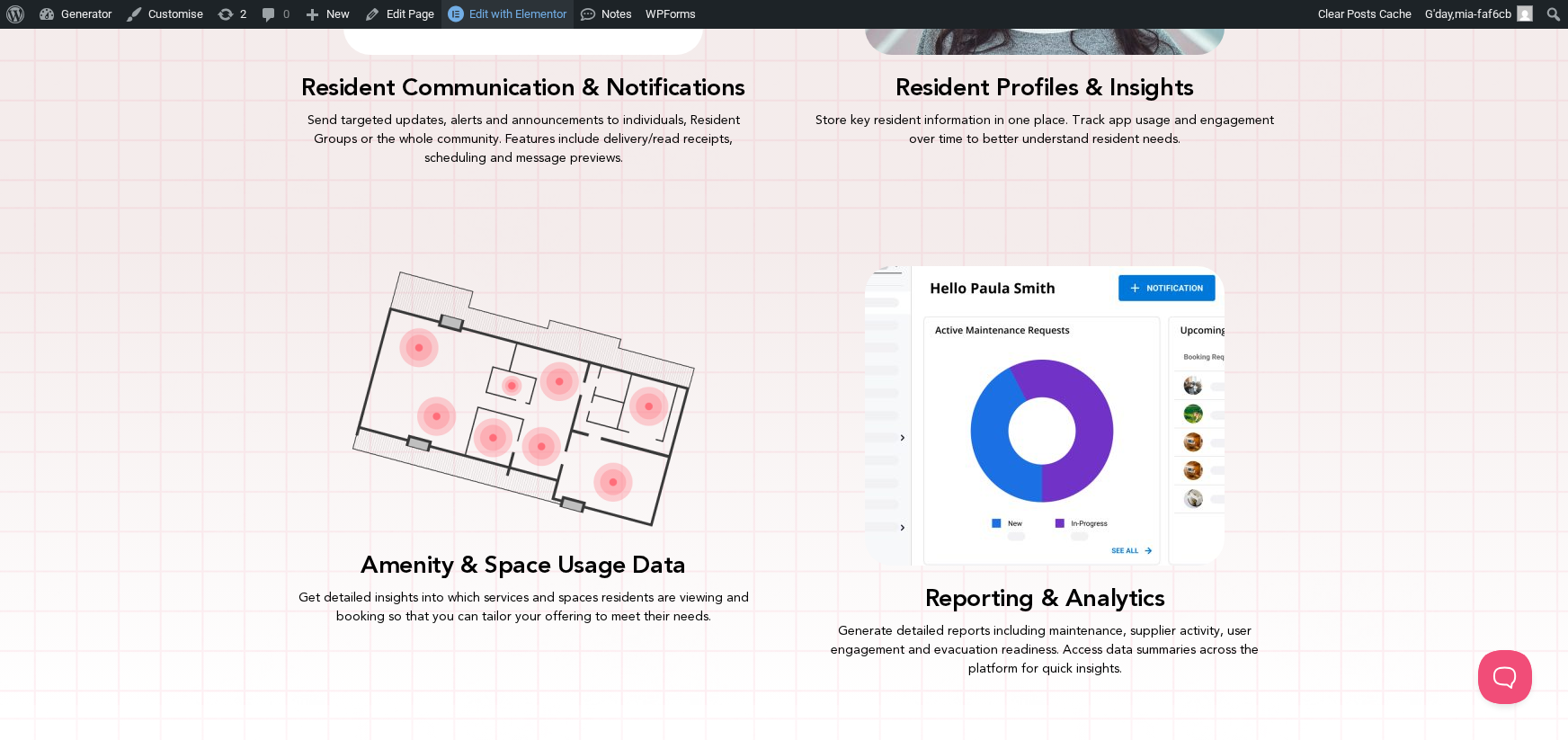
click at [552, 14] on span "Edit with Elementor" at bounding box center [518, 14] width 97 height 13
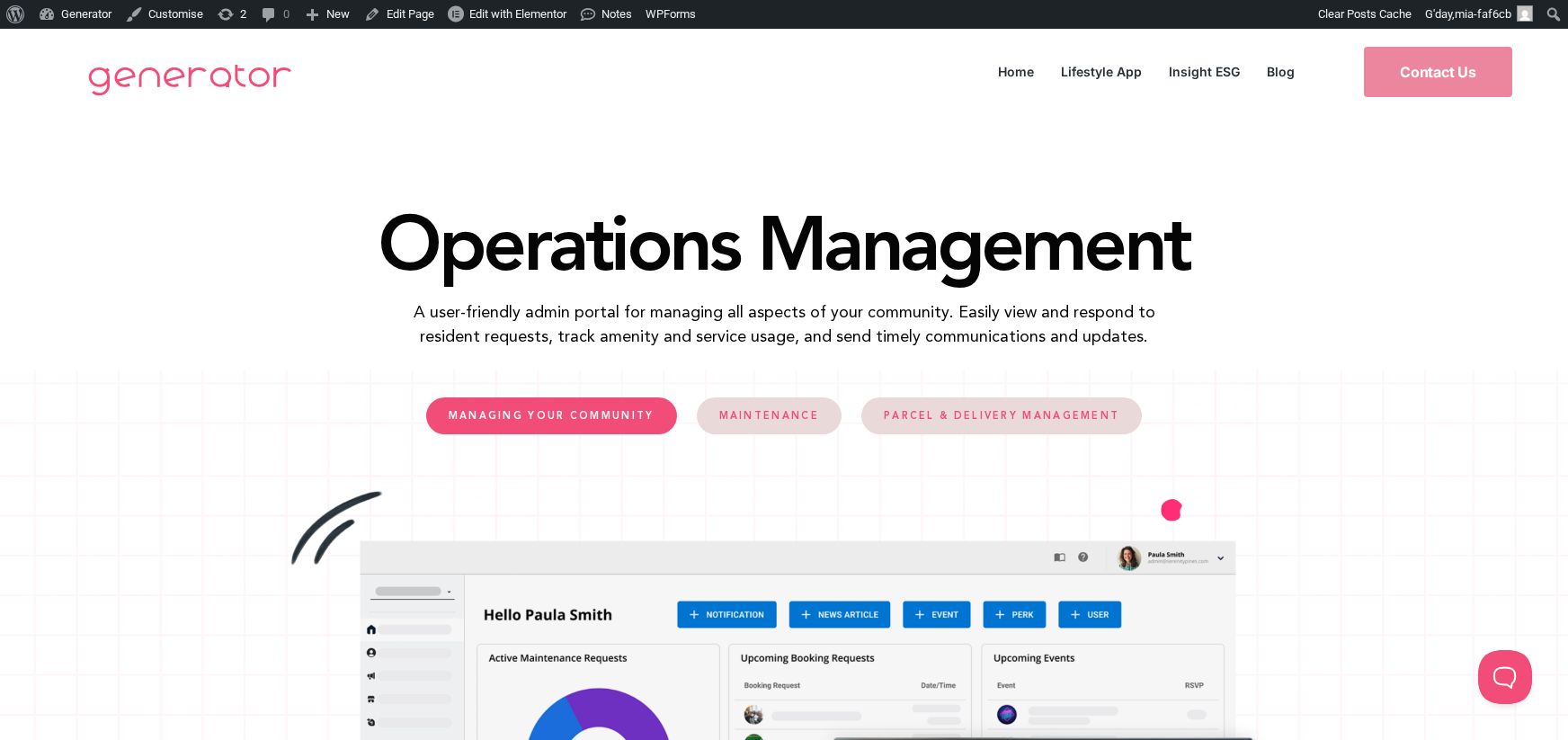
click at [600, 414] on span "MANAGING YOUR COMMUNITY" at bounding box center [552, 415] width 206 height 10
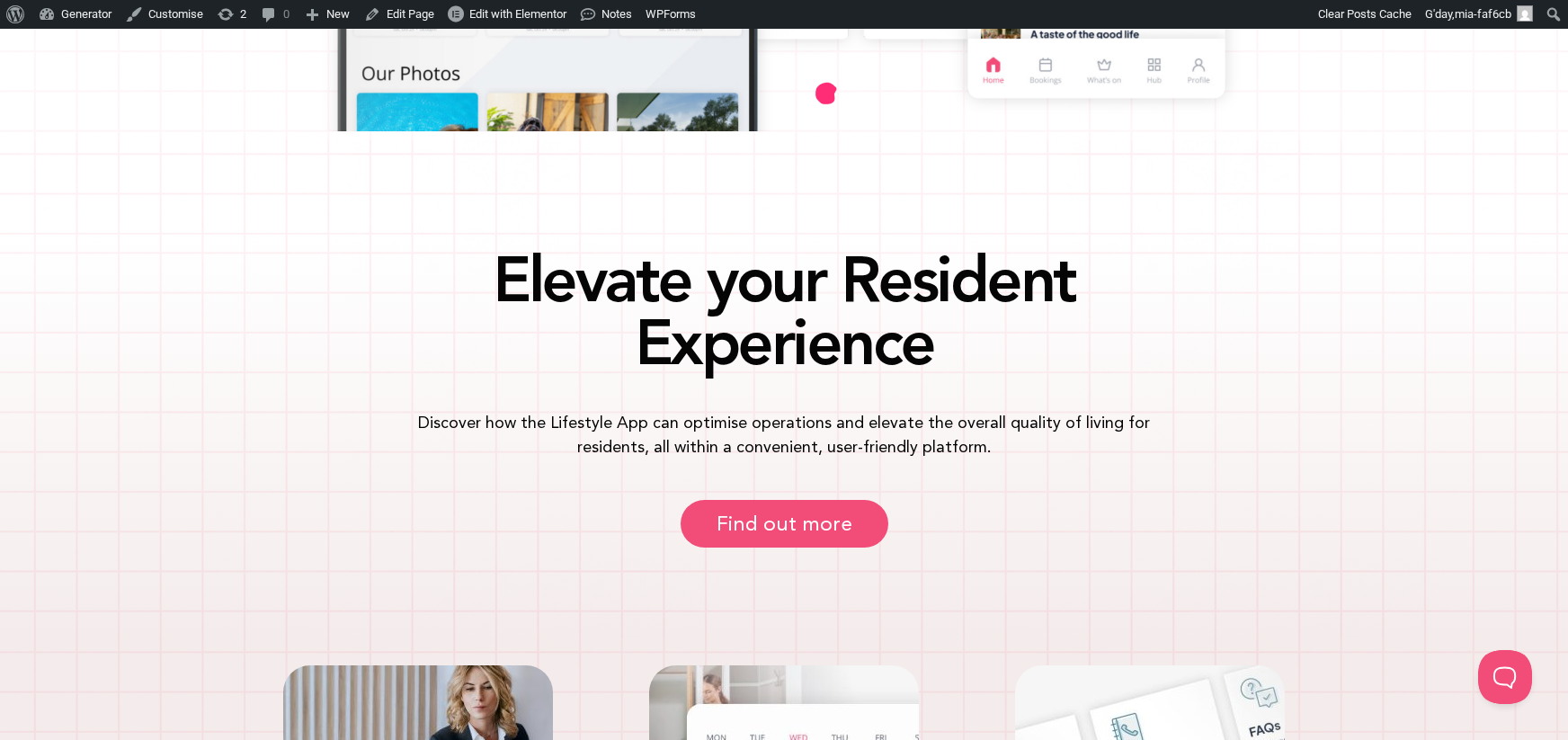
scroll to position [1114, 0]
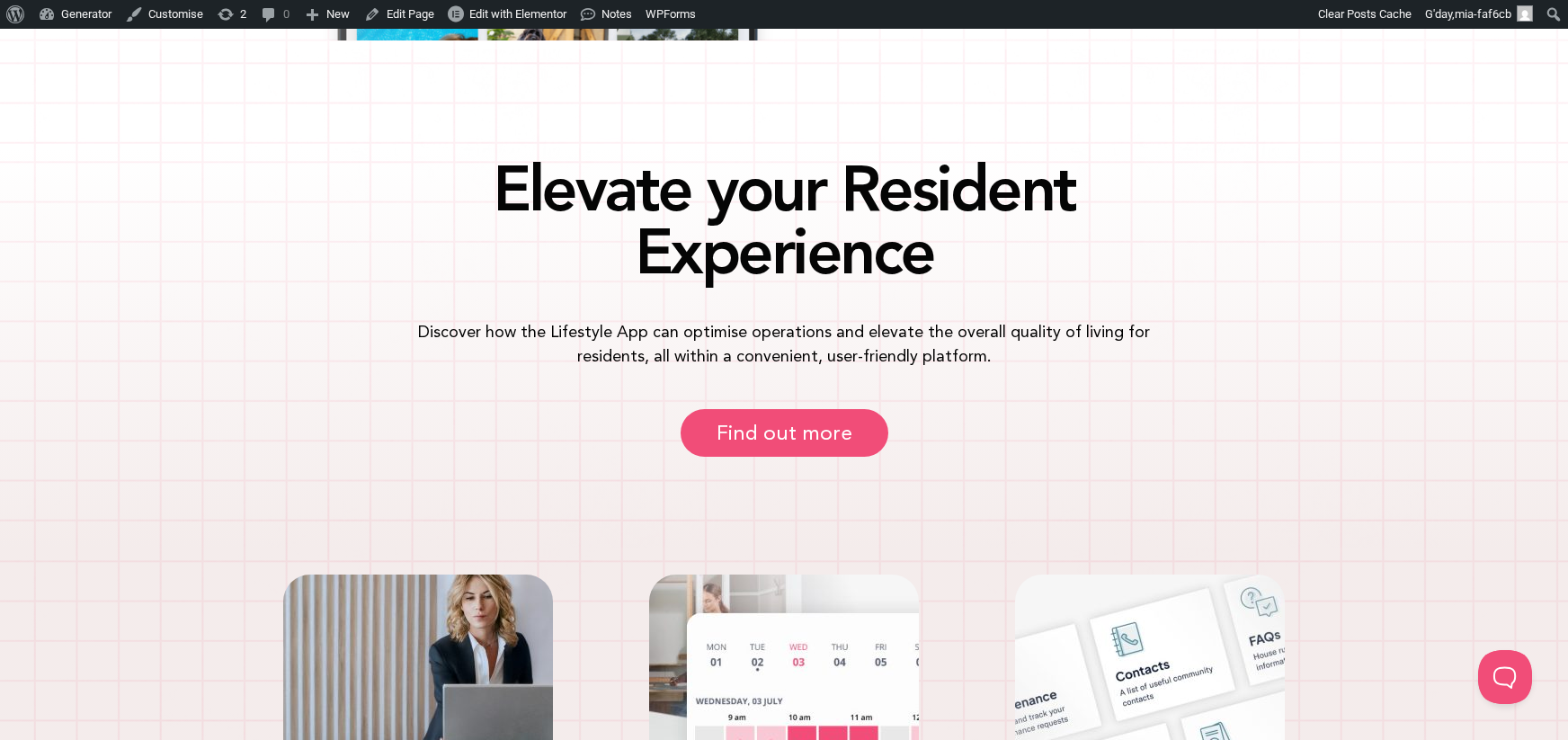
click at [945, 418] on div "Find out more" at bounding box center [784, 432] width 1005 height 48
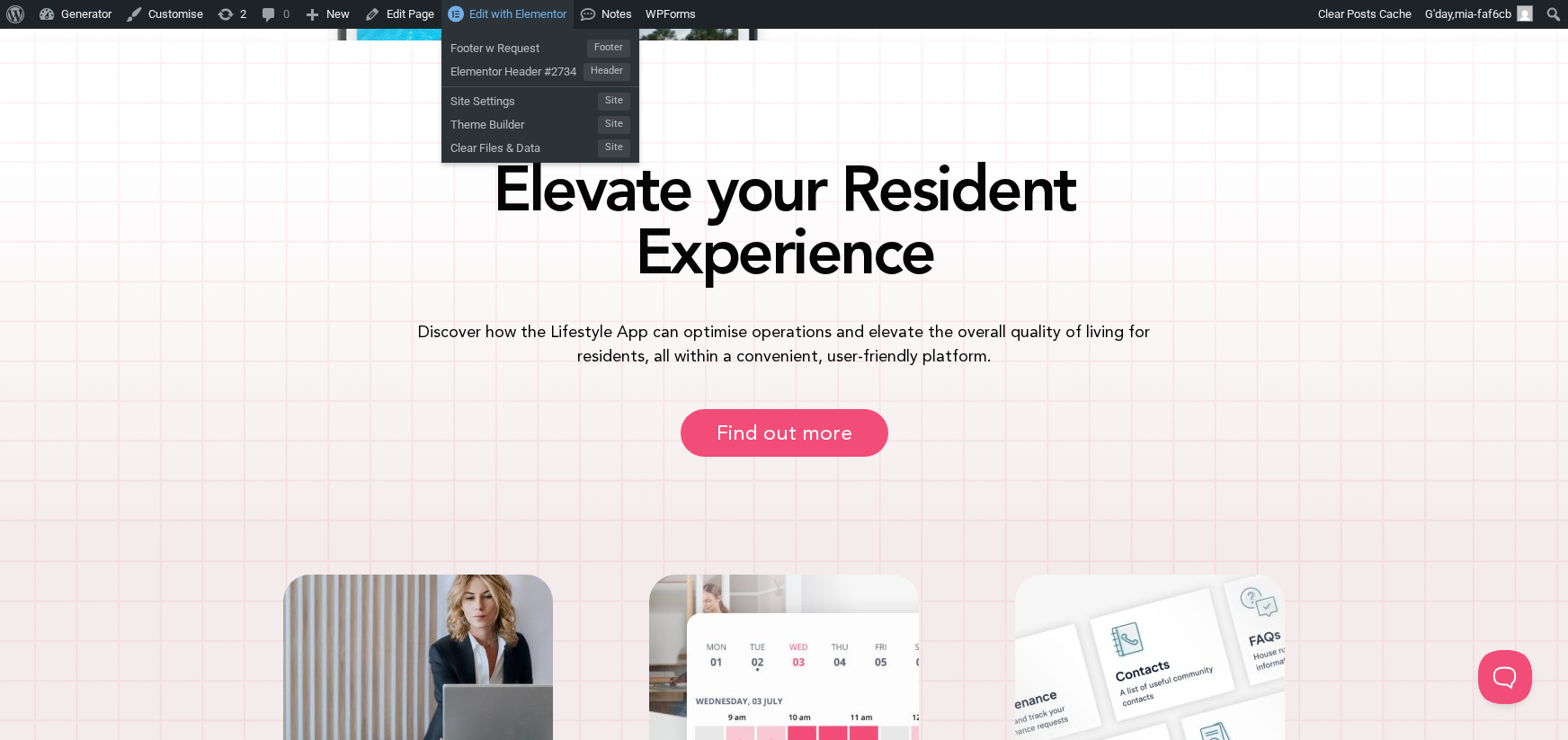
click at [530, 9] on span "Edit with Elementor" at bounding box center [518, 14] width 97 height 13
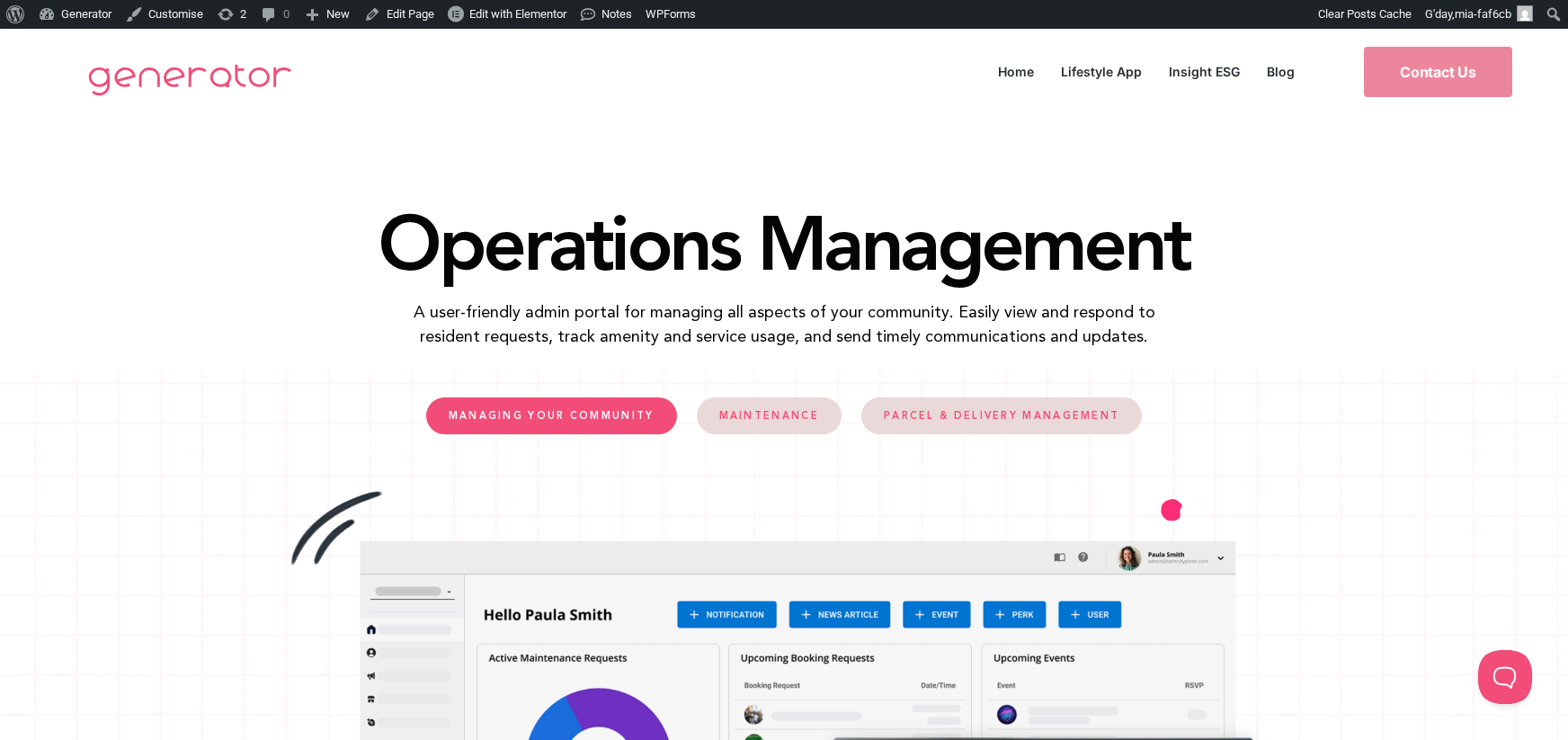
click at [613, 427] on link "MANAGING YOUR COMMUNITY" at bounding box center [552, 415] width 251 height 36
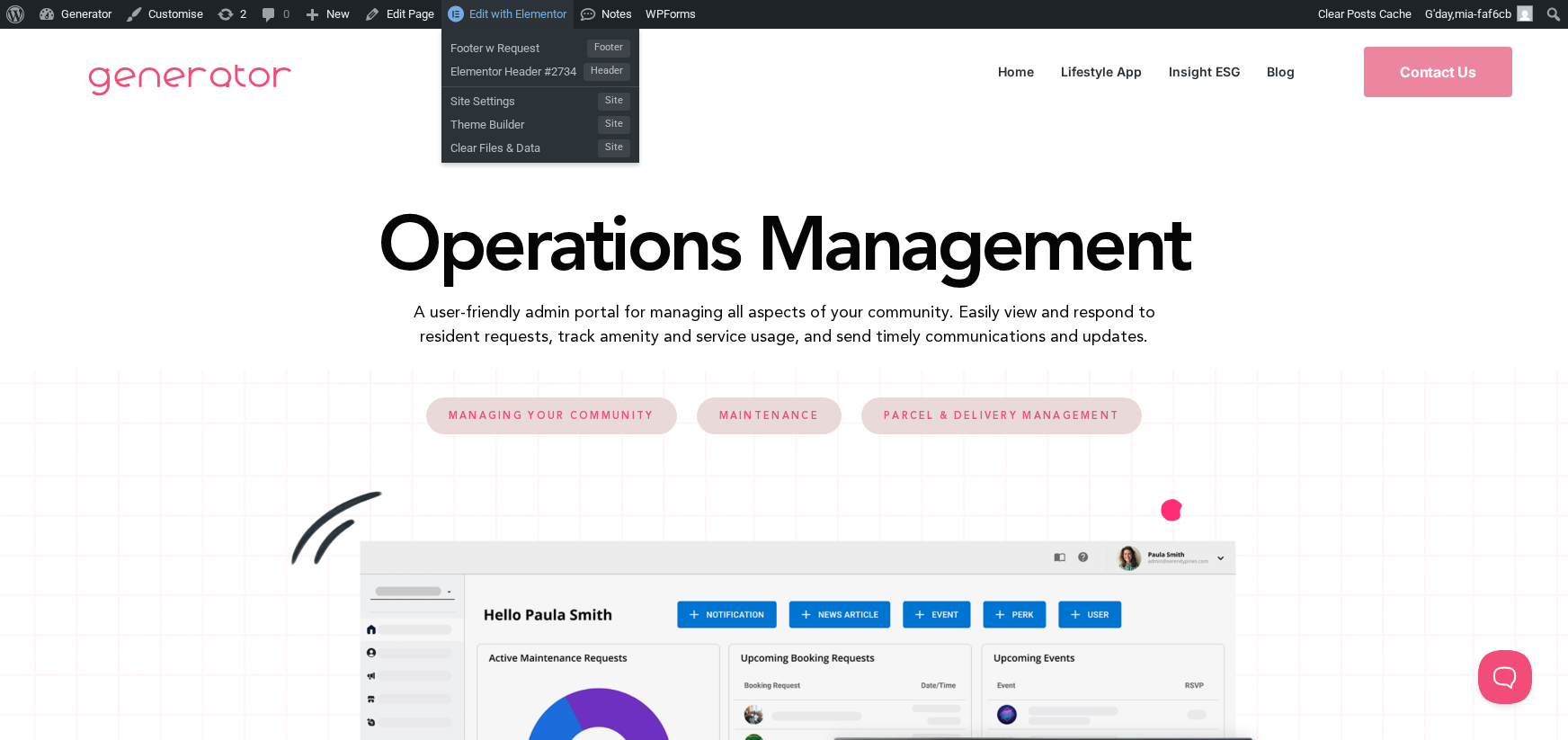
click at [553, 11] on span "Edit with Elementor" at bounding box center [518, 14] width 97 height 13
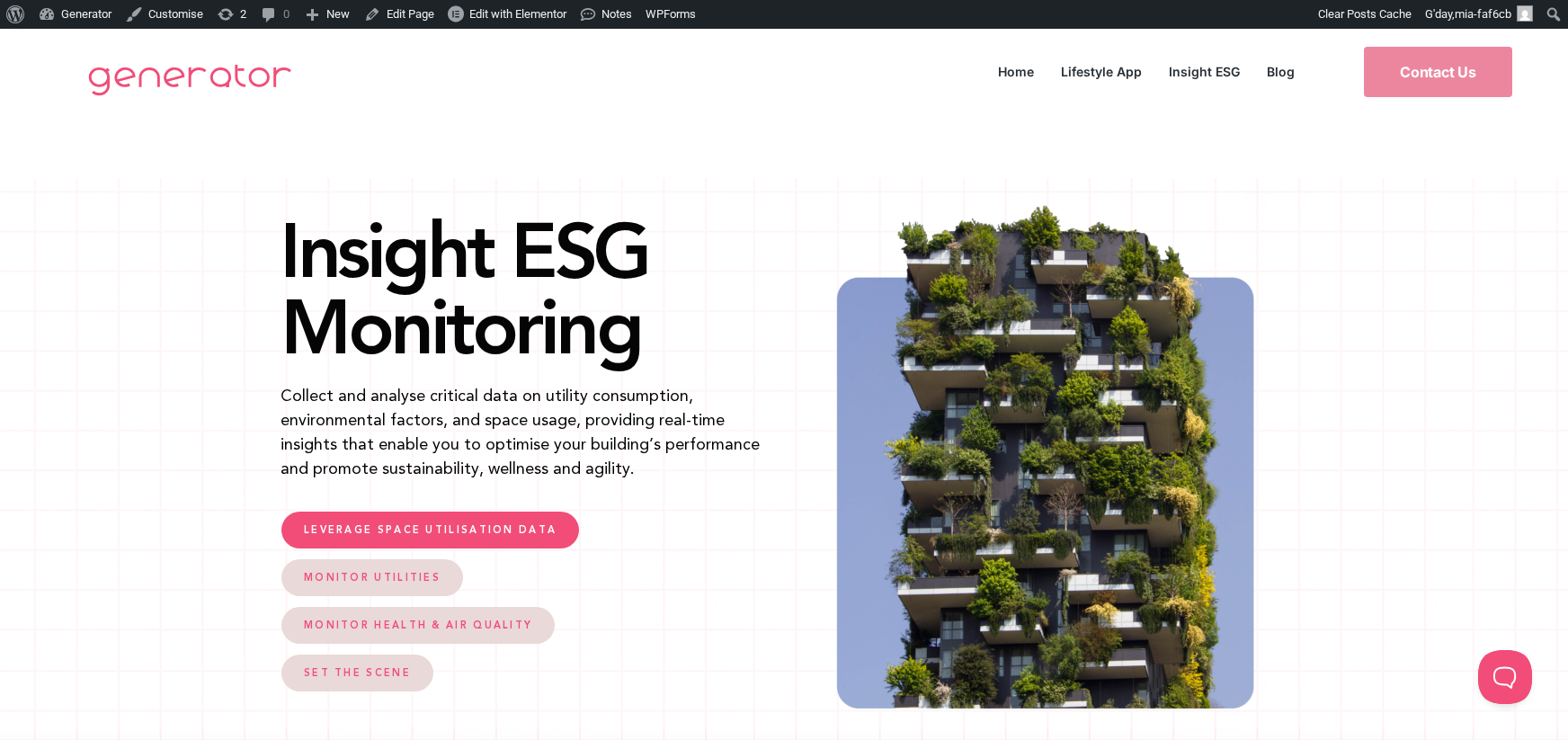
click at [493, 530] on span "LEVERAGE SPACE UTILISATION DATA" at bounding box center [430, 530] width 253 height 10
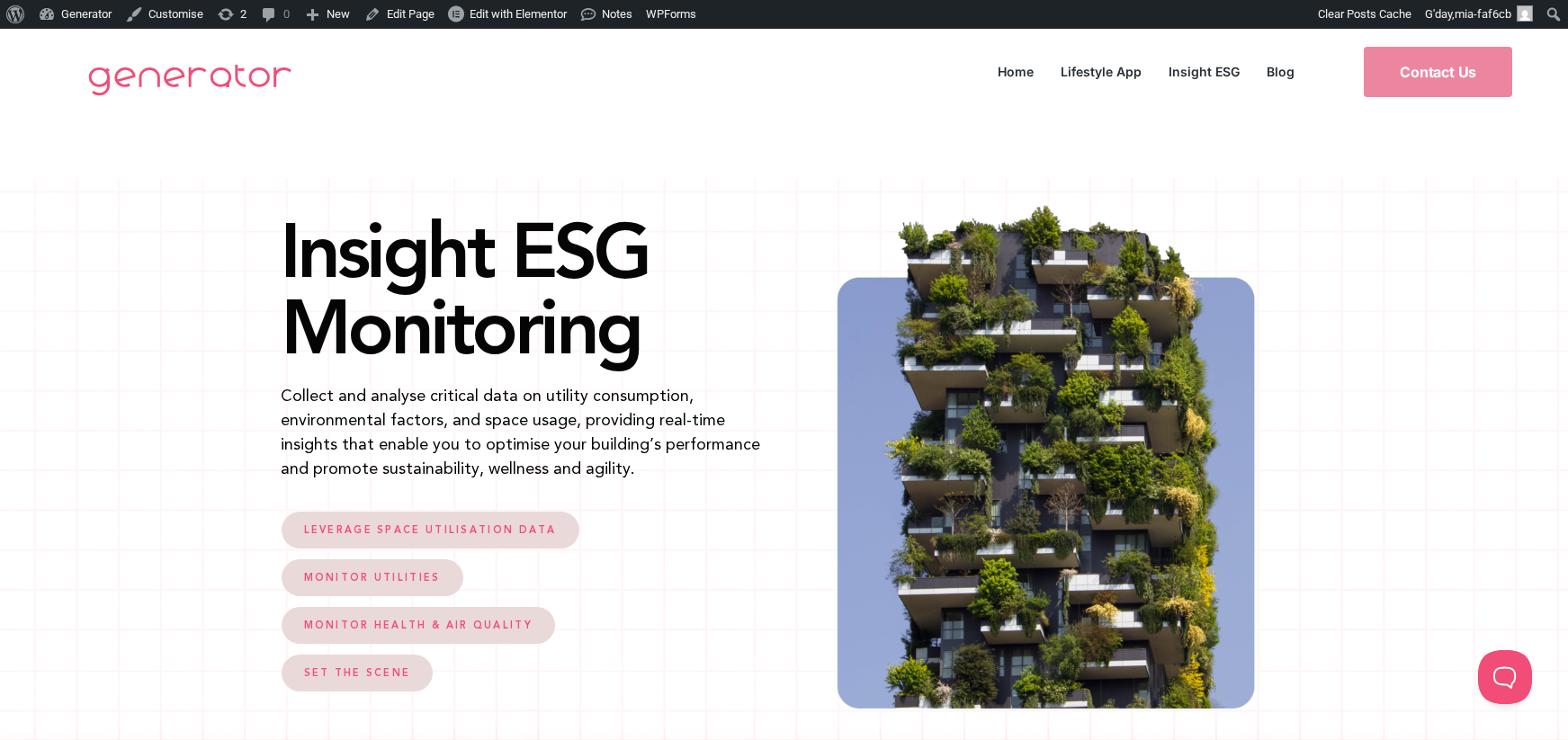
scroll to position [26, 0]
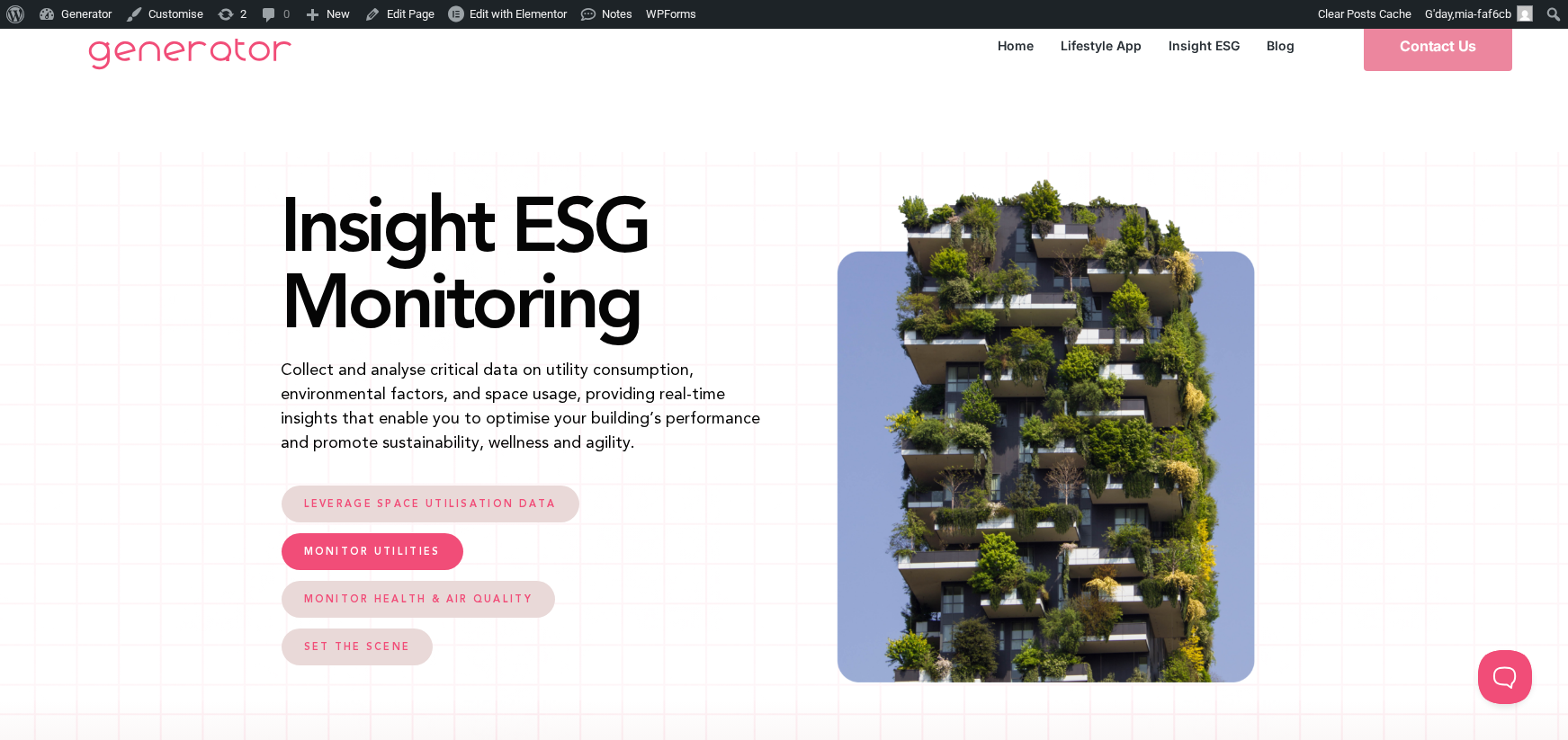
click at [336, 556] on span "MONITOR UTILITIES" at bounding box center [373, 551] width 137 height 10
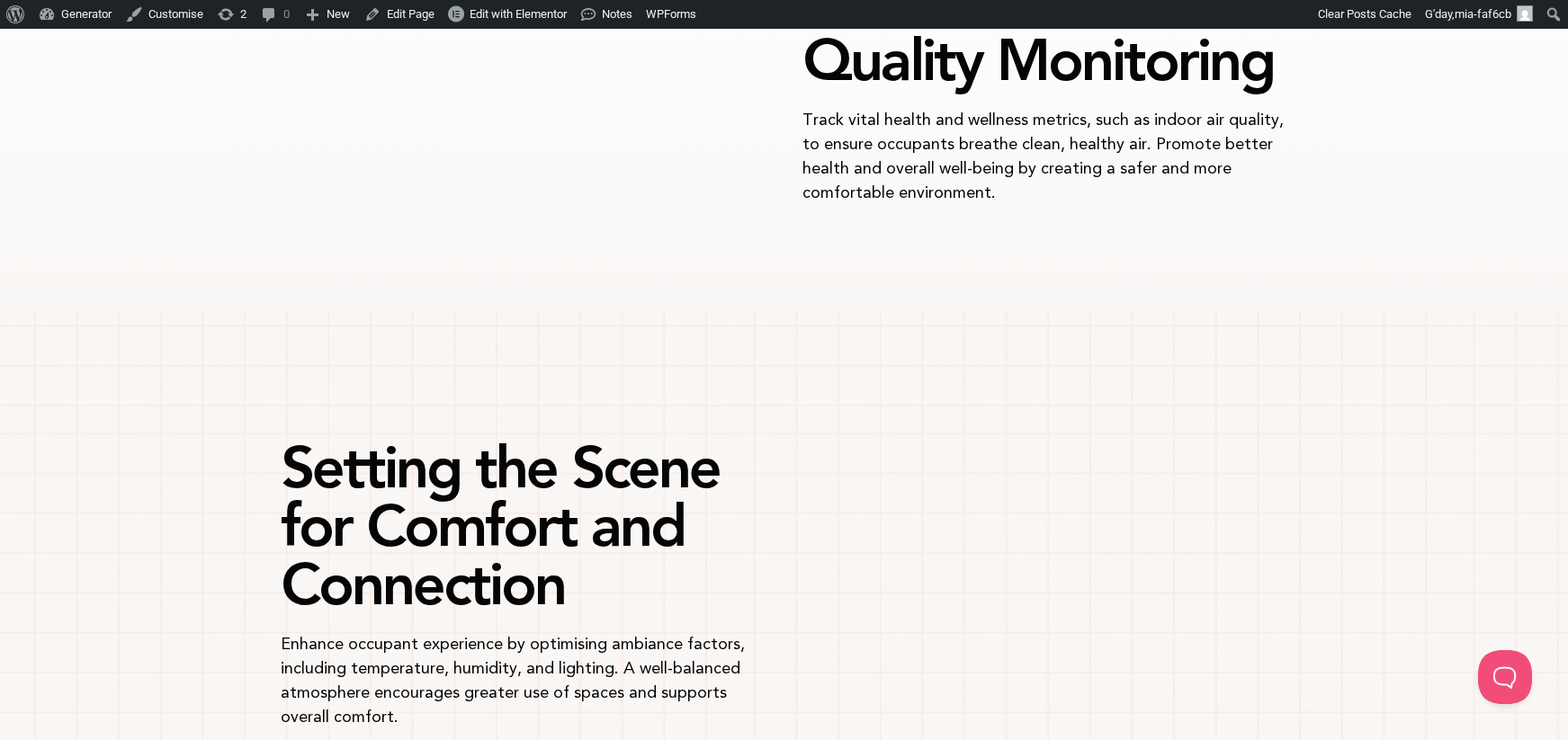
scroll to position [2051, 0]
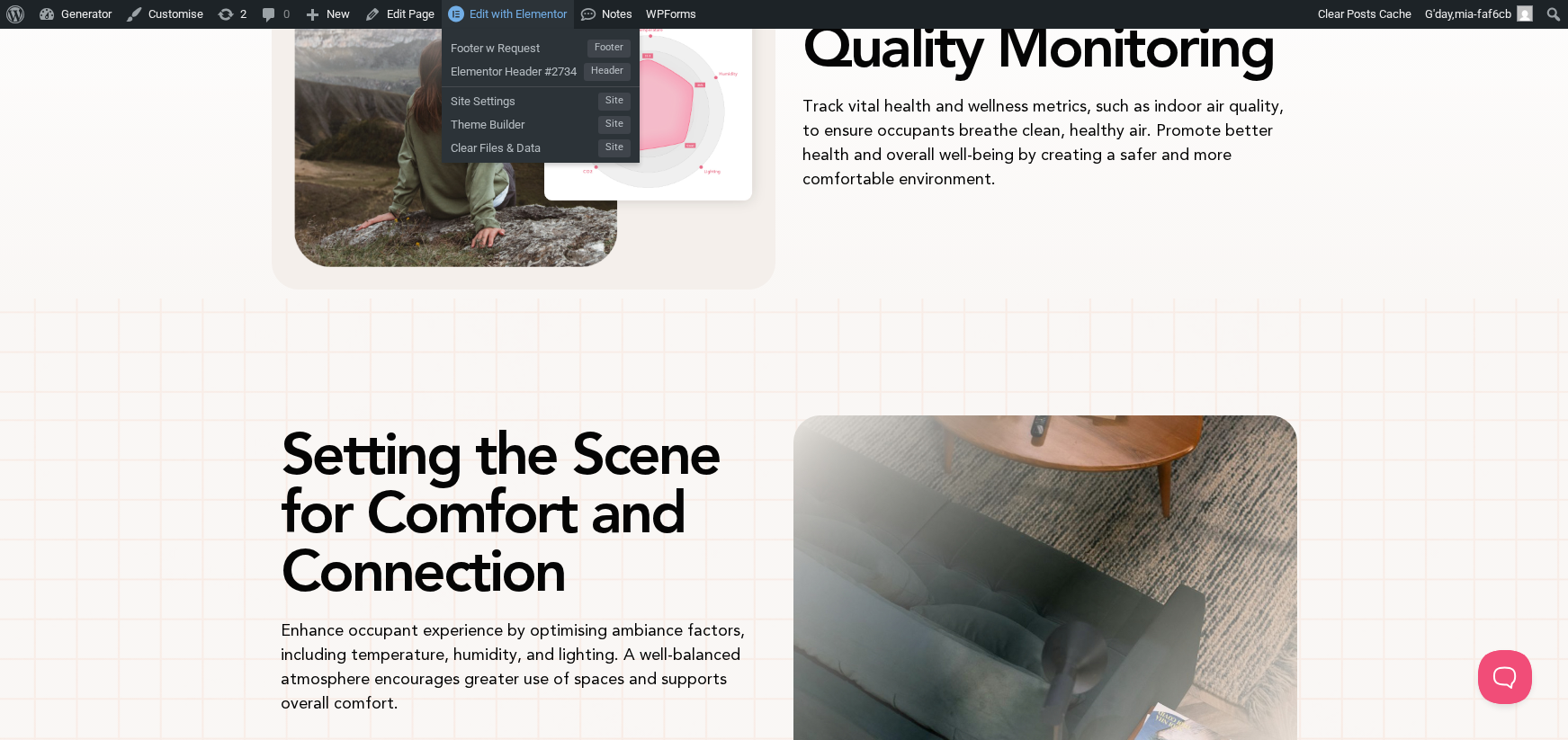
click at [505, 20] on span "Edit with Elementor" at bounding box center [519, 14] width 97 height 13
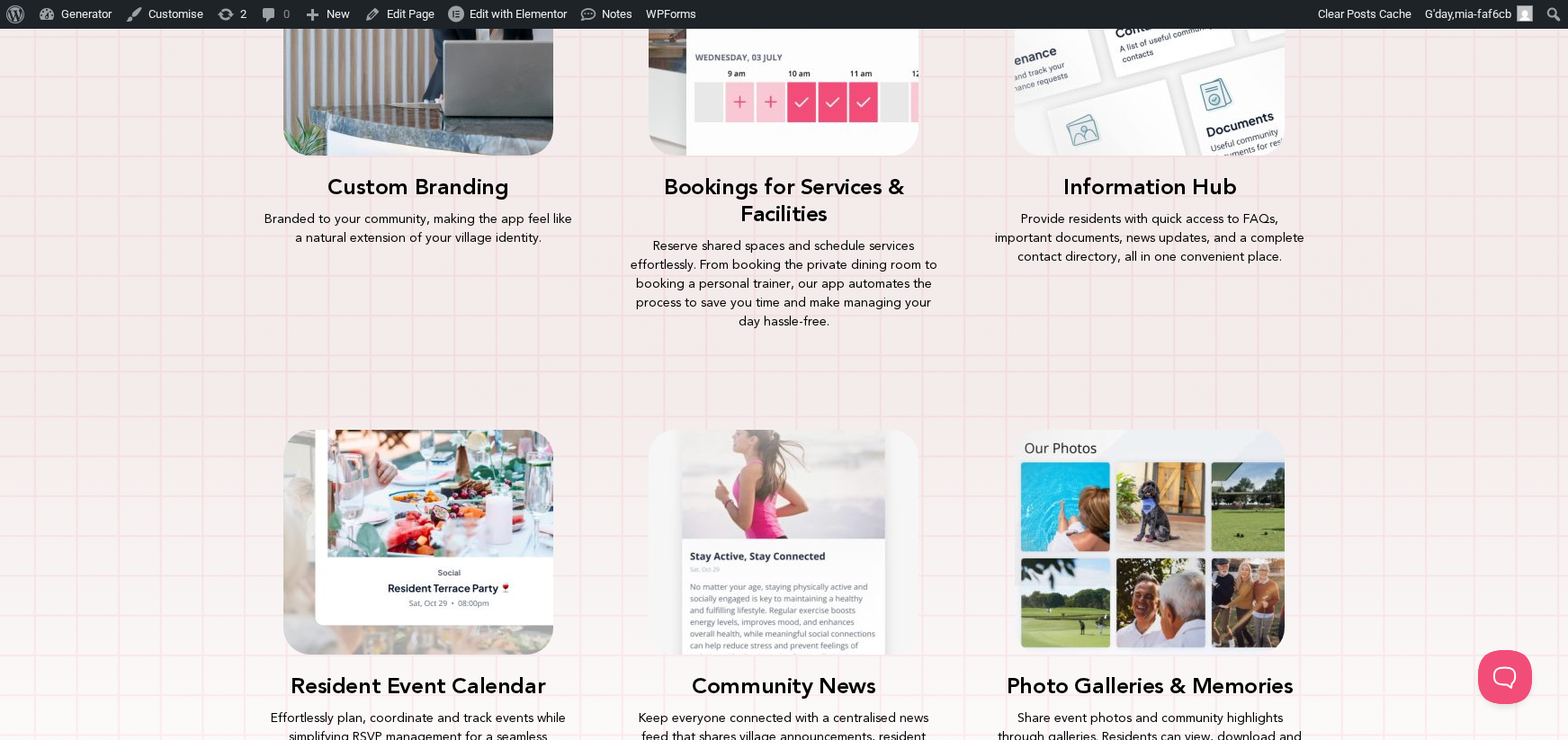
scroll to position [1746, 0]
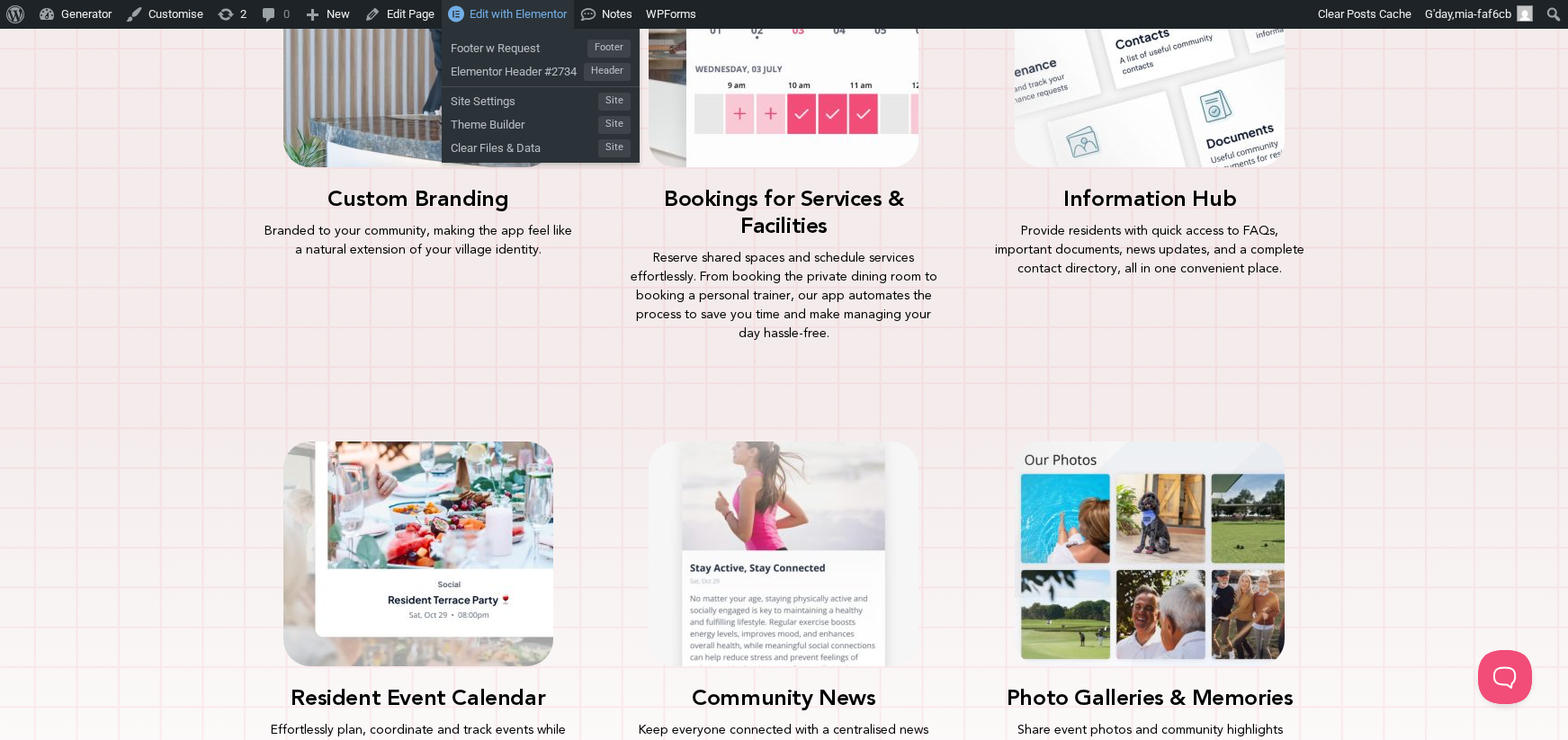
click at [551, 13] on span "Edit with Elementor" at bounding box center [519, 14] width 97 height 13
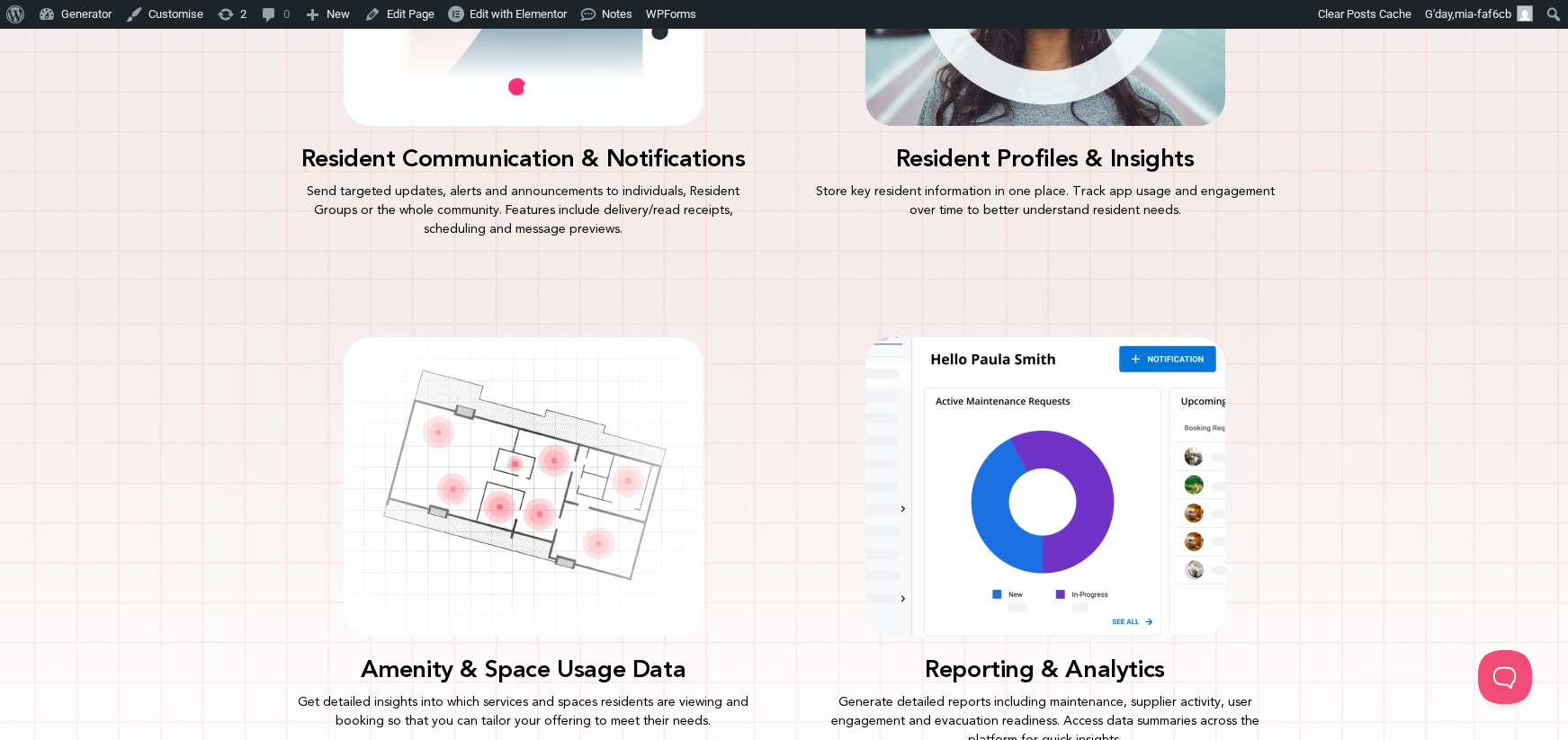
scroll to position [1697, 0]
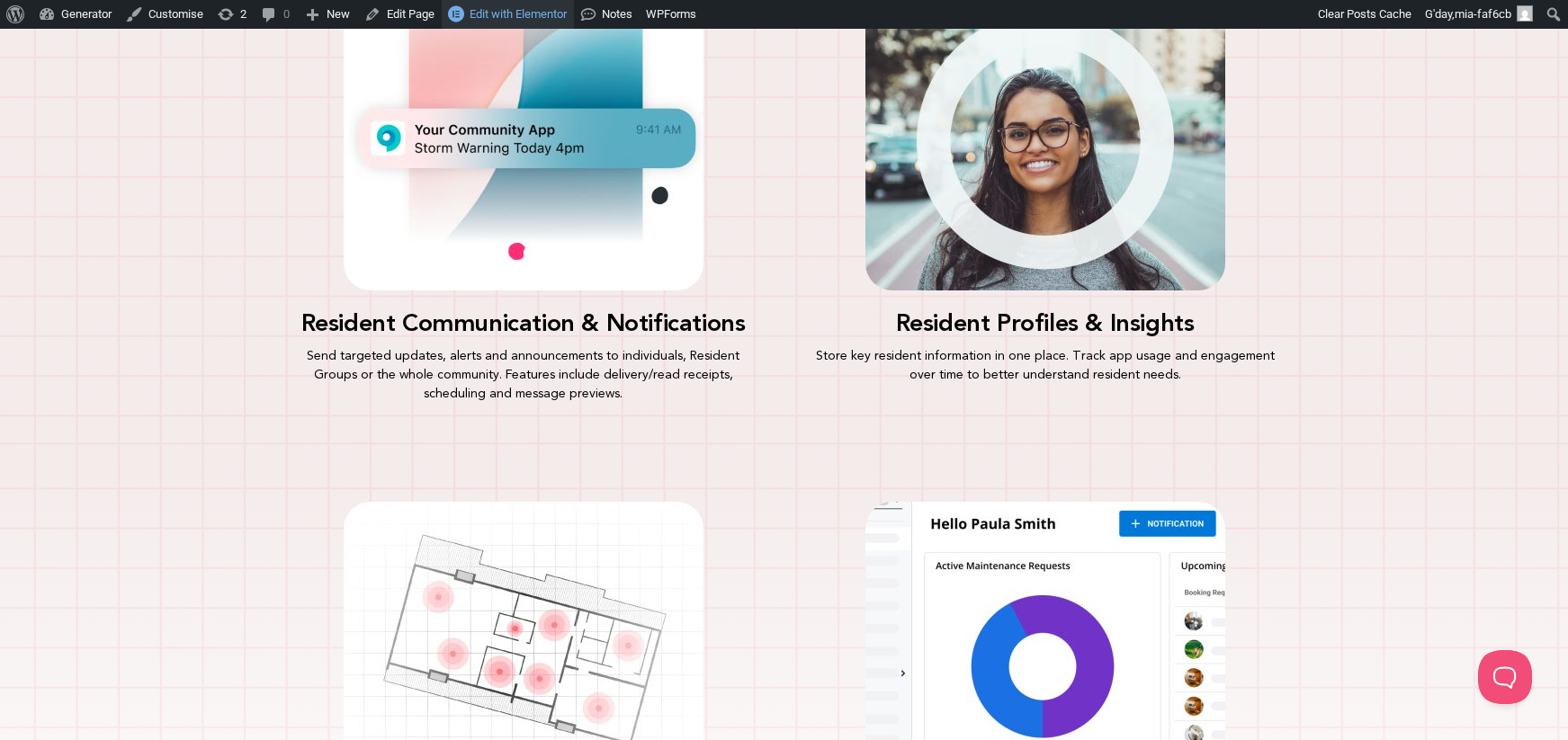
click at [489, 7] on span "Edit with Elementor" at bounding box center [519, 14] width 97 height 13
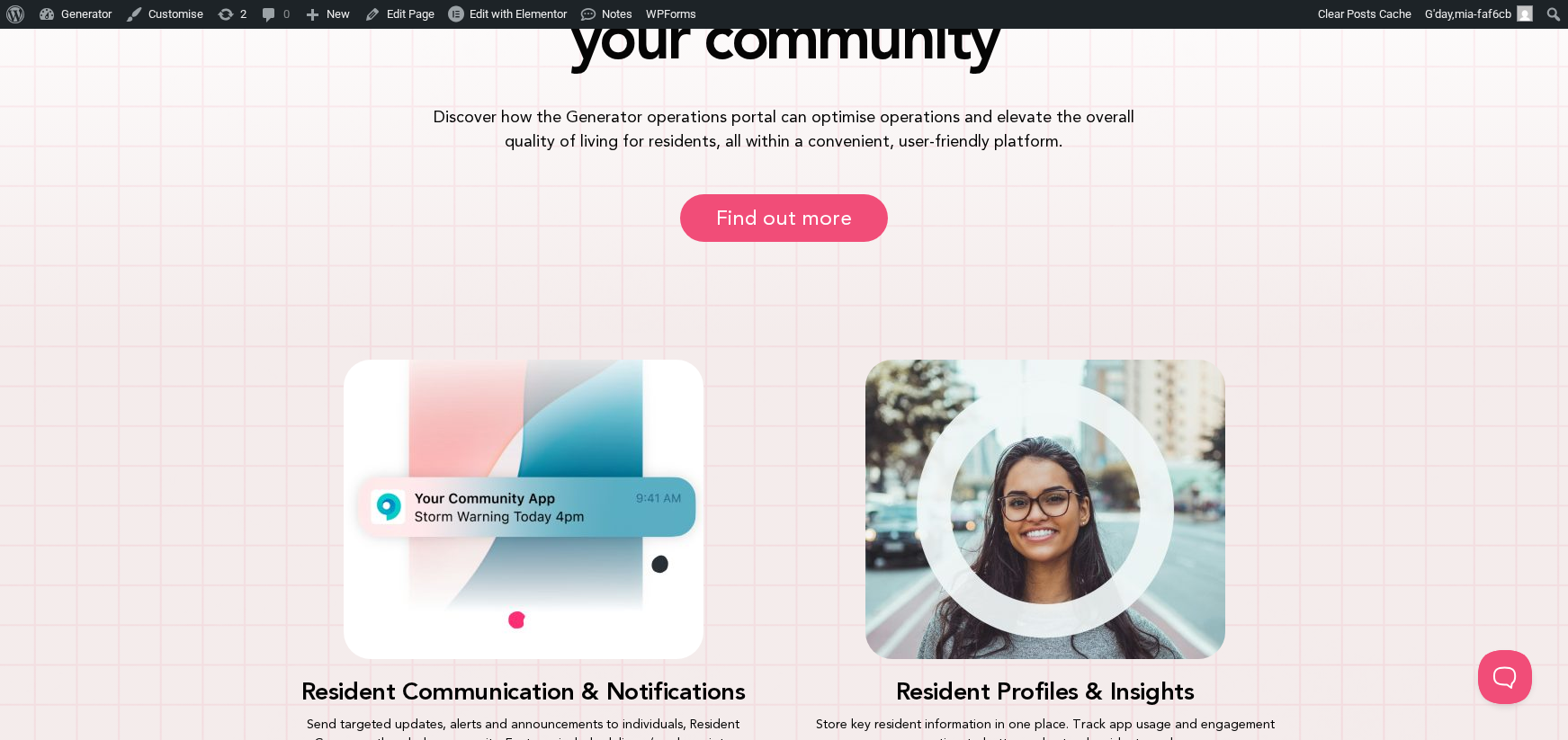
scroll to position [1195, 0]
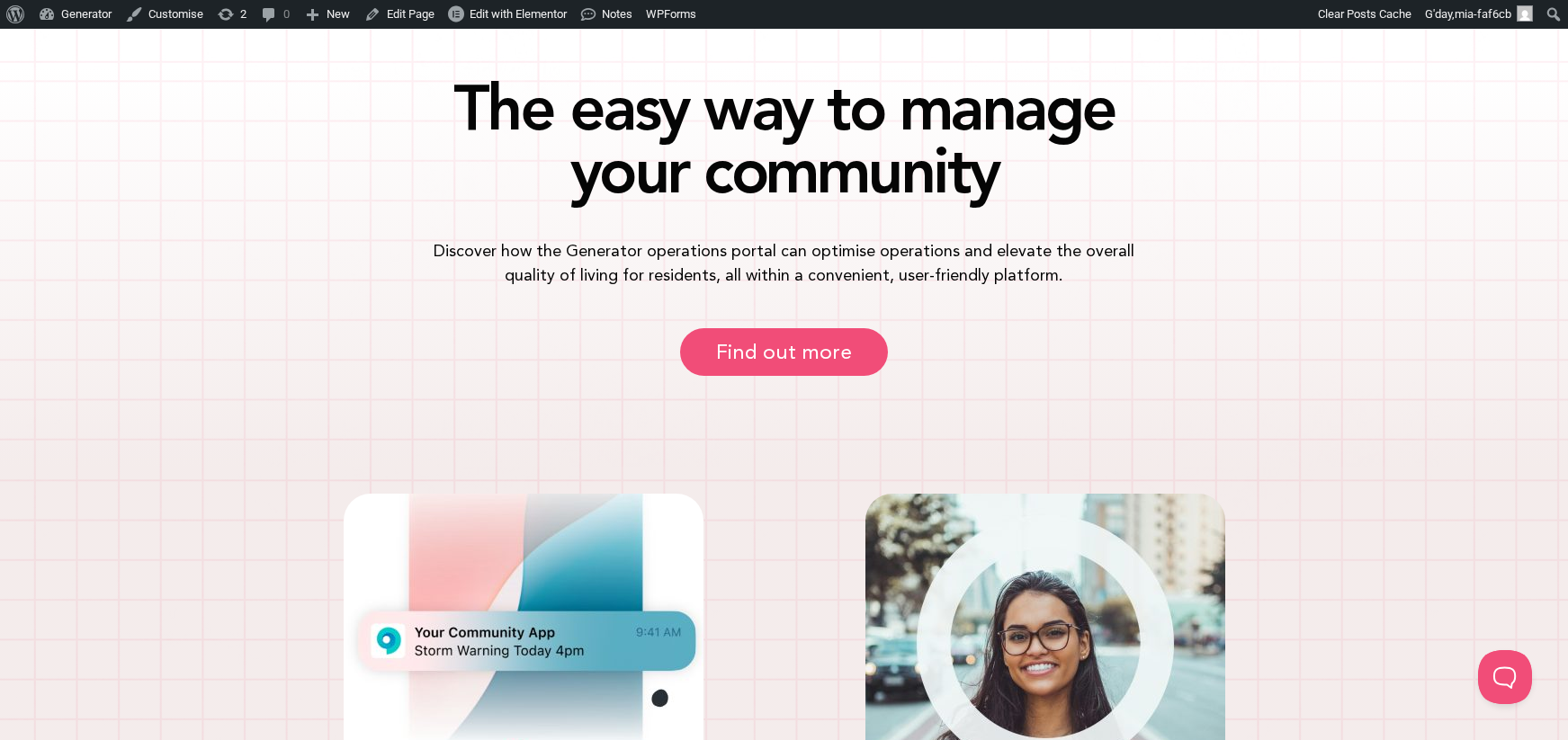
click at [780, 352] on span "Find out more" at bounding box center [784, 352] width 136 height 21
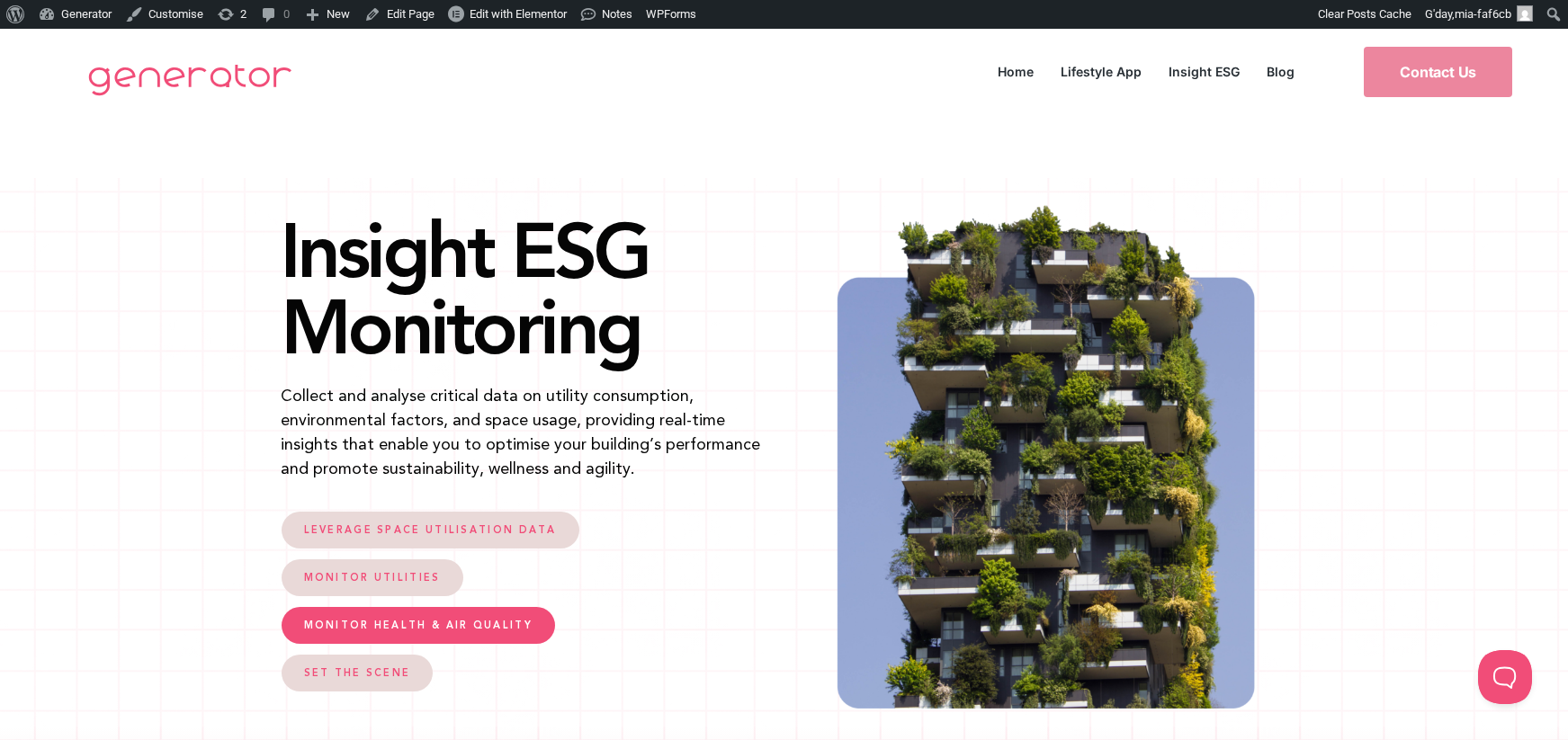
click at [382, 620] on span "MONITOR HEALTH & AIR QUALITY" at bounding box center [418, 625] width 228 height 10
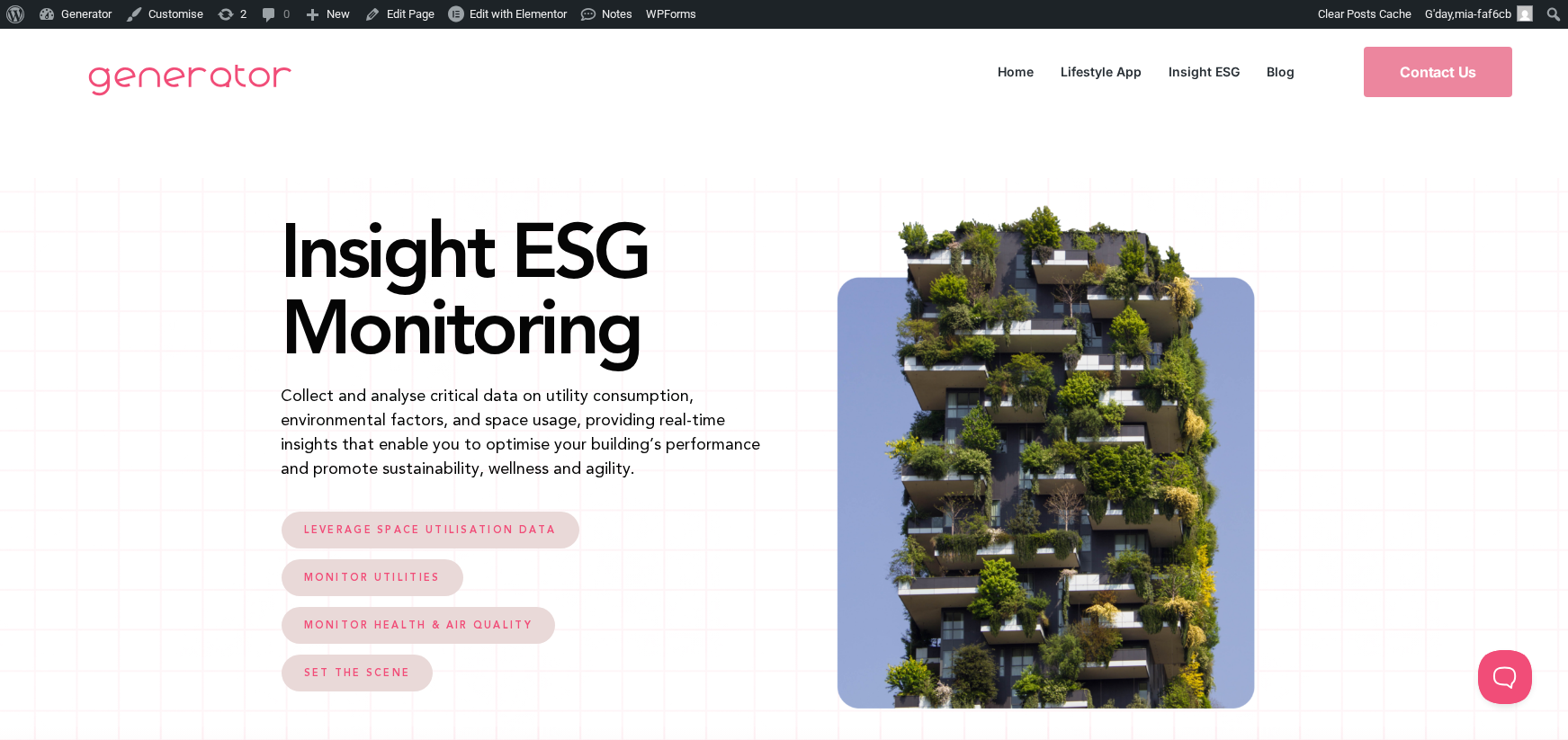
drag, startPoint x: 665, startPoint y: 216, endPoint x: 1198, endPoint y: 8, distance: 572.1
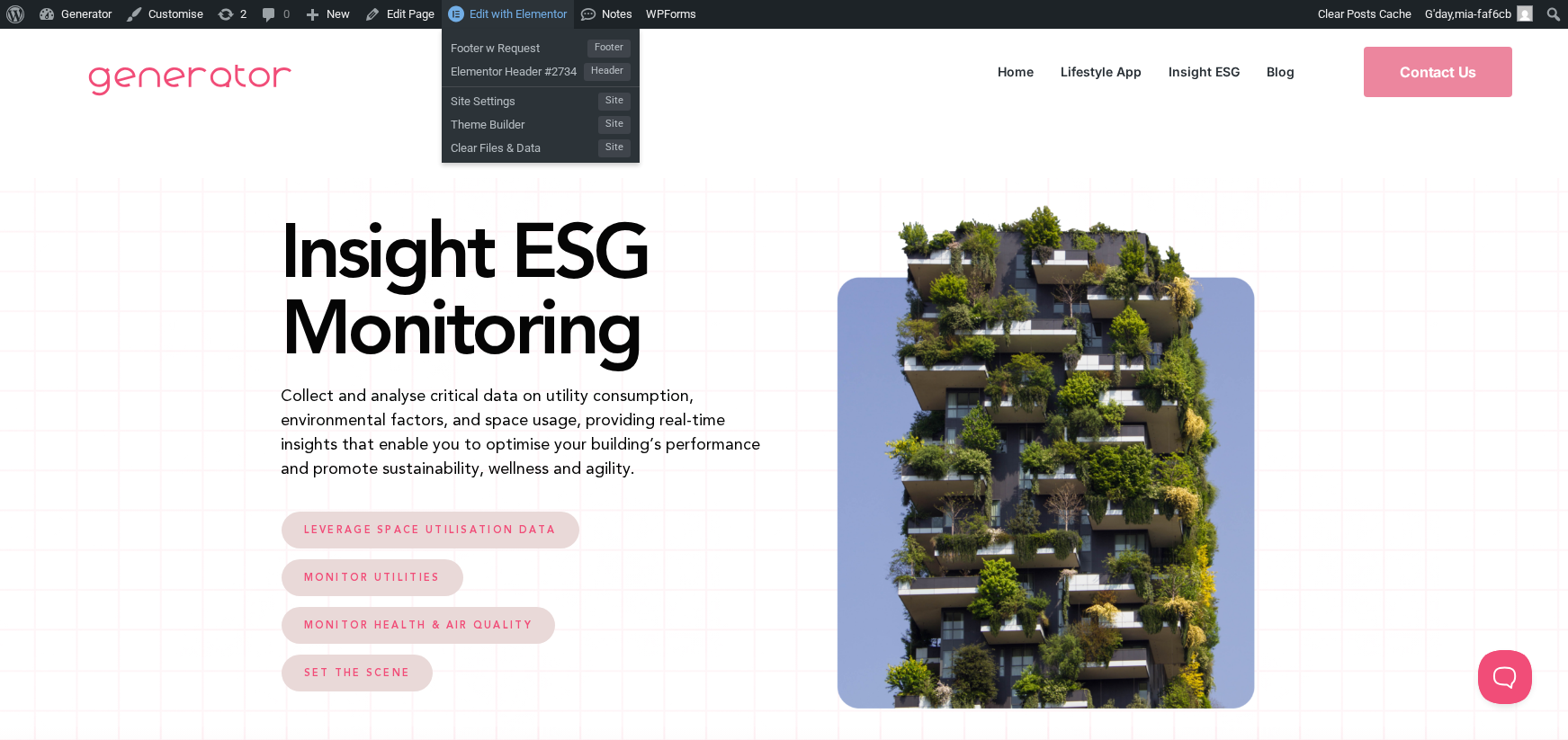
click at [527, 11] on span "Edit with Elementor" at bounding box center [519, 14] width 97 height 13
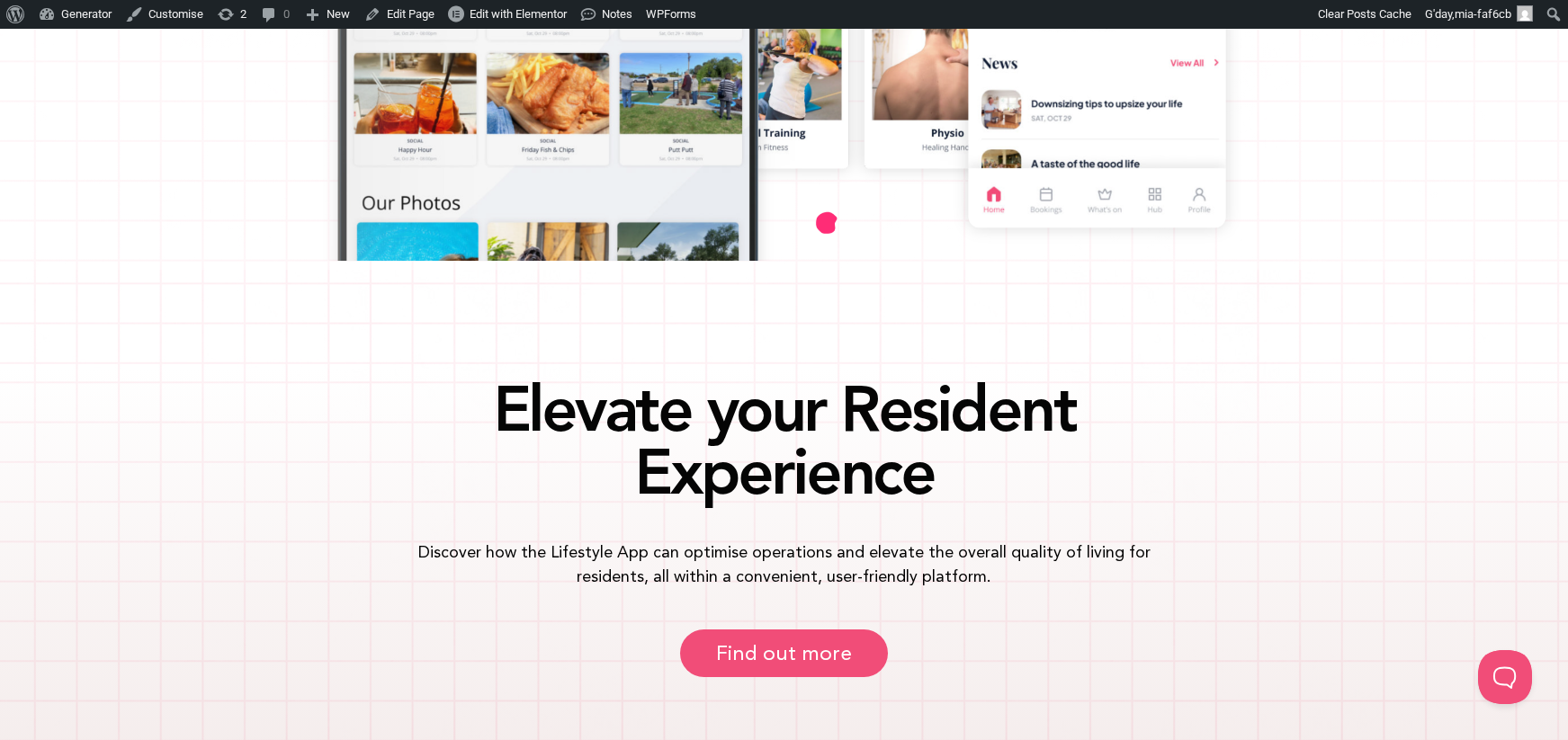
scroll to position [890, 0]
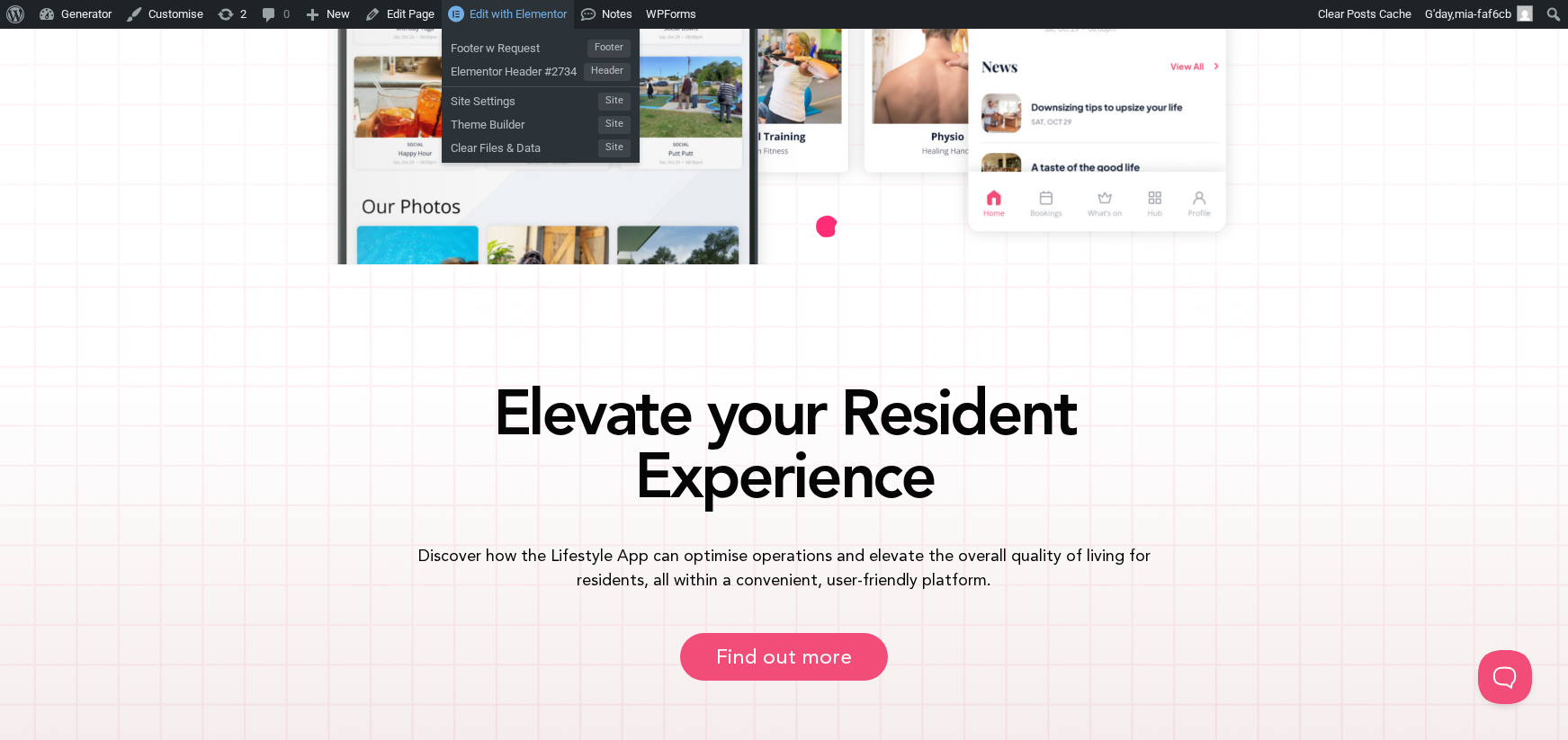
click at [535, 15] on span "Edit with Elementor" at bounding box center [519, 14] width 97 height 13
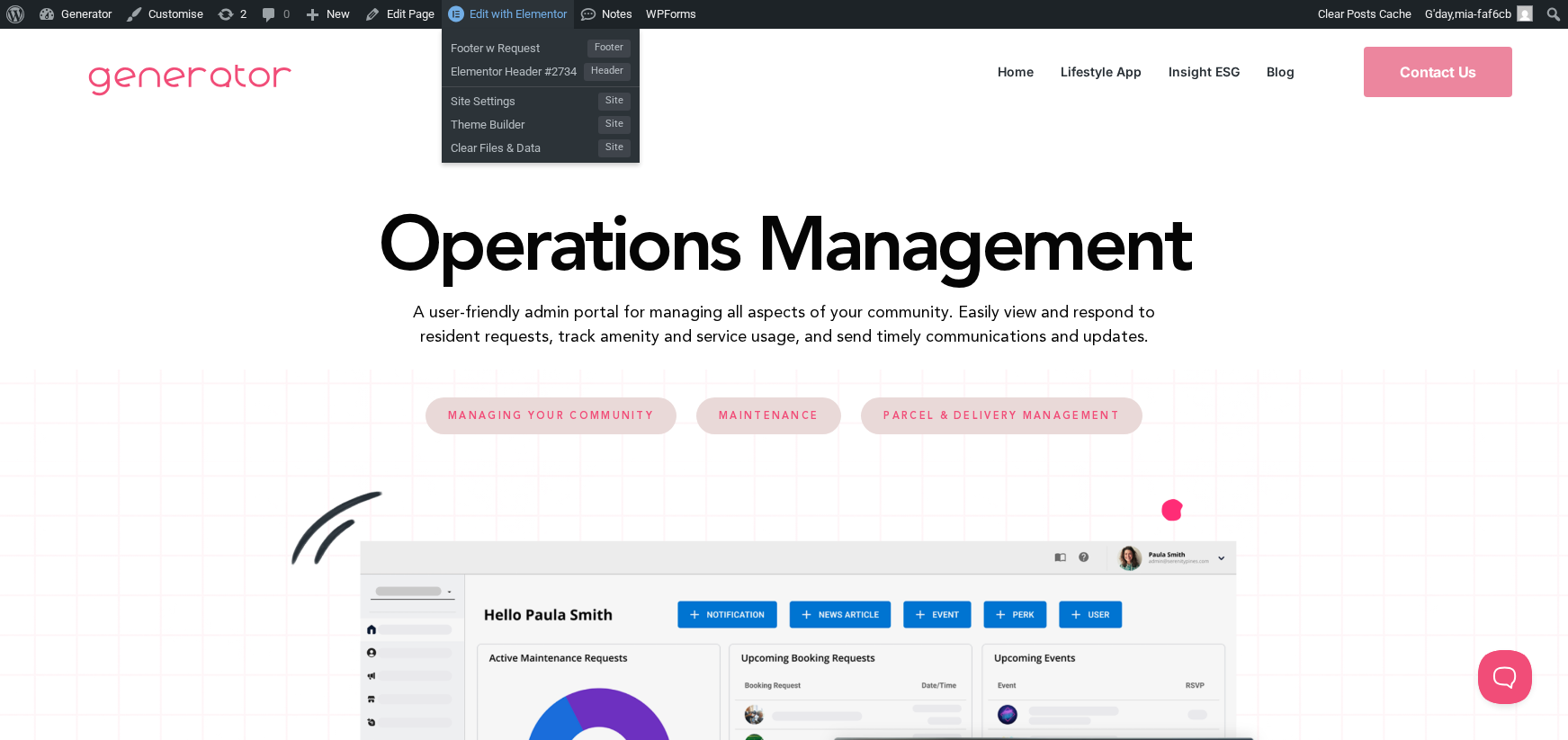
click at [505, 15] on span "Edit with Elementor" at bounding box center [519, 14] width 97 height 13
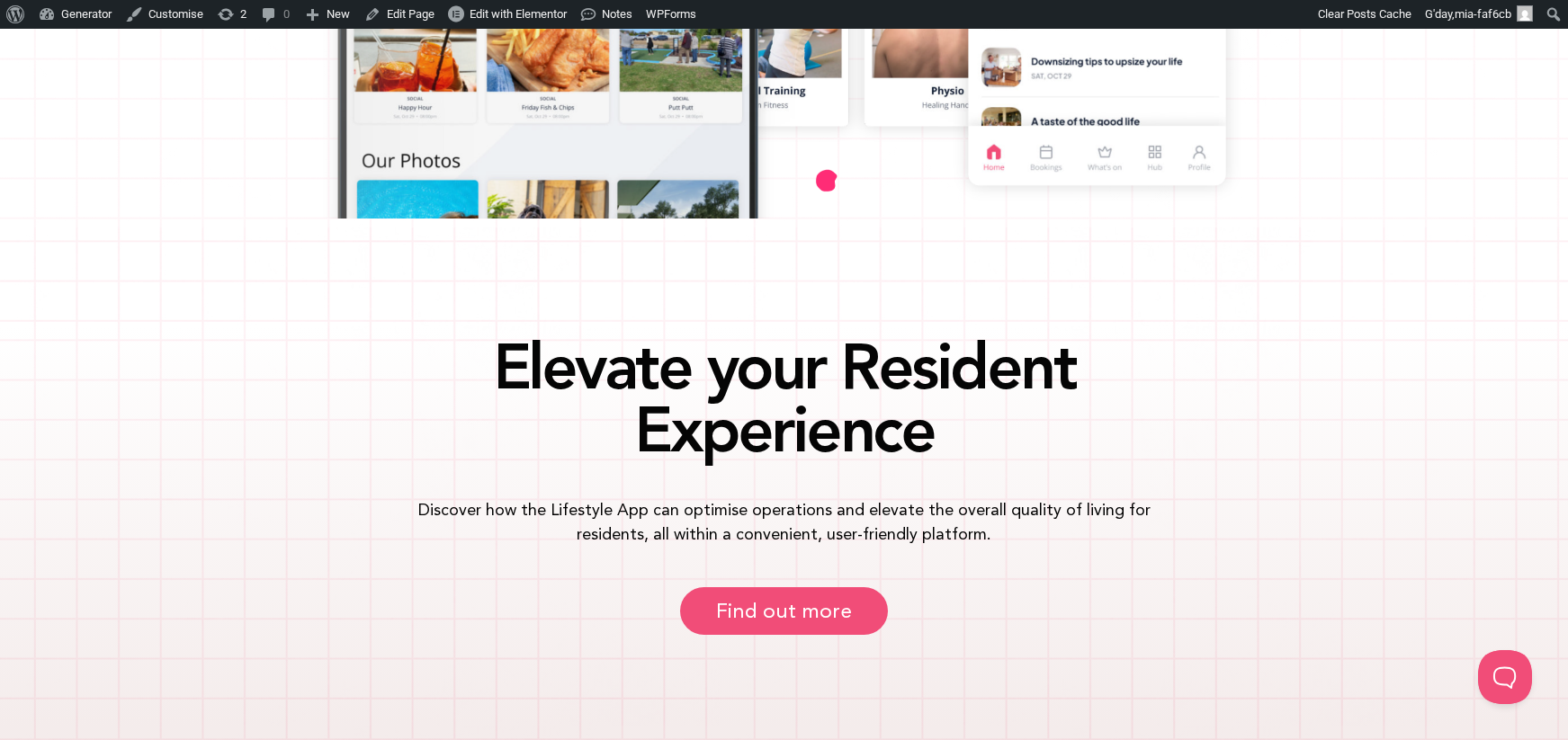
scroll to position [933, 0]
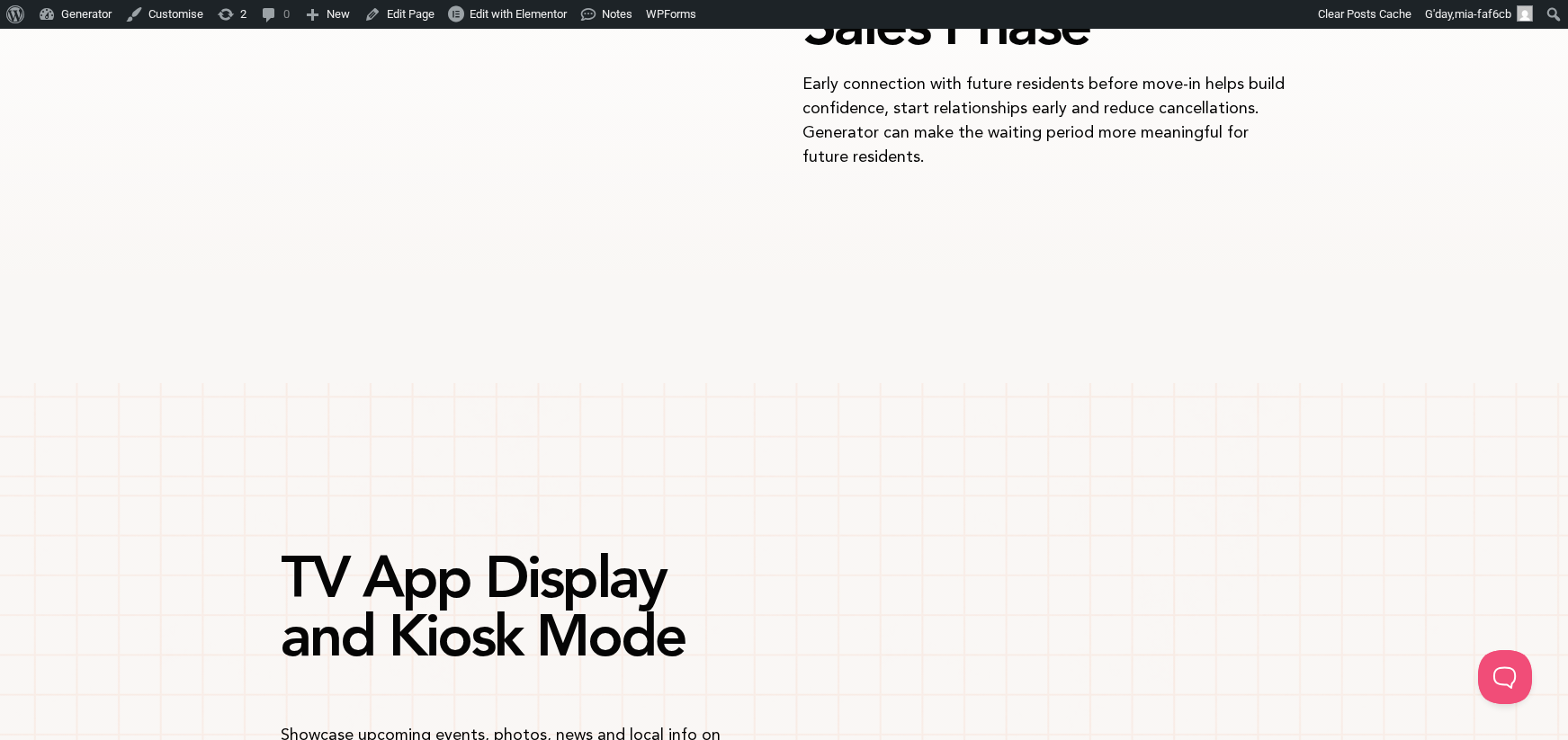
scroll to position [2624, 0]
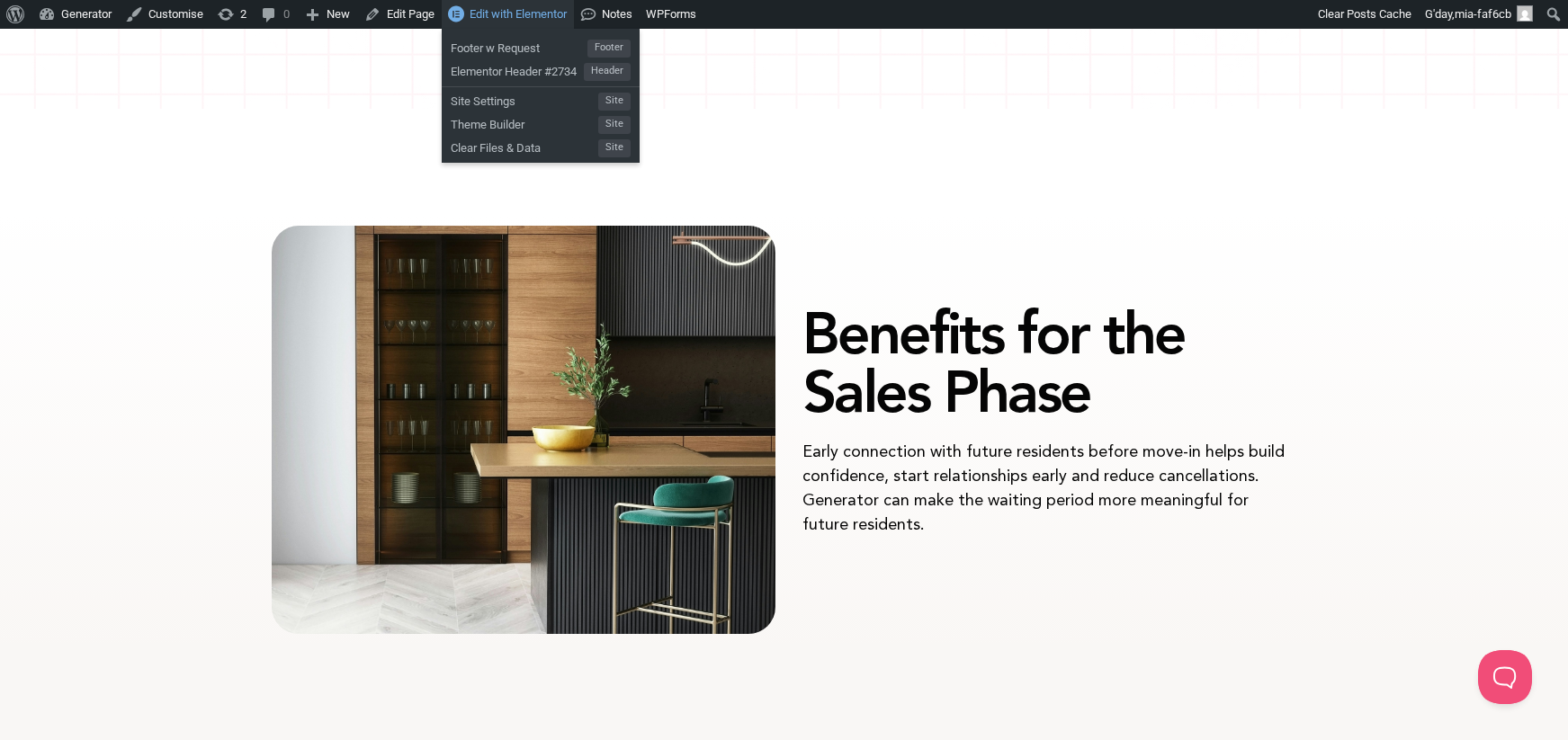
click at [521, 15] on span "Edit with Elementor" at bounding box center [519, 14] width 97 height 13
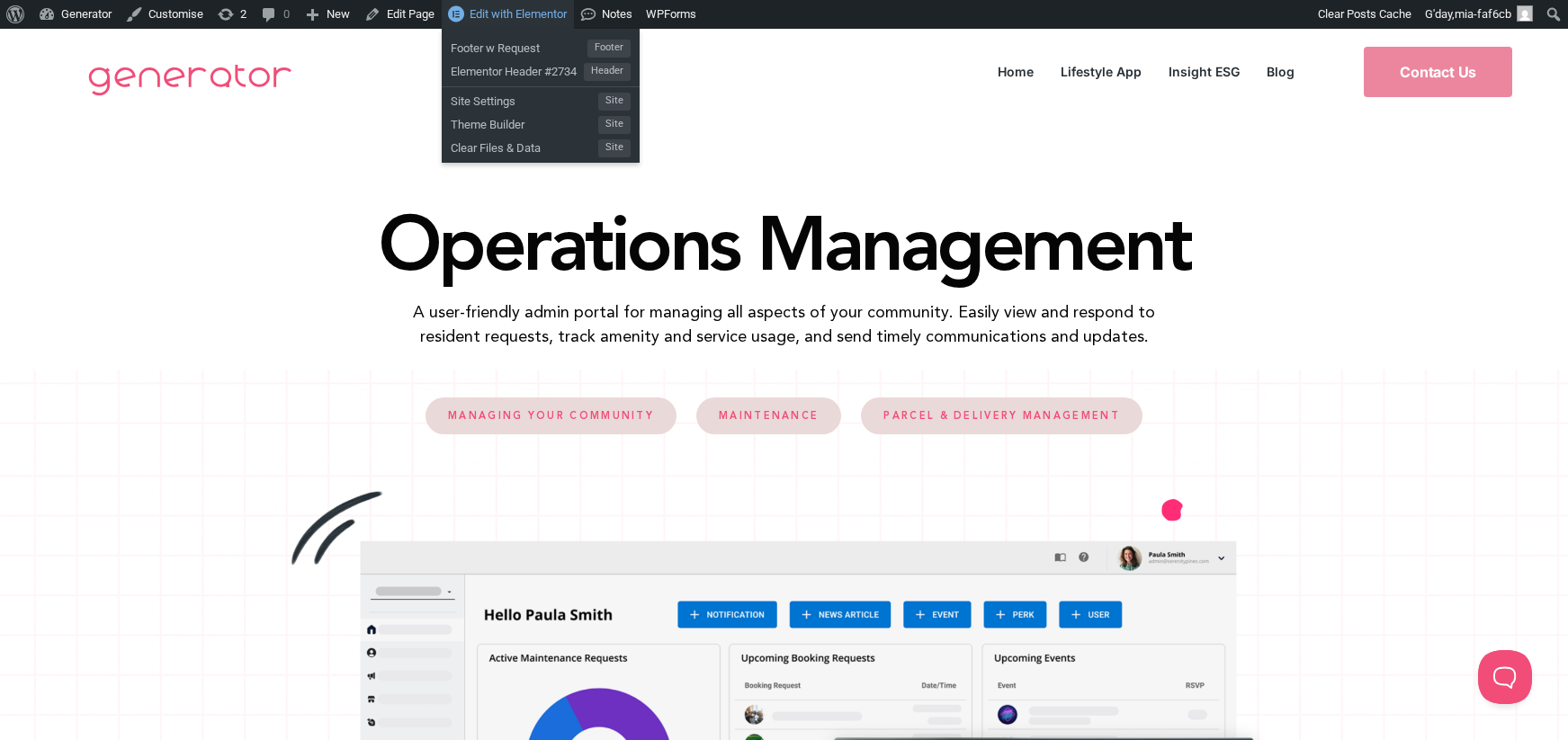
click at [531, 17] on span "Edit with Elementor" at bounding box center [519, 14] width 97 height 13
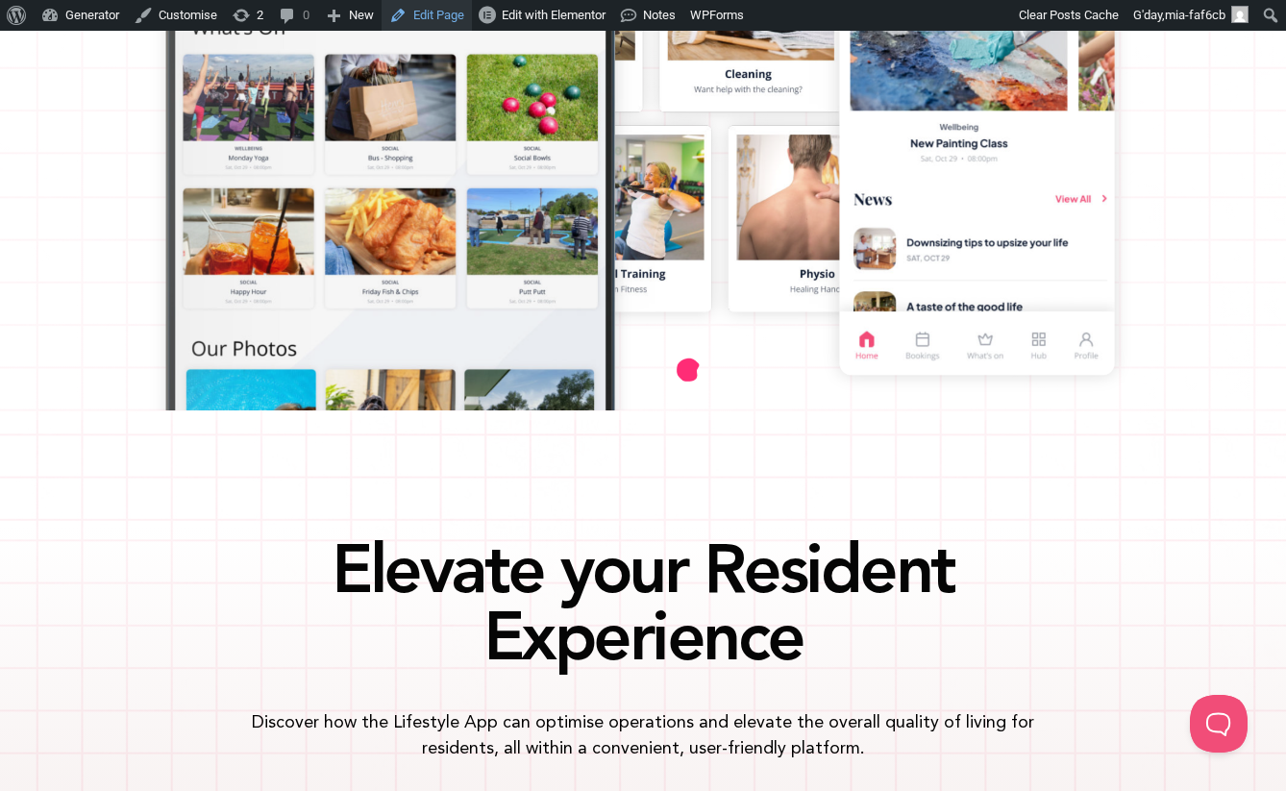
scroll to position [594, 0]
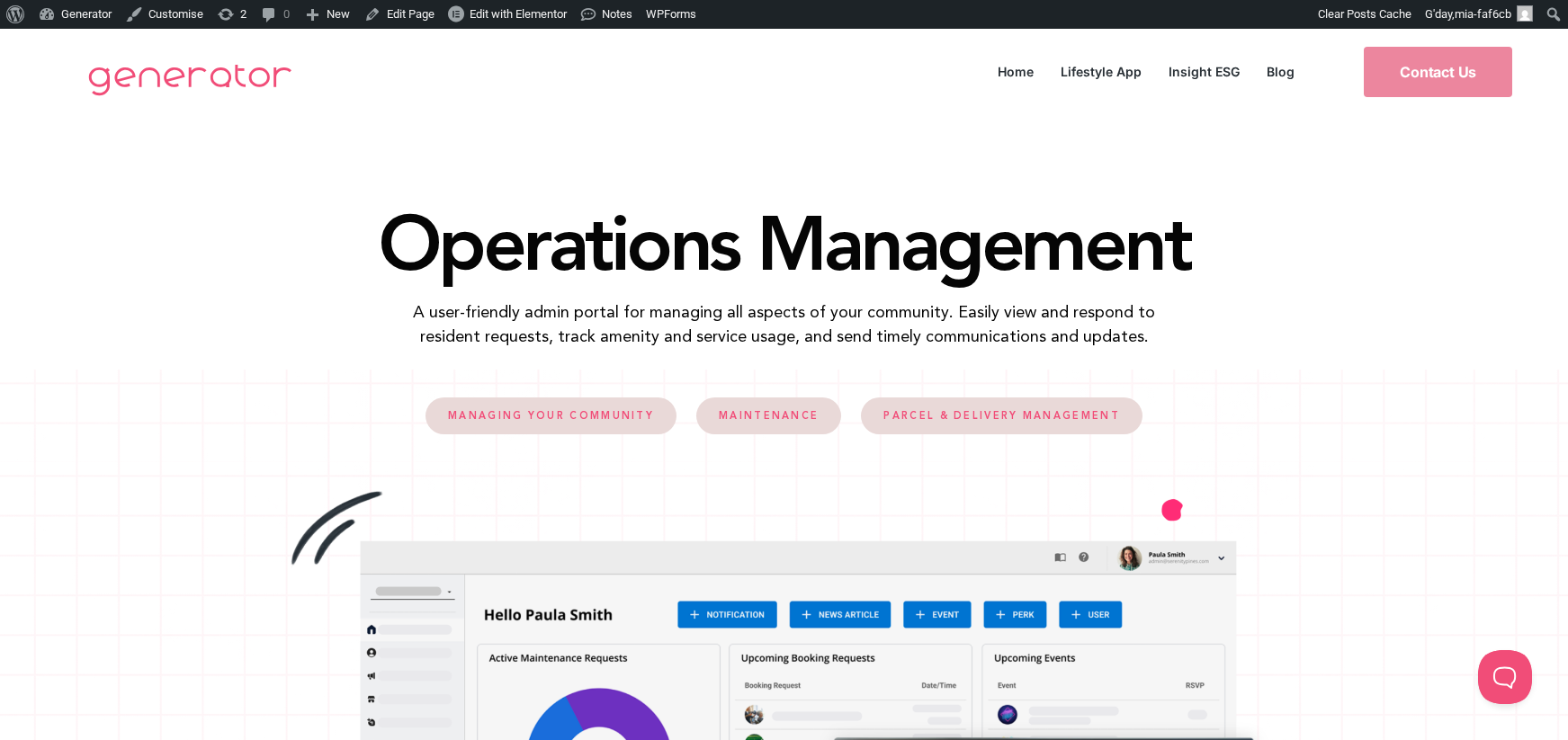
drag, startPoint x: 632, startPoint y: 312, endPoint x: 1129, endPoint y: 3, distance: 585.2
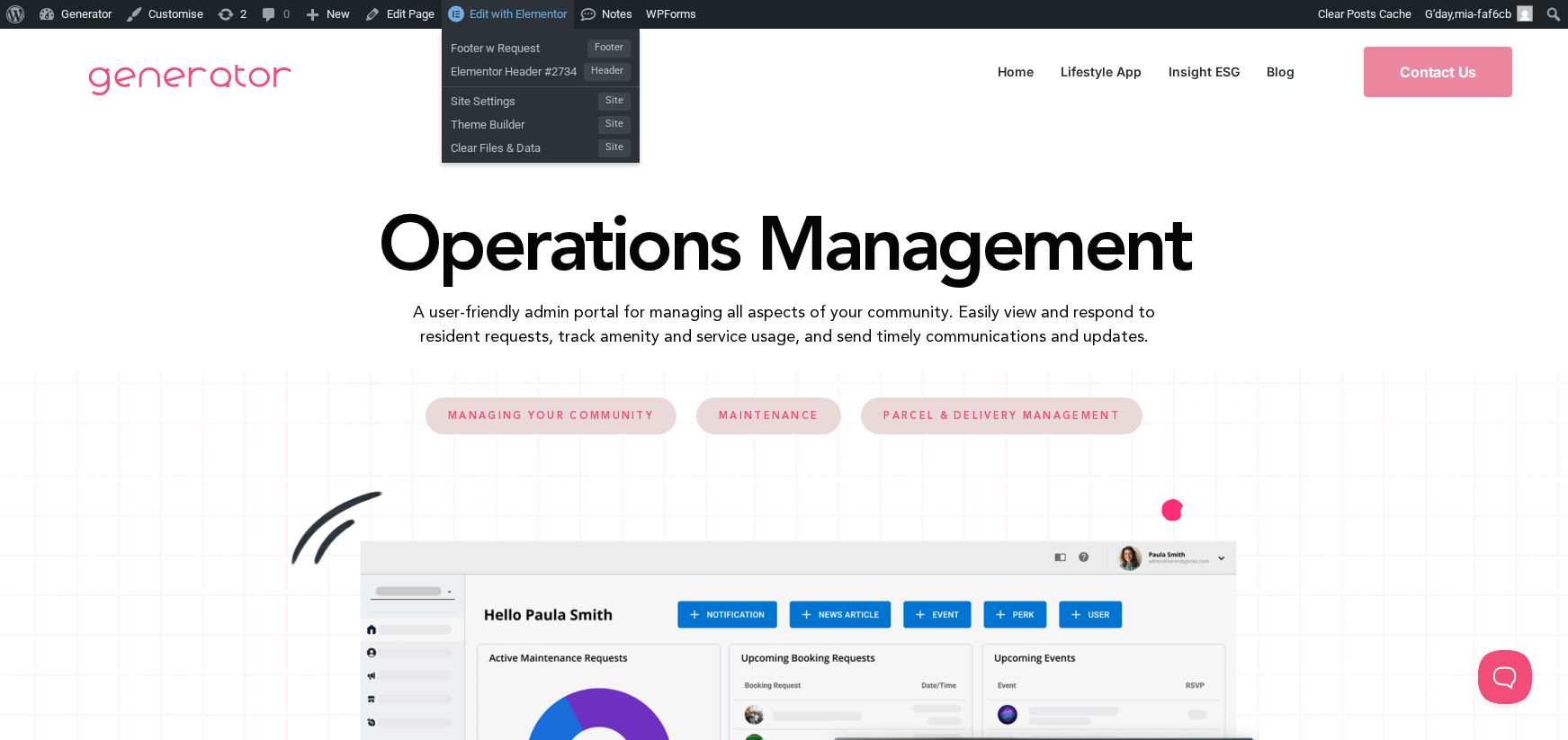
click at [552, 9] on span "Edit with Elementor" at bounding box center [519, 14] width 97 height 13
